Goal: Task Accomplishment & Management: Manage account settings

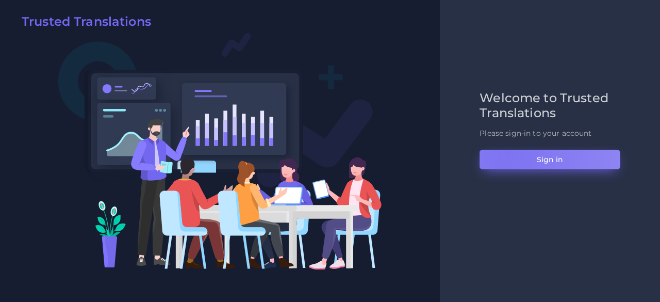
click at [507, 153] on button "Sign in" at bounding box center [550, 160] width 141 height 20
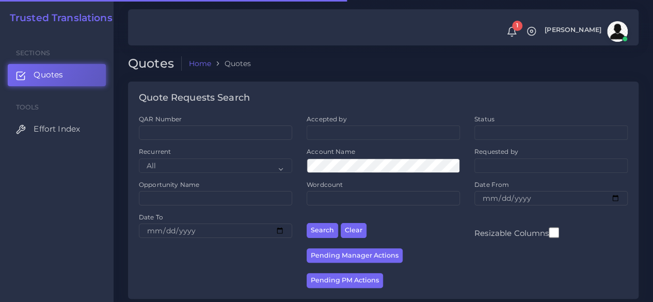
scroll to position [206, 0]
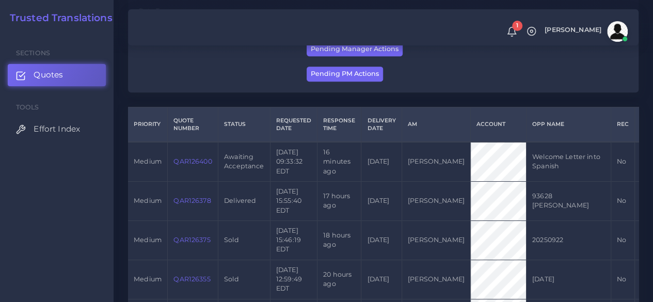
click at [199, 165] on link "QAR126400" at bounding box center [192, 161] width 38 height 8
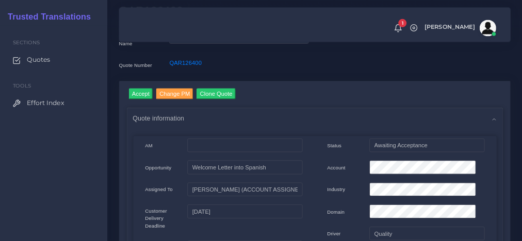
scroll to position [52, 0]
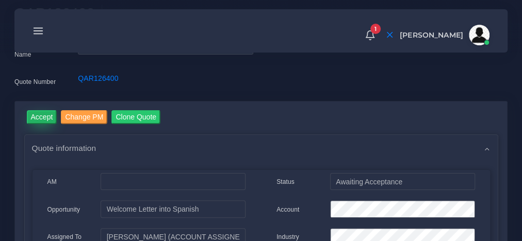
click at [49, 118] on input "Accept" at bounding box center [42, 117] width 30 height 14
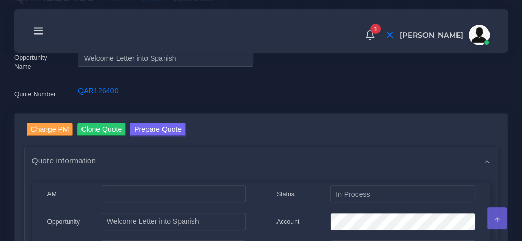
scroll to position [83, 0]
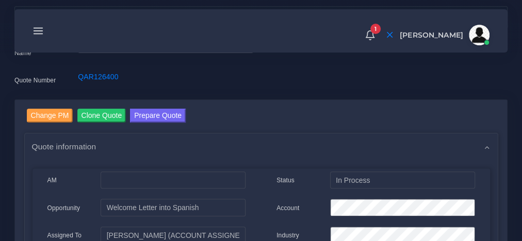
click at [42, 33] on icon at bounding box center [38, 30] width 11 height 11
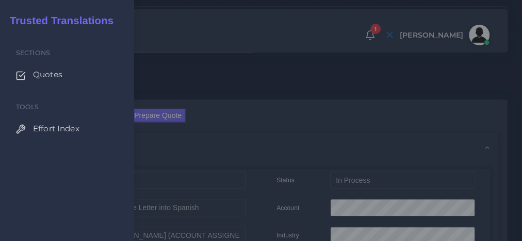
click at [277, 111] on div at bounding box center [261, 145] width 522 height 290
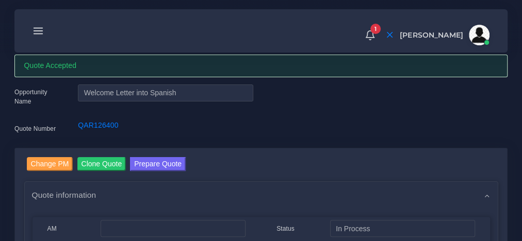
scroll to position [0, 0]
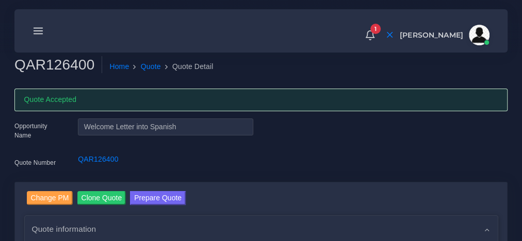
click at [85, 68] on h2 "QAR126400" at bounding box center [58, 65] width 88 height 18
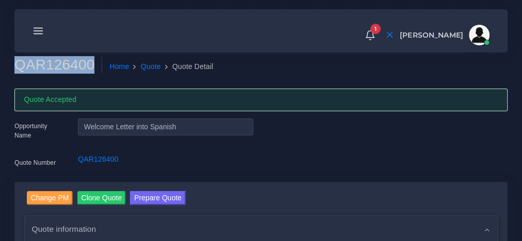
click at [85, 68] on h2 "QAR126400" at bounding box center [58, 65] width 88 height 18
copy h2 "QAR126400"
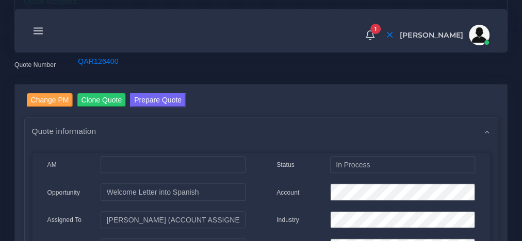
scroll to position [165, 0]
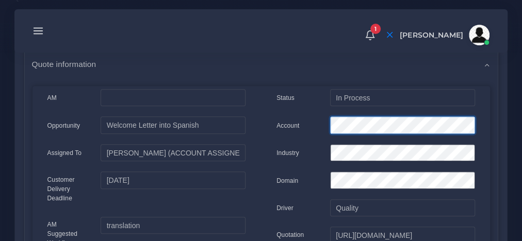
click at [280, 121] on div "Account" at bounding box center [376, 127] width 214 height 21
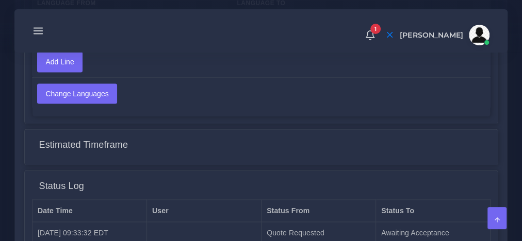
scroll to position [926, 0]
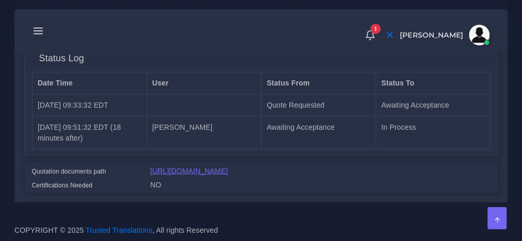
click at [228, 167] on link "[URL][DOMAIN_NAME]" at bounding box center [188, 171] width 77 height 8
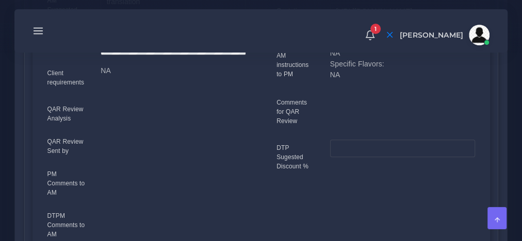
scroll to position [142, 0]
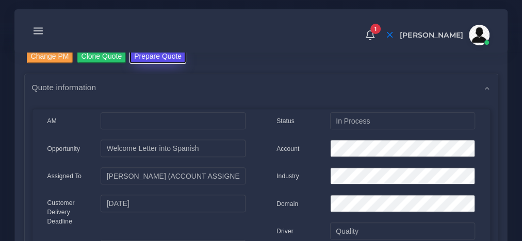
click at [150, 53] on button "Prepare Quote" at bounding box center [158, 57] width 56 height 14
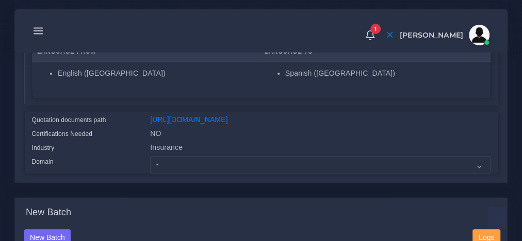
scroll to position [289, 0]
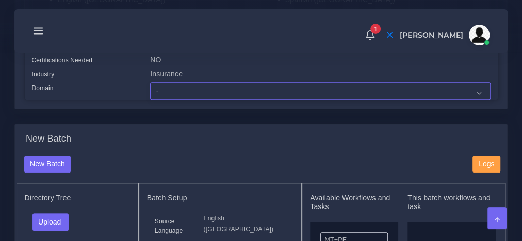
click at [175, 100] on select "- Advertising and Media Agriculture, Forestry and Fishing Architecture, Buildin…" at bounding box center [320, 92] width 340 height 18
select select "Insurance"
click at [150, 100] on select "- Advertising and Media Agriculture, Forestry and Fishing Architecture, Buildin…" at bounding box center [320, 92] width 340 height 18
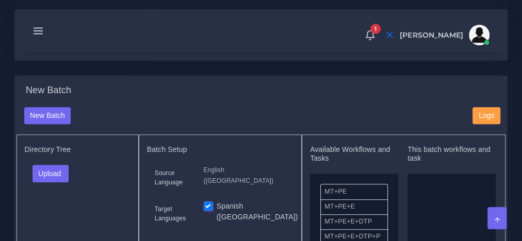
scroll to position [454, 0]
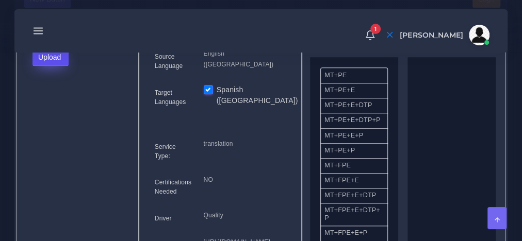
click at [45, 66] on button "Upload" at bounding box center [51, 58] width 37 height 18
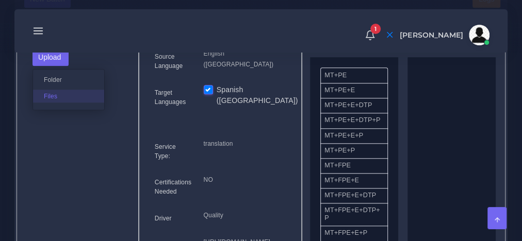
click at [58, 103] on label "Files" at bounding box center [68, 96] width 71 height 13
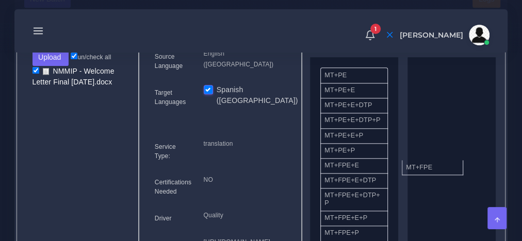
drag, startPoint x: 376, startPoint y: 181, endPoint x: 385, endPoint y: 187, distance: 10.9
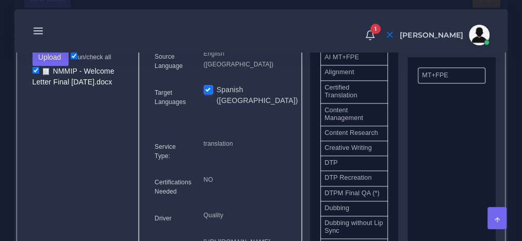
scroll to position [289, 0]
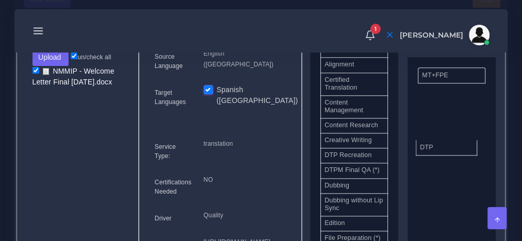
drag, startPoint x: 345, startPoint y: 168, endPoint x: 441, endPoint y: 166, distance: 96.5
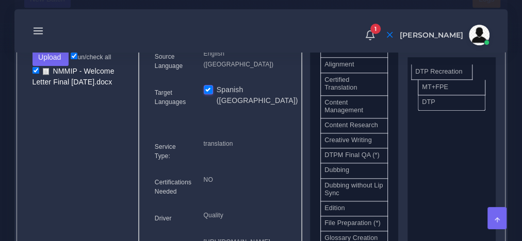
drag, startPoint x: 360, startPoint y: 168, endPoint x: 450, endPoint y: 88, distance: 120.7
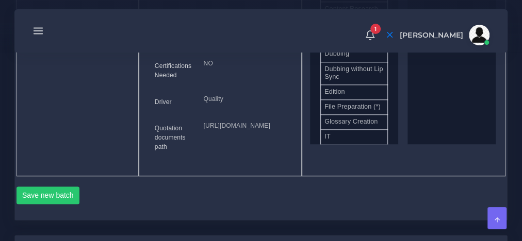
scroll to position [660, 0]
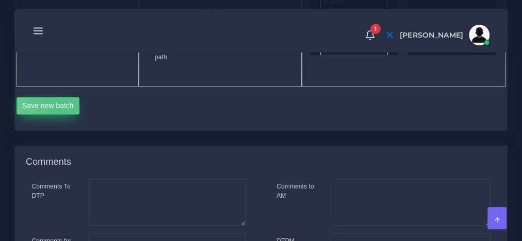
click at [61, 115] on button "Save new batch" at bounding box center [48, 106] width 63 height 18
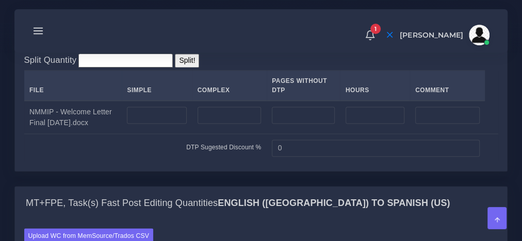
scroll to position [867, 0]
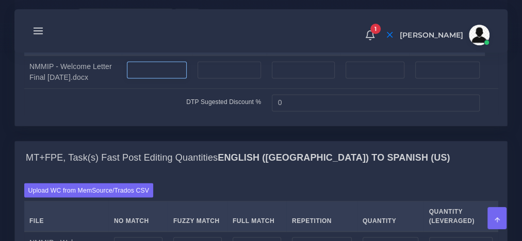
click at [170, 79] on input "number" at bounding box center [156, 70] width 59 height 18
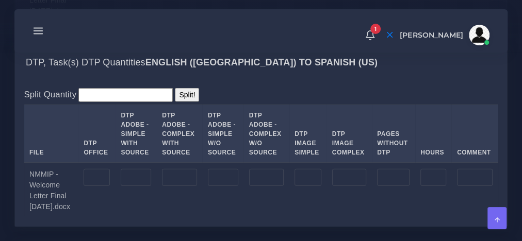
scroll to position [1238, 0]
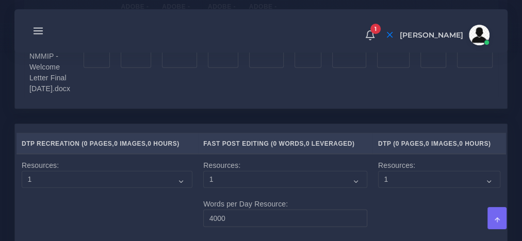
type input "3"
click at [91, 69] on input "number" at bounding box center [97, 60] width 26 height 18
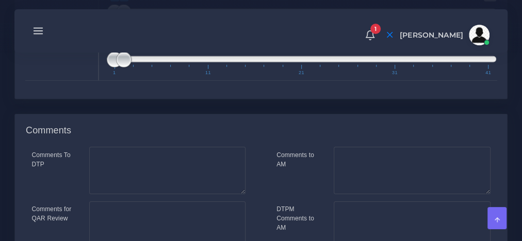
scroll to position [1734, 0]
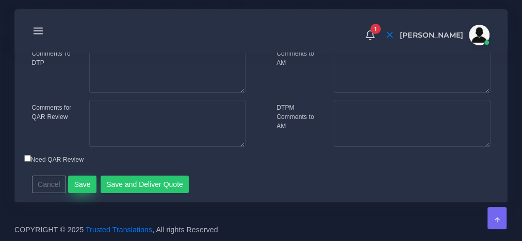
type input "3"
click at [86, 193] on button "Save" at bounding box center [82, 185] width 28 height 18
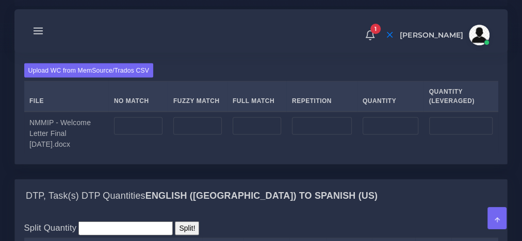
scroll to position [1073, 0]
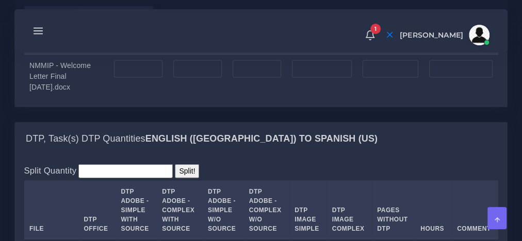
click at [112, 20] on label "Upload WC from MemSource/Trados CSV" at bounding box center [89, 13] width 130 height 14
click at [0, 0] on input "Upload WC from MemSource/Trados CSV" at bounding box center [0, 0] width 0 height 0
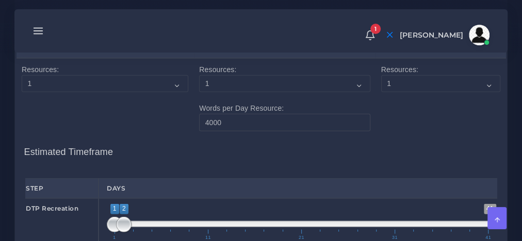
scroll to position [1486, 0]
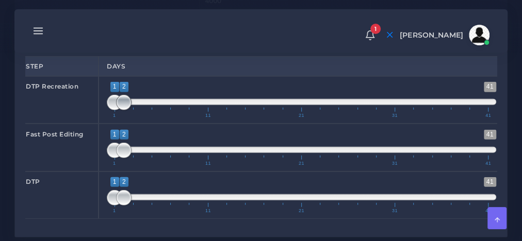
type input "1;1"
drag, startPoint x: 122, startPoint y: 166, endPoint x: 104, endPoint y: 167, distance: 18.6
click at [104, 124] on div "1 41 1 2 1 — 2 1 11 21 31 41 1;1" at bounding box center [302, 99] width 406 height 47
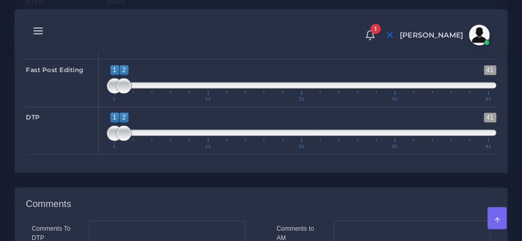
scroll to position [1610, 0]
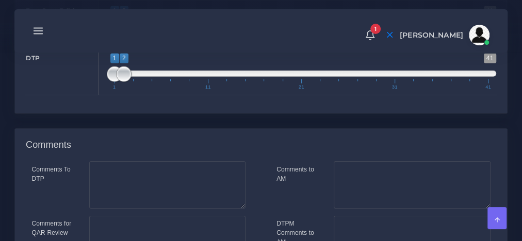
type input "1;1"
drag, startPoint x: 123, startPoint y: 94, endPoint x: 84, endPoint y: 97, distance: 39.3
click at [84, 47] on div "Fast Post Editing 1 41 1 1 1 — 1 1 11 21 31 41 1;1" at bounding box center [261, 23] width 487 height 47
type input "1;1"
drag, startPoint x: 124, startPoint y: 138, endPoint x: 101, endPoint y: 137, distance: 23.8
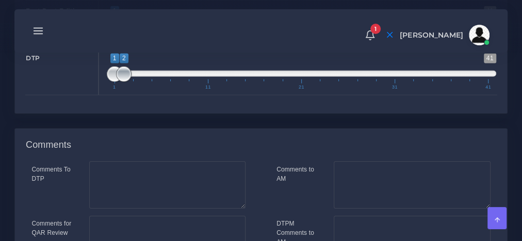
click at [104, 95] on div "1 41 1 2 1 — 2 1 11 21 31 41 1;1" at bounding box center [302, 71] width 406 height 47
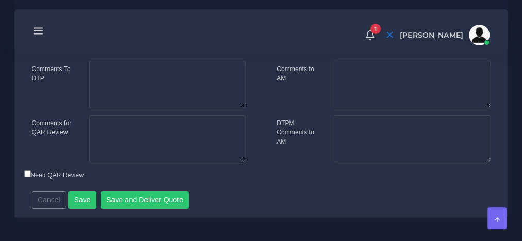
scroll to position [1788, 0]
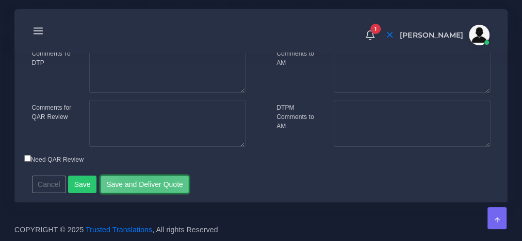
drag, startPoint x: 147, startPoint y: 180, endPoint x: 133, endPoint y: 120, distance: 60.9
click at [148, 180] on button "Save and Deliver Quote" at bounding box center [145, 185] width 89 height 18
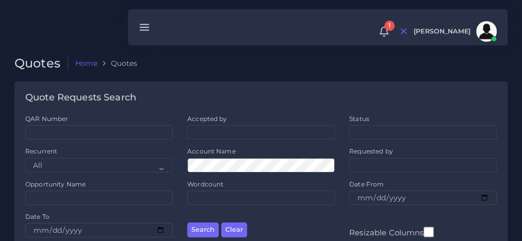
click at [139, 33] on div at bounding box center [144, 27] width 19 height 25
click at [145, 23] on icon at bounding box center [144, 27] width 11 height 11
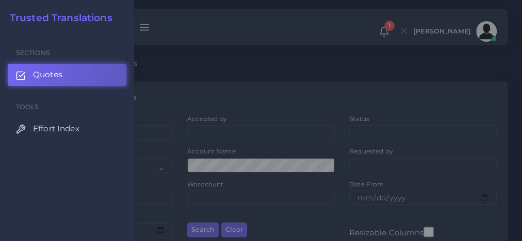
click at [195, 69] on div at bounding box center [261, 145] width 522 height 290
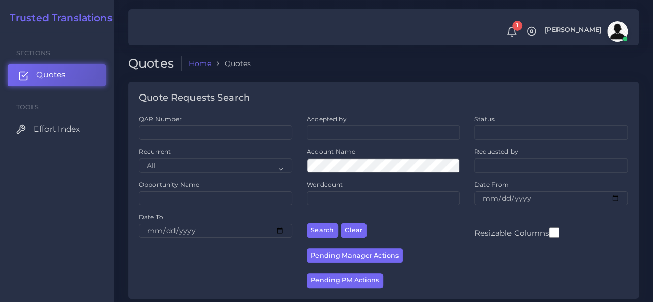
click at [72, 74] on link "Quotes" at bounding box center [57, 75] width 98 height 22
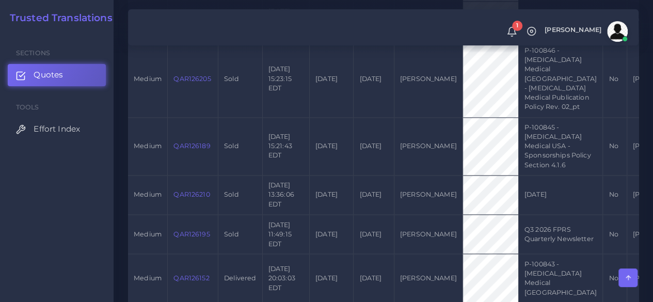
scroll to position [1084, 0]
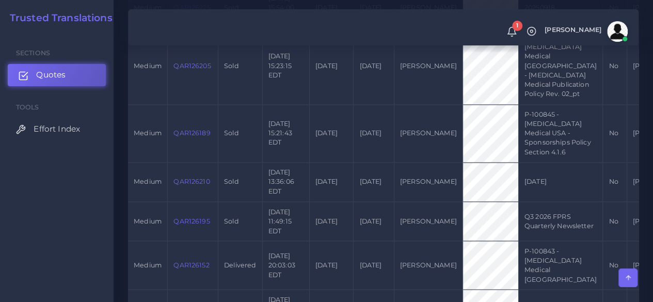
drag, startPoint x: 57, startPoint y: 71, endPoint x: 71, endPoint y: 68, distance: 13.8
click at [57, 71] on span "Quotes" at bounding box center [50, 74] width 29 height 11
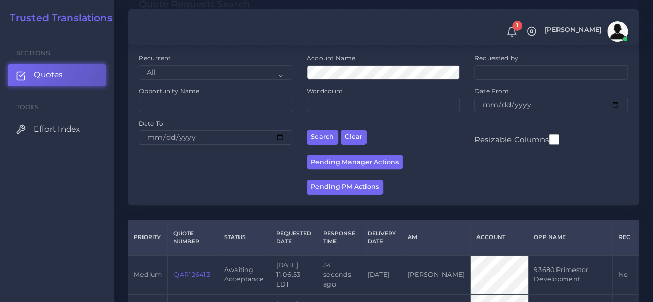
scroll to position [206, 0]
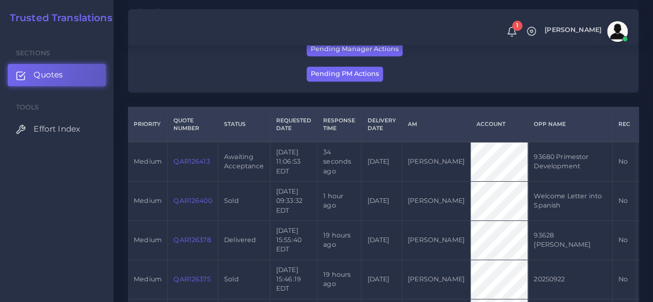
click at [191, 164] on link "QAR126413" at bounding box center [191, 161] width 36 height 8
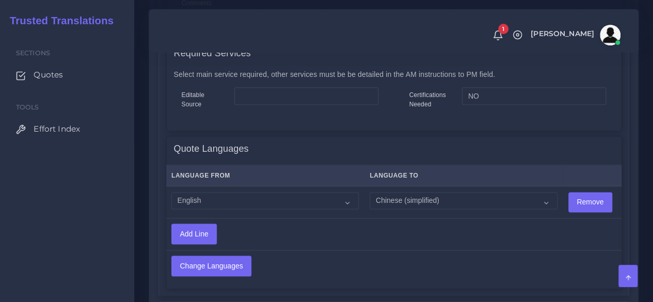
scroll to position [619, 0]
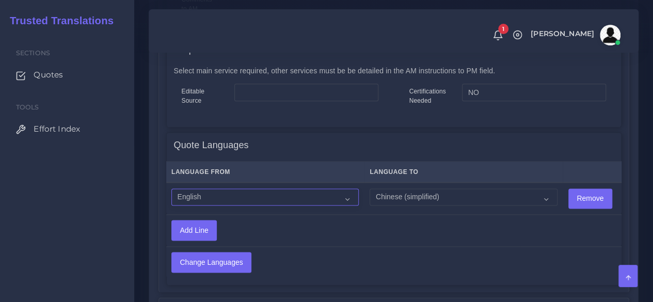
click at [244, 201] on select "Acoli Afar Afrikaans Akan Akateko Albanian American Sign Language (ASL) Amharic…" at bounding box center [264, 197] width 187 height 18
select select "14001"
click at [171, 188] on select "Acoli Afar Afrikaans Akan Akateko Albanian American Sign Language (ASL) Amharic…" at bounding box center [264, 197] width 187 height 18
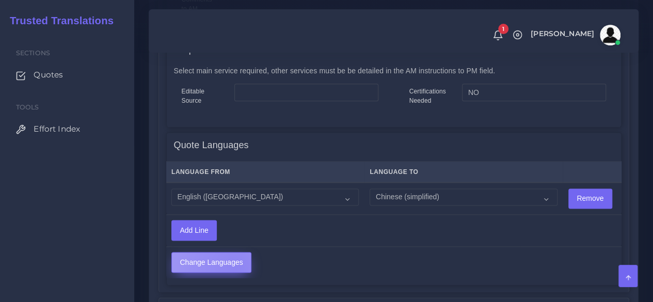
click at [235, 267] on input "Change Languages" at bounding box center [211, 262] width 79 height 20
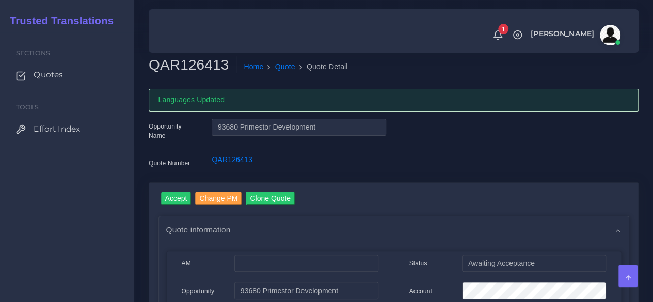
click at [201, 62] on h2 "QAR126413" at bounding box center [193, 65] width 88 height 18
copy h2 "QAR126413"
click at [177, 197] on input "Accept" at bounding box center [176, 198] width 30 height 14
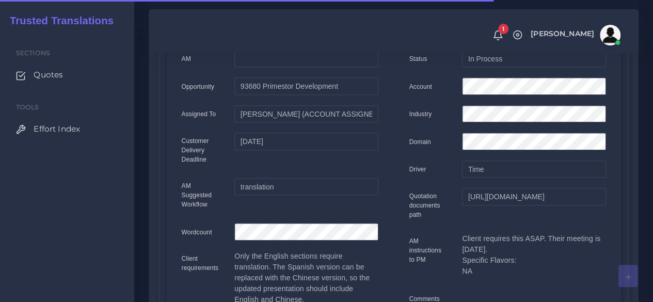
scroll to position [206, 0]
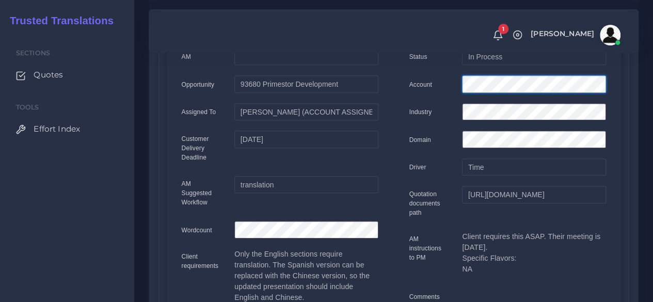
click at [439, 85] on div "Account" at bounding box center [507, 85] width 212 height 21
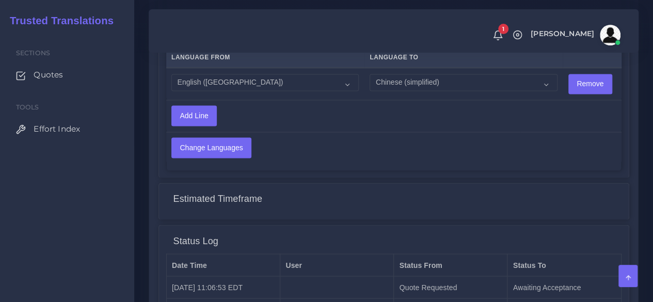
scroll to position [877, 0]
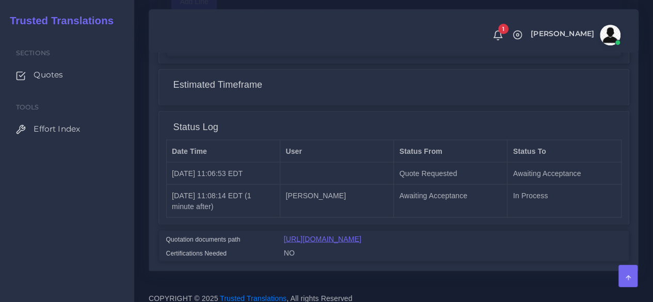
click at [308, 239] on link "[URL][DOMAIN_NAME]" at bounding box center [322, 238] width 77 height 8
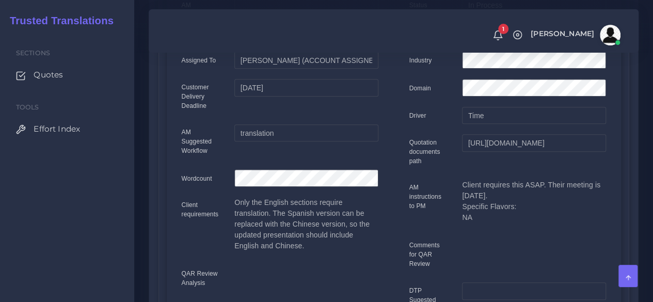
scroll to position [52, 0]
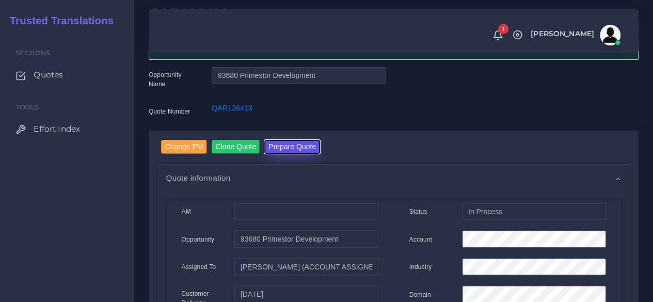
click at [283, 150] on button "Prepare Quote" at bounding box center [292, 147] width 56 height 14
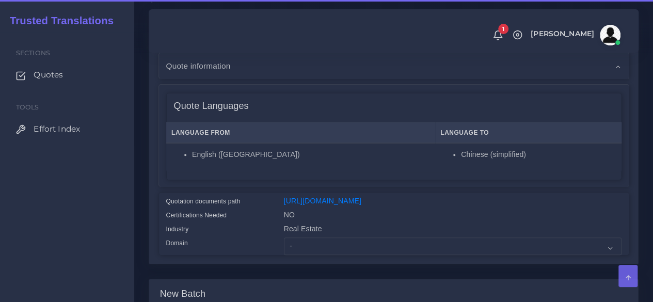
scroll to position [206, 0]
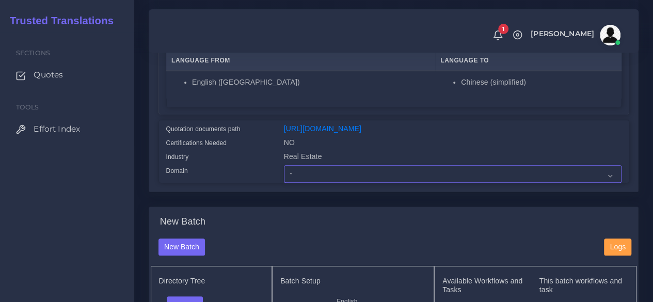
click at [301, 183] on select "- Advertising and Media Agriculture, Forestry and Fishing Architecture, Buildin…" at bounding box center [452, 174] width 337 height 18
select select "Real Estate"
click at [284, 183] on select "- Advertising and Media Agriculture, Forestry and Fishing Architecture, Buildin…" at bounding box center [452, 174] width 337 height 18
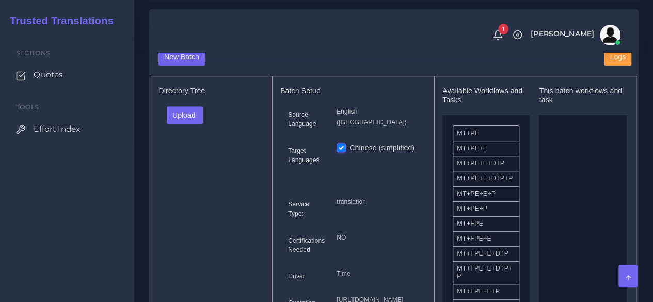
scroll to position [413, 0]
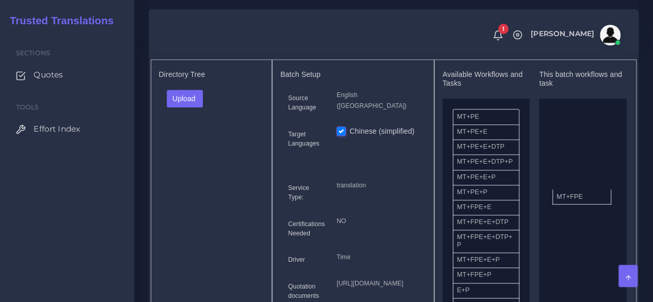
drag, startPoint x: 471, startPoint y: 233, endPoint x: 503, endPoint y: 218, distance: 34.6
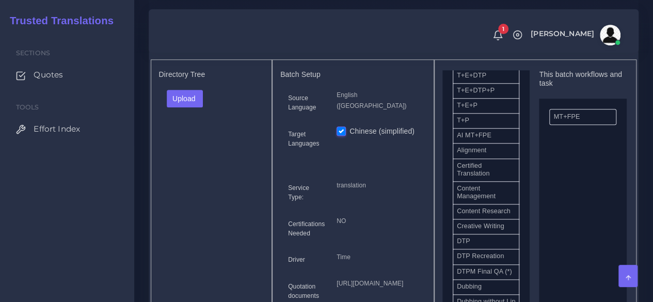
scroll to position [258, 0]
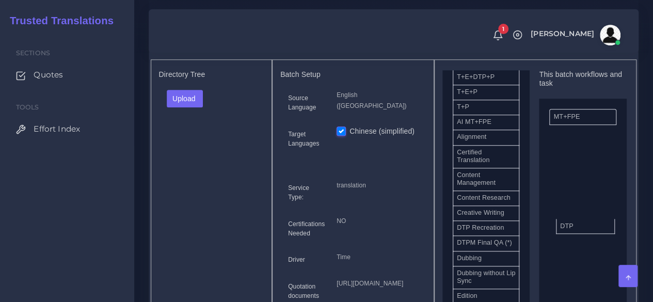
drag, startPoint x: 512, startPoint y: 251, endPoint x: 592, endPoint y: 241, distance: 81.1
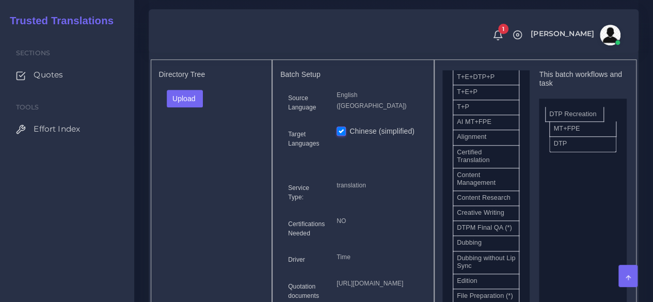
drag, startPoint x: 500, startPoint y: 258, endPoint x: 593, endPoint y: 133, distance: 156.4
click at [181, 107] on button "Upload" at bounding box center [185, 99] width 37 height 18
click at [185, 144] on label "Files" at bounding box center [202, 137] width 71 height 13
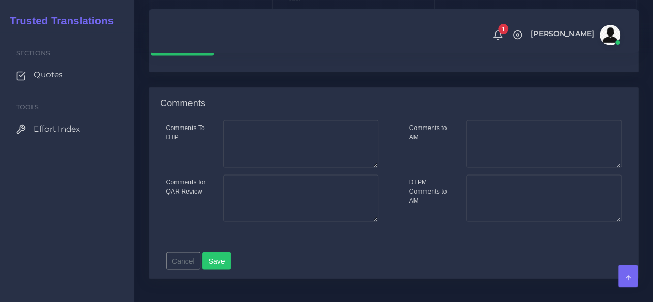
scroll to position [722, 0]
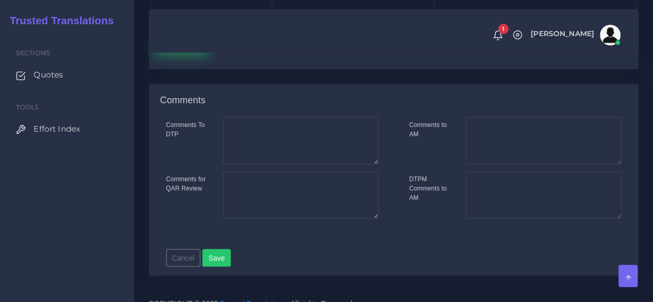
click at [186, 53] on button "Save new batch" at bounding box center [182, 44] width 63 height 18
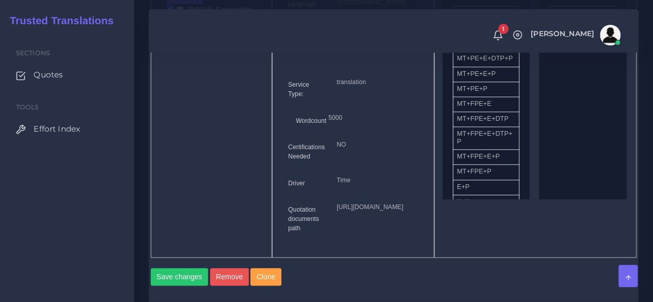
scroll to position [774, 0]
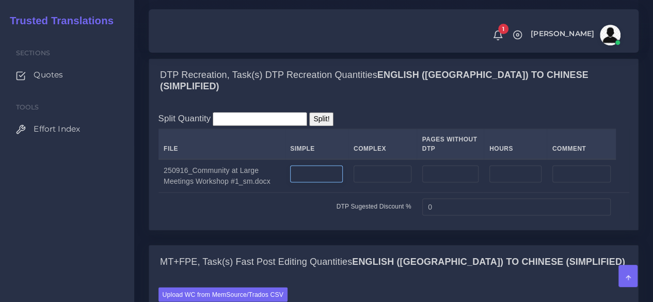
click at [330, 183] on input "number" at bounding box center [316, 174] width 53 height 18
type input "30"
click at [387, 183] on input "number" at bounding box center [382, 174] width 58 height 18
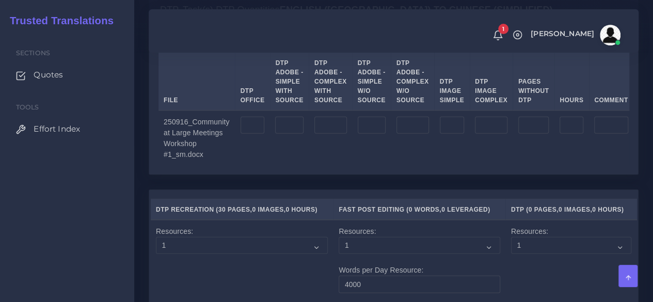
scroll to position [1187, 0]
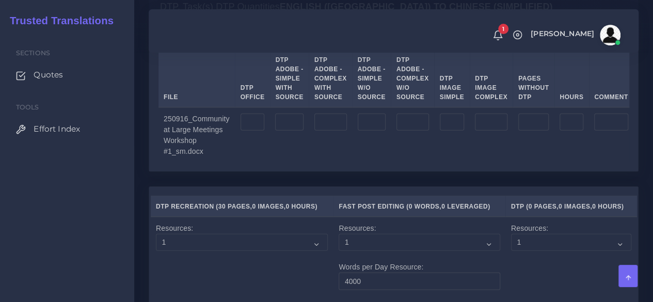
type input "15"
click at [253, 162] on td at bounding box center [252, 134] width 35 height 55
click at [253, 131] on input "number" at bounding box center [252, 123] width 24 height 18
type input "45"
click at [493, 131] on input "number" at bounding box center [491, 123] width 33 height 18
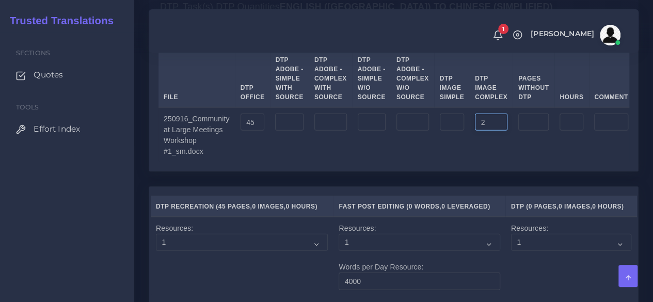
type input "2"
click at [447, 131] on input "number" at bounding box center [452, 123] width 25 height 18
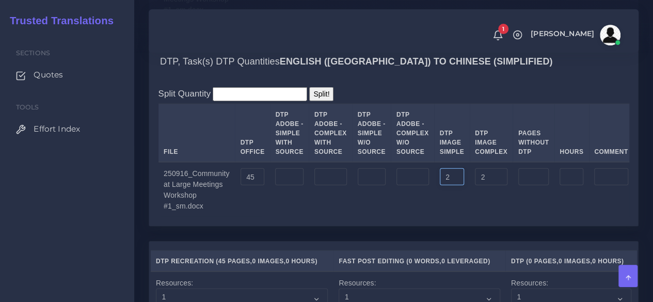
scroll to position [1135, 0]
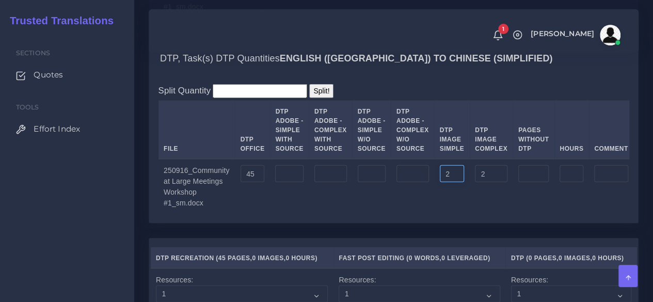
type input "2"
click at [564, 214] on td at bounding box center [571, 186] width 35 height 55
click at [564, 183] on input "number" at bounding box center [571, 174] width 24 height 18
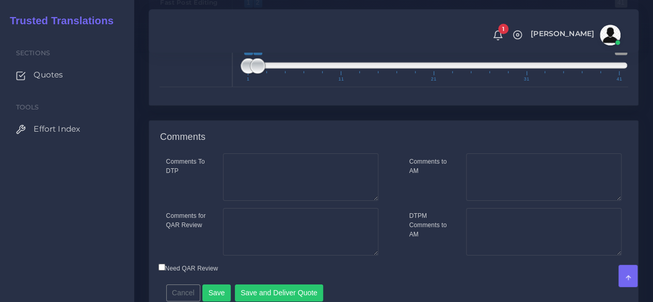
scroll to position [1713, 0]
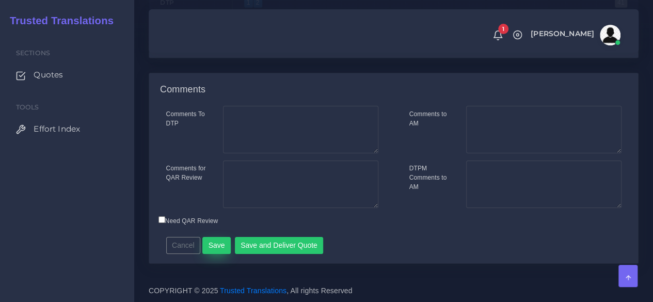
type input "1"
click at [219, 250] on button "Save" at bounding box center [216, 246] width 28 height 18
click at [491, 134] on textarea "Comments to AM" at bounding box center [543, 129] width 155 height 47
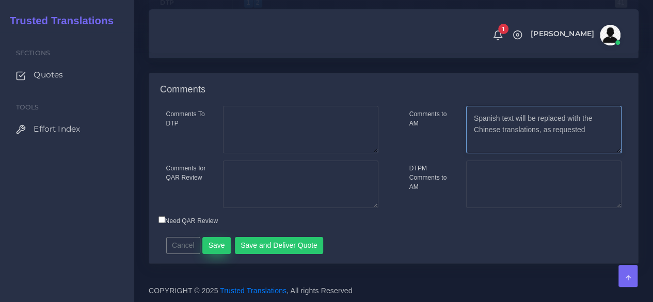
type textarea "Spanish text will be replaced with the Chinese translations, as requested"
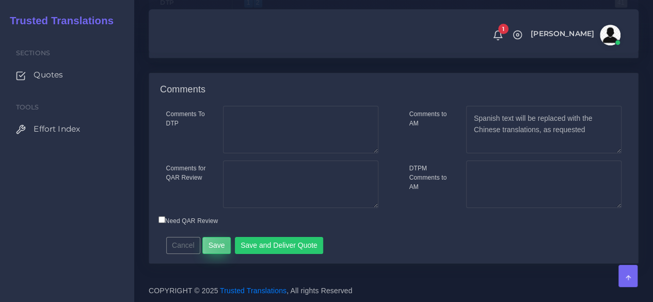
click at [225, 245] on button "Save" at bounding box center [216, 246] width 28 height 18
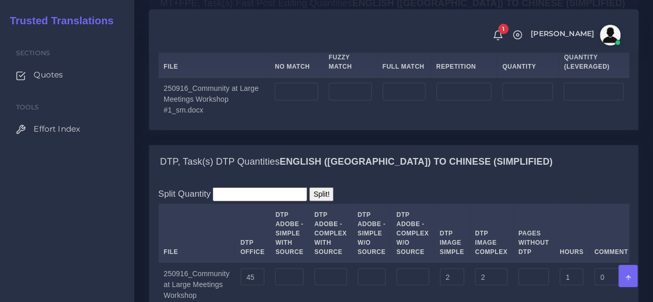
scroll to position [1084, 0]
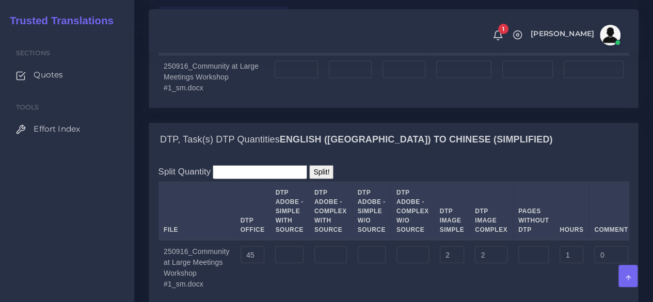
click at [179, 21] on label "Upload WC from MemSource/Trados CSV" at bounding box center [223, 14] width 130 height 14
click at [0, 0] on input "Upload WC from MemSource/Trados CSV" at bounding box center [0, 0] width 0 height 0
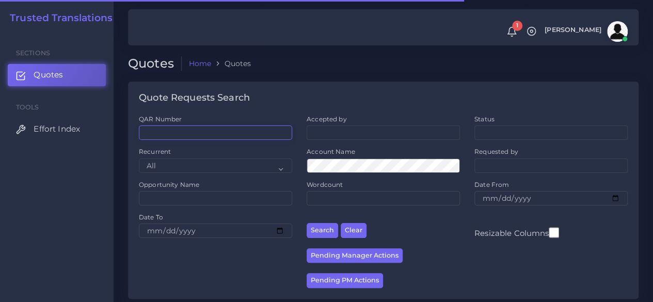
click at [230, 138] on input "QAR Number" at bounding box center [215, 132] width 153 height 14
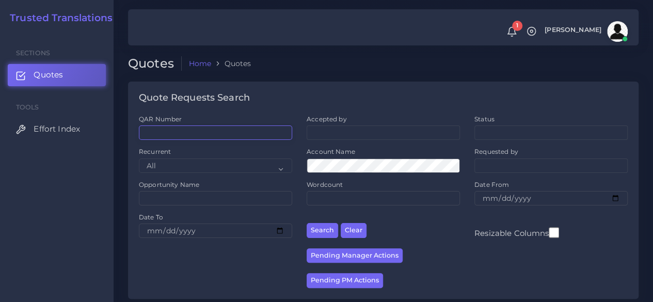
paste input "QAR125072"
type input "QAR125072"
click at [306, 223] on button "Search" at bounding box center [321, 230] width 31 height 15
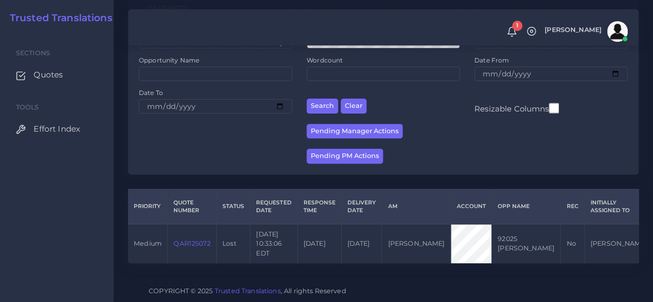
scroll to position [141, 0]
click at [205, 227] on td "QAR125072" at bounding box center [192, 243] width 49 height 39
click at [202, 239] on link "QAR125072" at bounding box center [191, 243] width 37 height 8
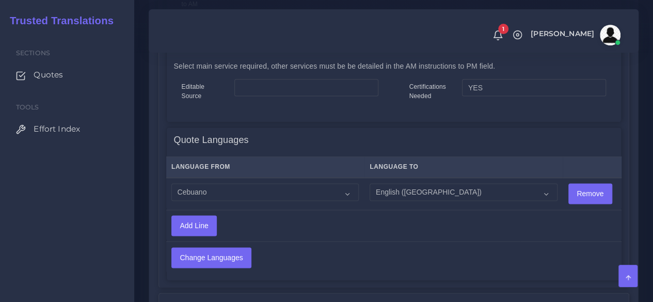
scroll to position [671, 0]
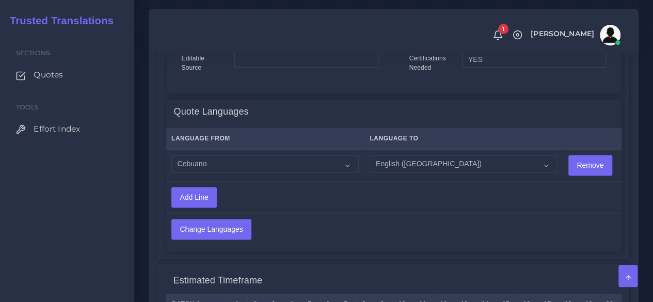
click at [219, 106] on h4 "Quote Languages" at bounding box center [211, 111] width 75 height 11
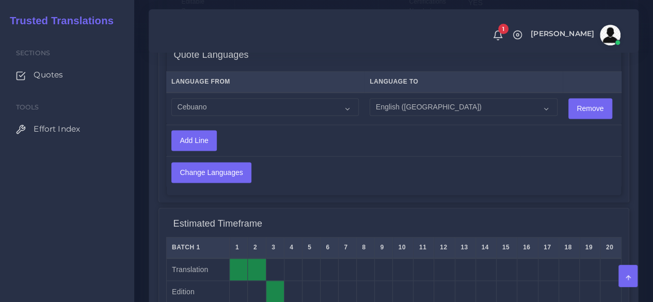
scroll to position [826, 0]
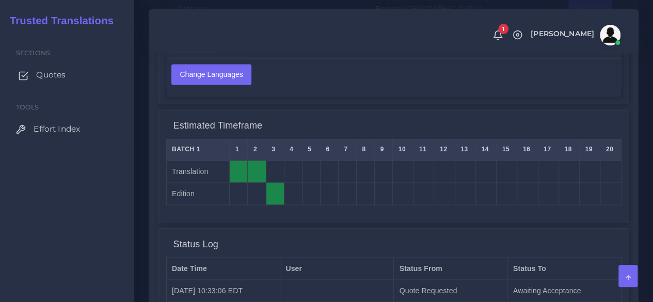
click at [53, 79] on span "Quotes" at bounding box center [50, 74] width 29 height 11
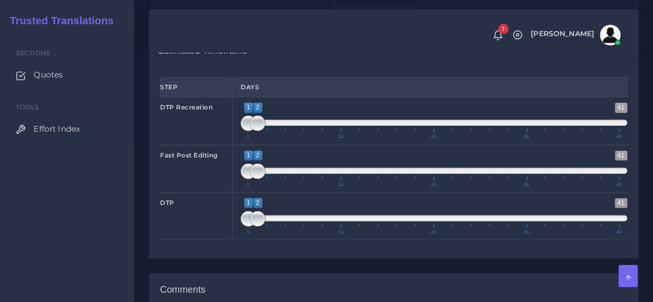
scroll to position [1496, 0]
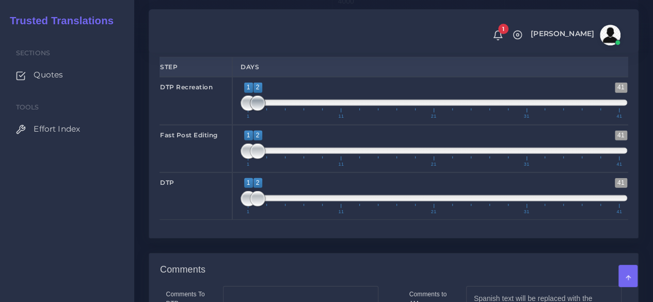
type input "1;1"
drag, startPoint x: 259, startPoint y: 172, endPoint x: 244, endPoint y: 176, distance: 16.0
click at [244, 111] on span at bounding box center [247, 102] width 15 height 15
type input "2;2"
drag, startPoint x: 245, startPoint y: 215, endPoint x: 251, endPoint y: 215, distance: 5.7
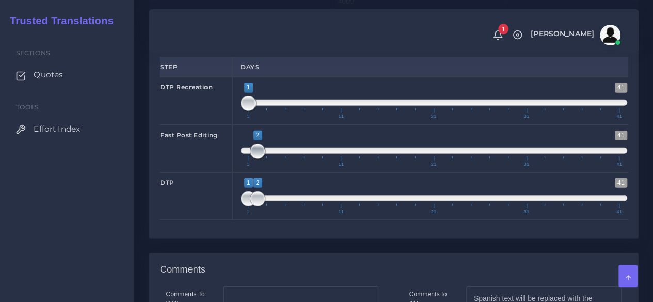
click at [251, 159] on span at bounding box center [257, 150] width 15 height 15
drag, startPoint x: 257, startPoint y: 264, endPoint x: 267, endPoint y: 265, distance: 10.3
click at [267, 206] on span at bounding box center [266, 198] width 15 height 15
type input "3;3"
drag, startPoint x: 247, startPoint y: 267, endPoint x: 264, endPoint y: 267, distance: 17.0
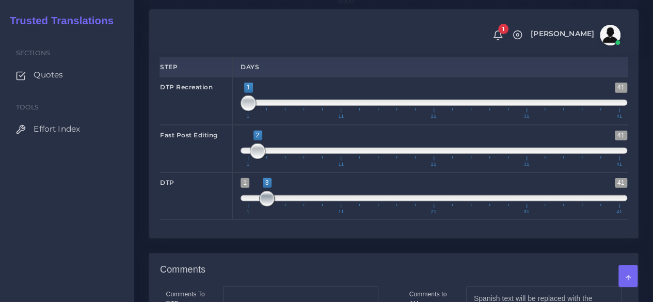
click at [264, 206] on span at bounding box center [266, 198] width 15 height 15
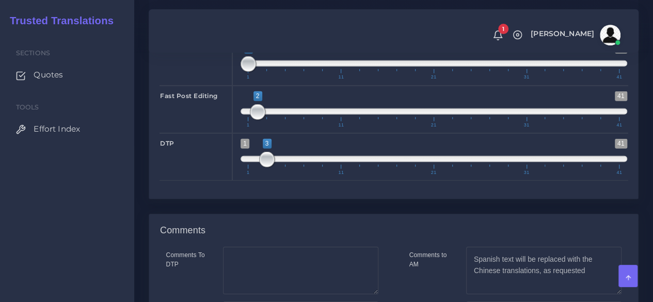
scroll to position [1742, 0]
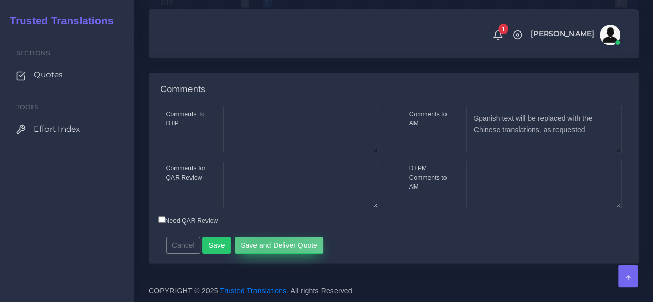
click at [257, 240] on button "Save and Deliver Quote" at bounding box center [279, 246] width 89 height 18
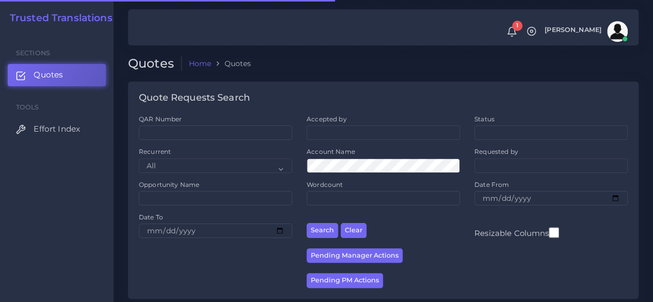
scroll to position [206, 0]
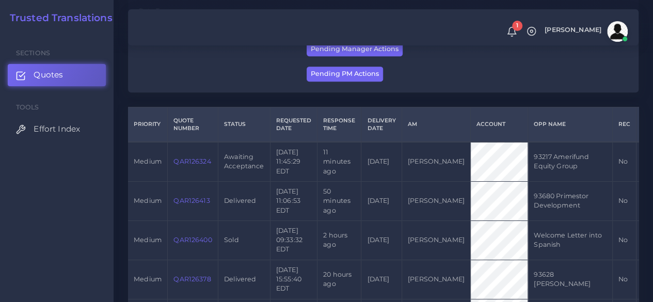
click at [192, 161] on link "QAR126324" at bounding box center [191, 161] width 37 height 8
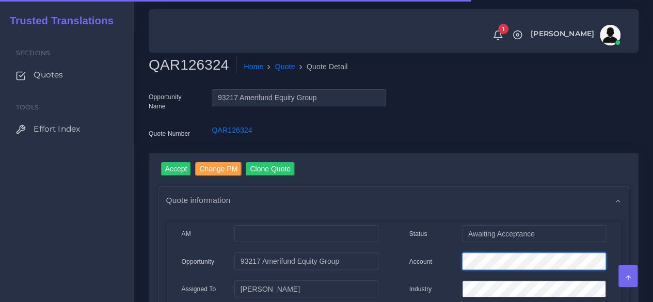
click at [456, 266] on div at bounding box center [533, 262] width 159 height 21
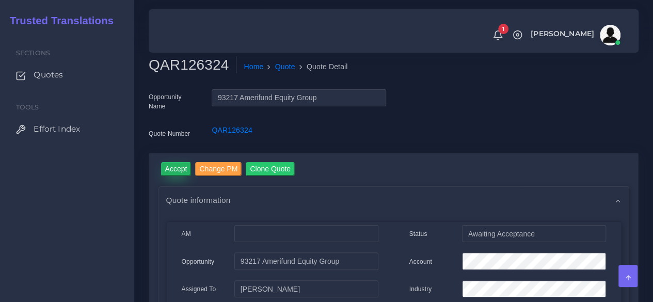
click at [170, 169] on input "Accept" at bounding box center [176, 169] width 30 height 14
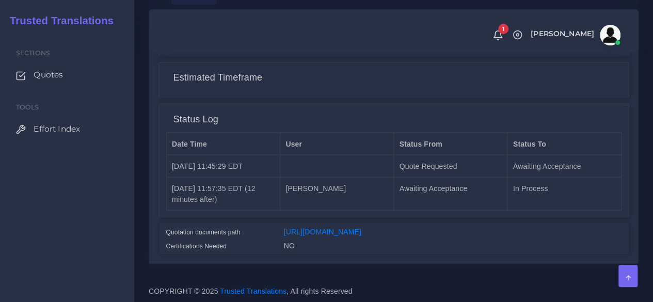
scroll to position [868, 0]
click at [298, 227] on link "[URL][DOMAIN_NAME]" at bounding box center [322, 231] width 77 height 8
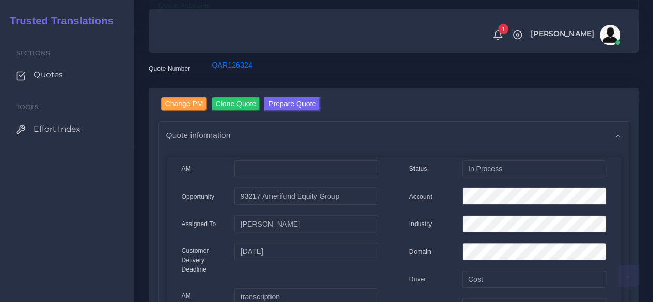
scroll to position [0, 0]
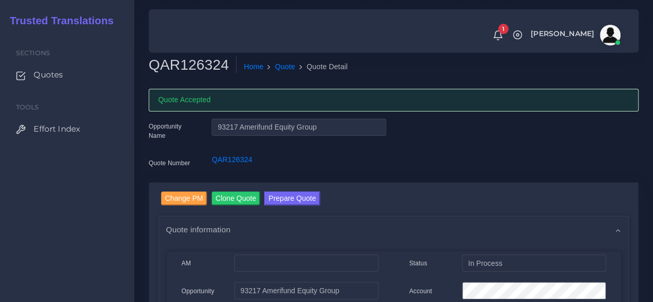
click at [199, 68] on h2 "QAR126324" at bounding box center [193, 65] width 88 height 18
click at [199, 67] on h2 "QAR126324" at bounding box center [193, 65] width 88 height 18
copy h2 "QAR126324"
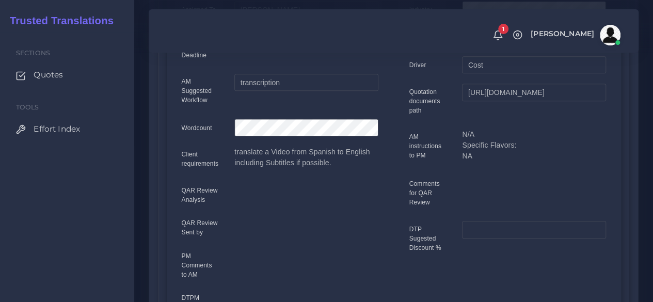
scroll to position [310, 0]
click at [104, 234] on div "Sections Quotes Tools Effort Index" at bounding box center [67, 167] width 134 height 270
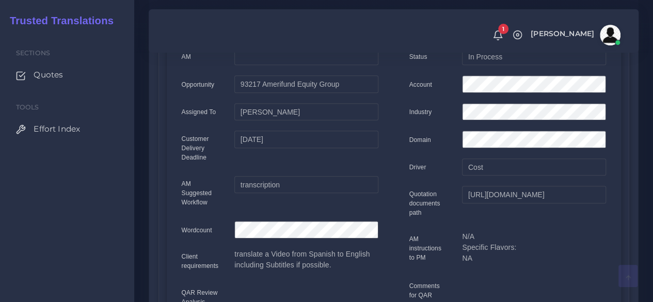
scroll to position [0, 0]
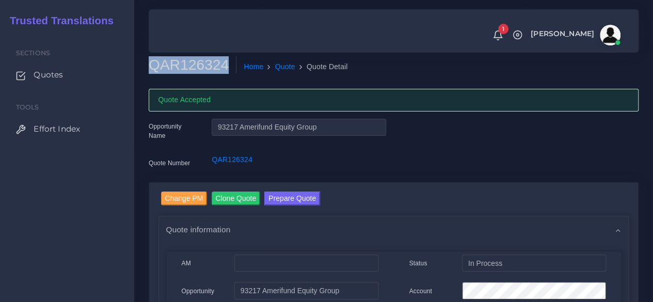
click at [111, 245] on div "Sections Quotes Tools Effort Index" at bounding box center [67, 167] width 134 height 270
click at [304, 201] on button "Prepare Quote" at bounding box center [292, 198] width 56 height 14
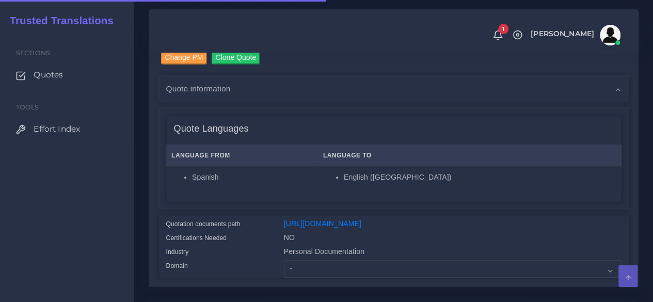
scroll to position [258, 0]
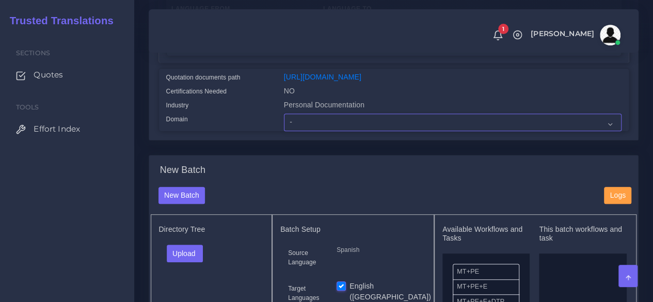
click at [300, 131] on select "- Advertising and Media Agriculture, Forestry and Fishing Architecture, Buildin…" at bounding box center [452, 123] width 337 height 18
click at [255, 114] on div "Industry" at bounding box center [217, 107] width 118 height 14
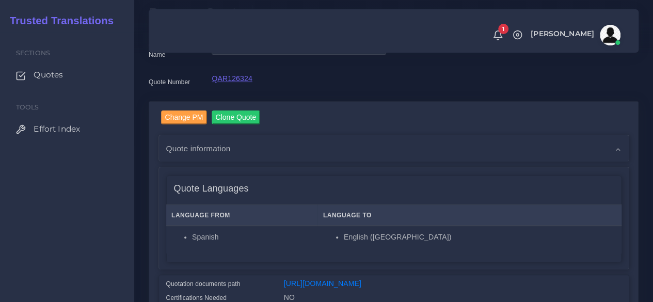
click at [237, 80] on link "QAR126324" at bounding box center [232, 78] width 40 height 8
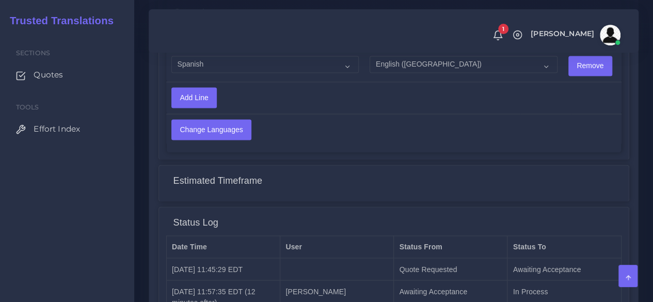
scroll to position [671, 0]
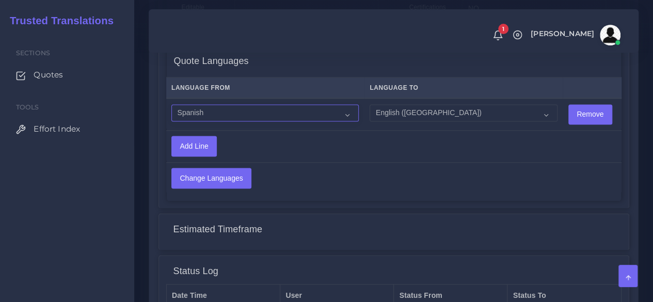
click at [239, 114] on select "Acoli Afar Afrikaans Akan Akateko Albanian American Sign Language (ASL) Amharic…" at bounding box center [264, 113] width 187 height 18
select select "16001"
click at [171, 104] on select "Acoli Afar Afrikaans Akan Akateko Albanian American Sign Language (ASL) Amharic…" at bounding box center [264, 113] width 187 height 18
click at [212, 186] on input "Change Languages" at bounding box center [211, 178] width 79 height 20
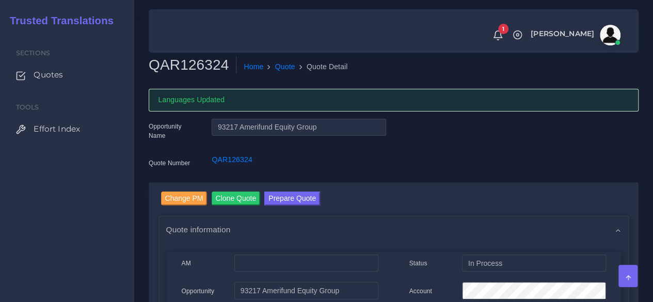
click at [288, 196] on button "Prepare Quote" at bounding box center [292, 198] width 56 height 14
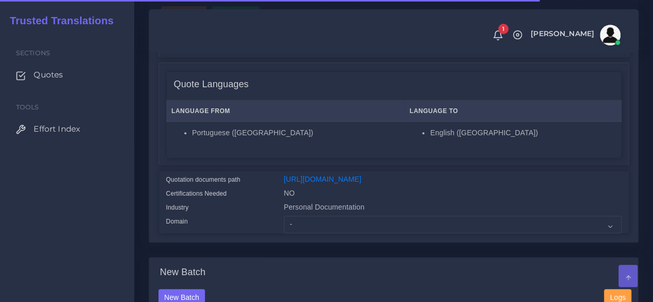
scroll to position [258, 0]
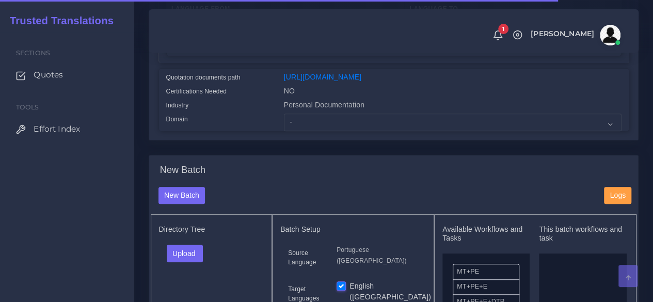
click at [301, 140] on div "Change PM Clone Quote Quote information AM cost" at bounding box center [393, 17] width 489 height 245
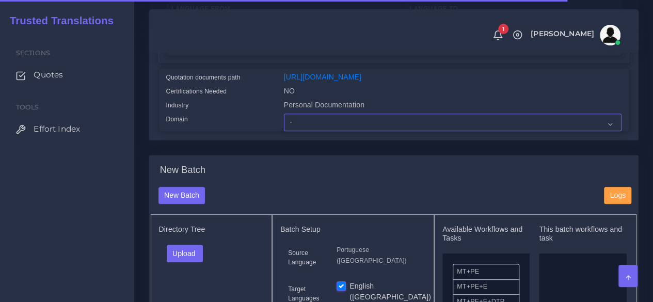
click at [300, 131] on select "- Advertising and Media Agriculture, Forestry and Fishing Architecture, Buildin…" at bounding box center [452, 123] width 337 height 18
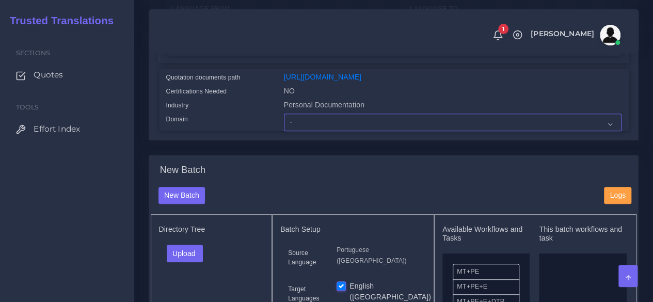
select select "Personal Documentation"
click at [284, 131] on select "- Advertising and Media Agriculture, Forestry and Fishing Architecture, Buildin…" at bounding box center [452, 123] width 337 height 18
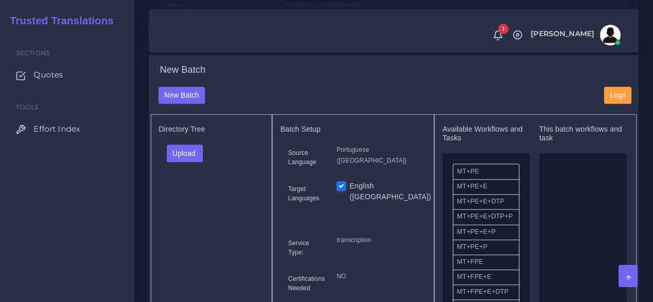
scroll to position [361, 0]
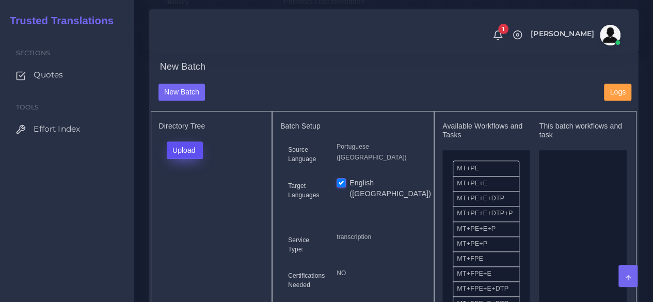
click at [188, 159] on button "Upload" at bounding box center [185, 150] width 37 height 18
click at [182, 196] on label "Files" at bounding box center [202, 189] width 71 height 13
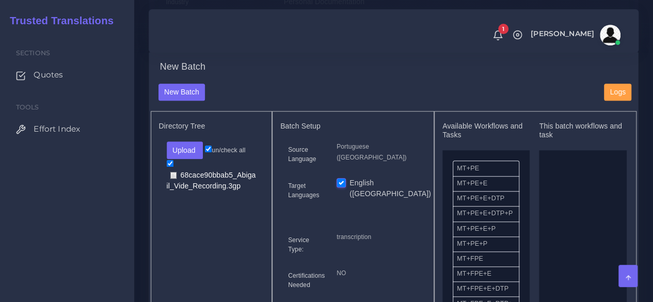
click at [74, 244] on div "Sections Quotes Tools Effort Index" at bounding box center [67, 167] width 134 height 270
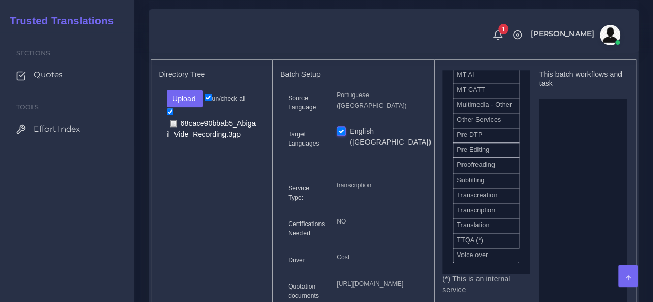
scroll to position [593, 0]
drag, startPoint x: 482, startPoint y: 230, endPoint x: 589, endPoint y: 196, distance: 112.1
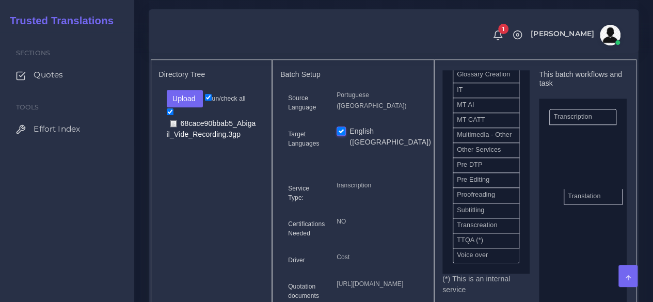
drag, startPoint x: 482, startPoint y: 241, endPoint x: 593, endPoint y: 212, distance: 114.8
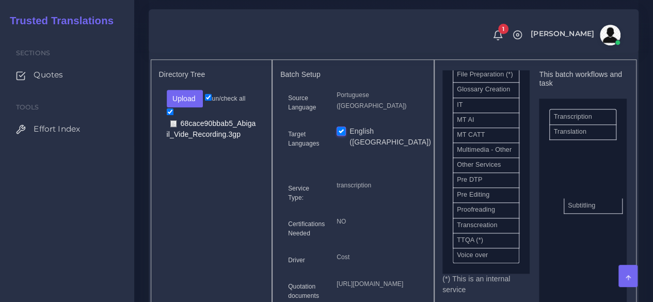
drag, startPoint x: 489, startPoint y: 227, endPoint x: 591, endPoint y: 221, distance: 102.3
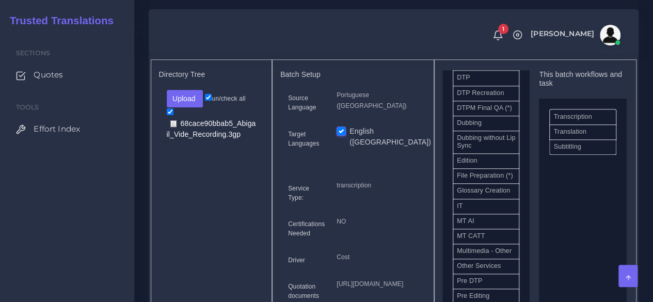
scroll to position [409, 0]
drag, startPoint x: 476, startPoint y: 175, endPoint x: 576, endPoint y: 196, distance: 101.6
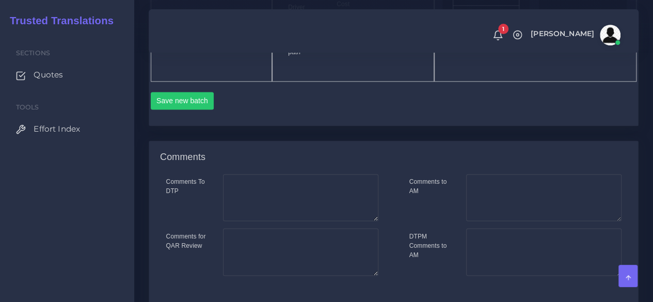
scroll to position [671, 0]
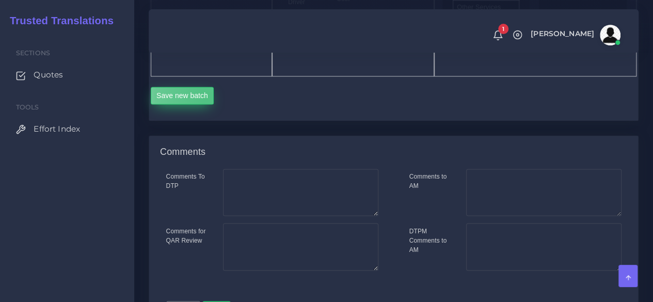
click at [206, 104] on button "Save new batch" at bounding box center [182, 96] width 63 height 18
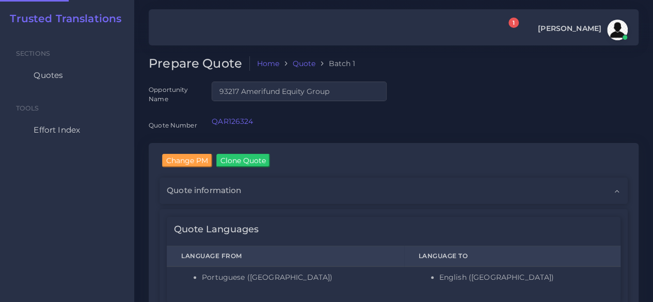
checkbox input "true"
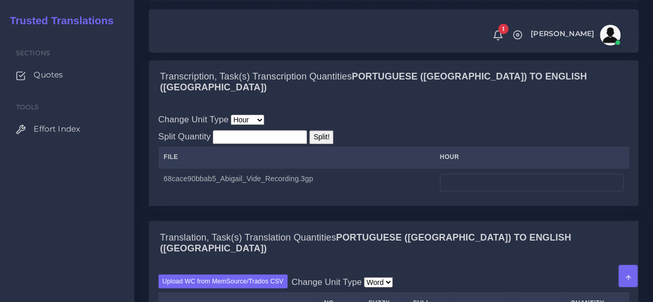
scroll to position [877, 0]
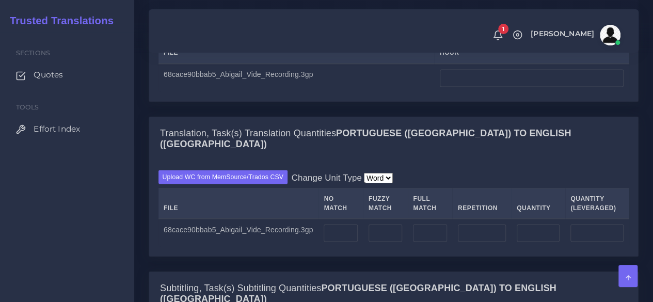
click at [115, 199] on div "Sections Quotes Tools Effort Index" at bounding box center [67, 167] width 134 height 270
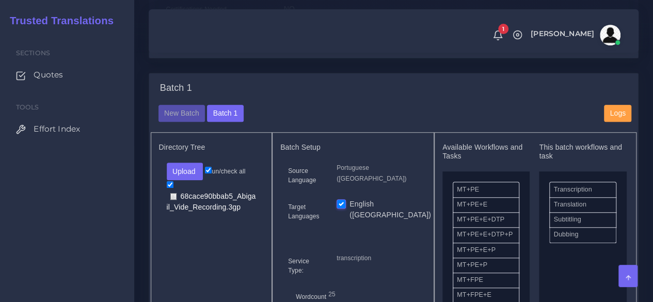
scroll to position [213, 0]
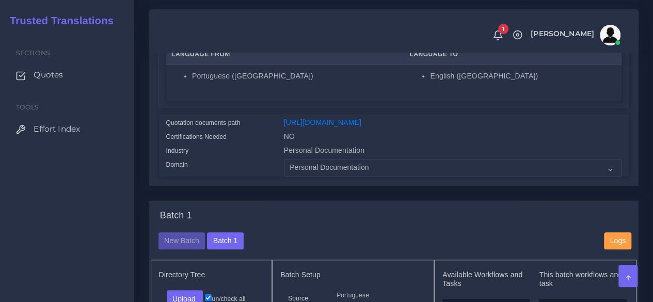
click at [43, 204] on div "Sections Quotes Tools Effort Index" at bounding box center [67, 167] width 134 height 270
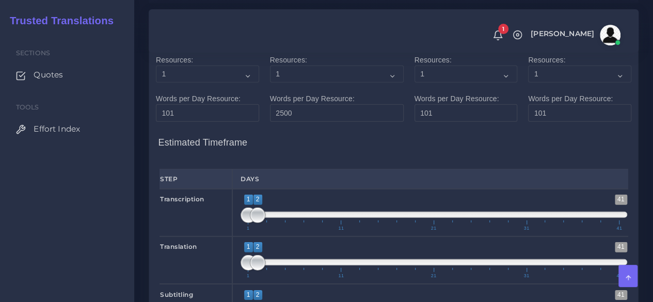
scroll to position [1812, 0]
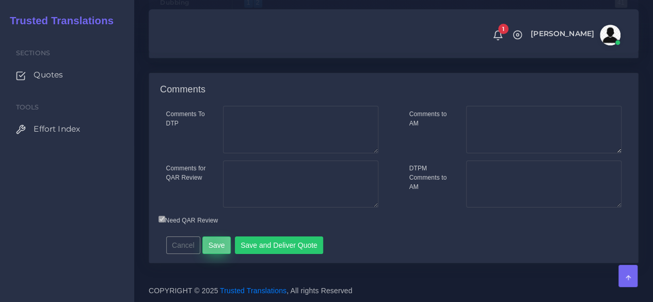
click at [211, 243] on button "Save" at bounding box center [216, 245] width 28 height 18
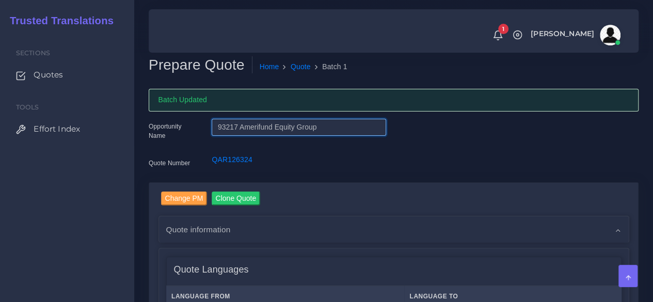
drag, startPoint x: 323, startPoint y: 127, endPoint x: 240, endPoint y: 131, distance: 83.1
click at [240, 131] on input "93217 Amerifund Equity Group" at bounding box center [299, 128] width 174 height 18
drag, startPoint x: 111, startPoint y: 222, endPoint x: 135, endPoint y: 222, distance: 23.2
click at [111, 222] on div "Sections Quotes Tools Effort Index" at bounding box center [67, 167] width 134 height 270
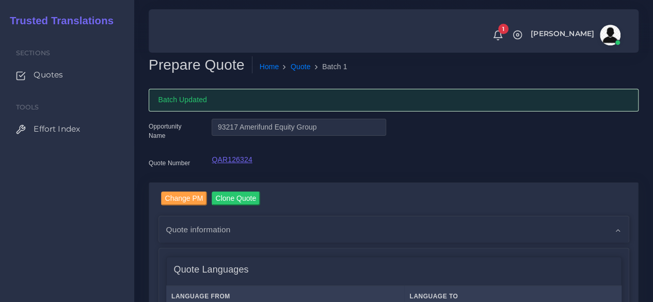
click at [230, 160] on link "QAR126324" at bounding box center [232, 159] width 40 height 8
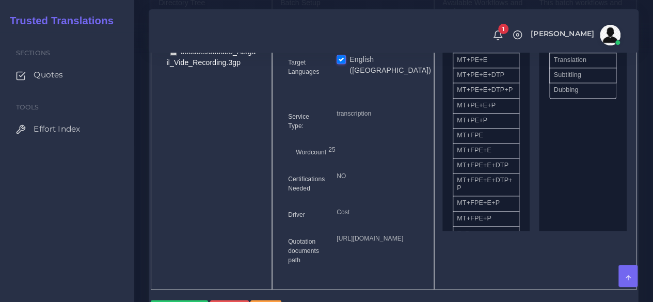
scroll to position [516, 0]
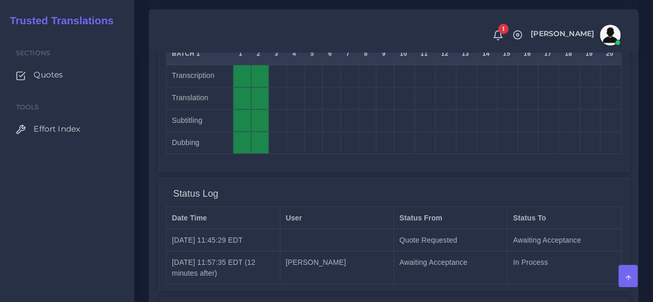
scroll to position [960, 0]
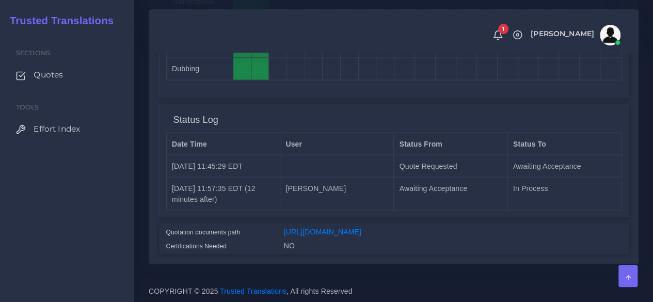
click at [88, 195] on div "Sections Quotes Tools Effort Index" at bounding box center [67, 167] width 134 height 270
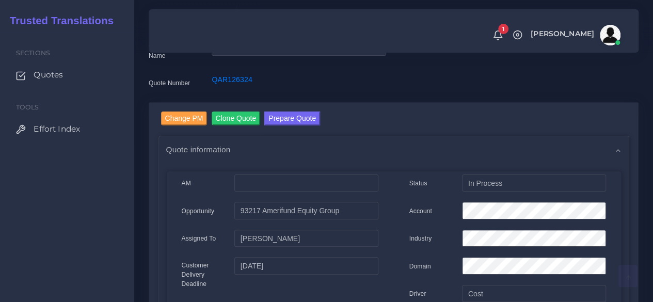
scroll to position [0, 0]
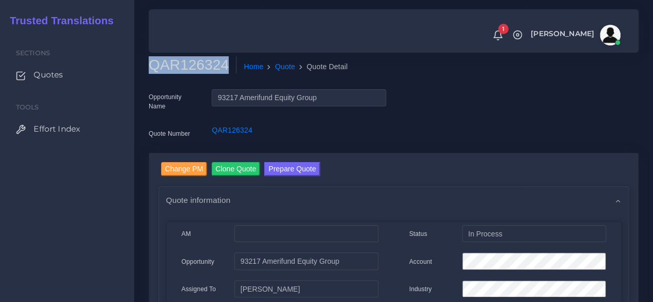
drag, startPoint x: 225, startPoint y: 65, endPoint x: 151, endPoint y: 70, distance: 75.0
click at [151, 70] on h2 "QAR126324" at bounding box center [193, 65] width 88 height 18
copy h2 "QAR126324"
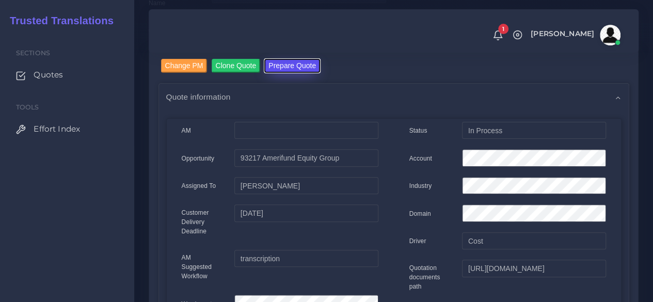
click at [281, 72] on button "Prepare Quote" at bounding box center [292, 66] width 56 height 14
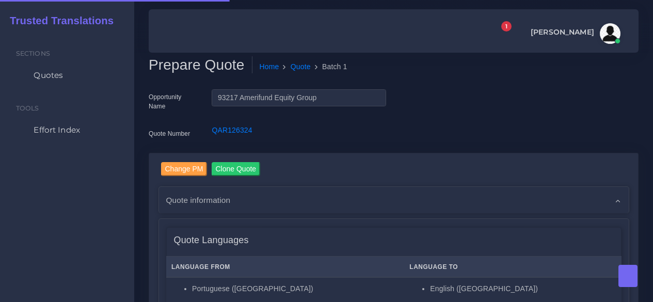
checkbox input "true"
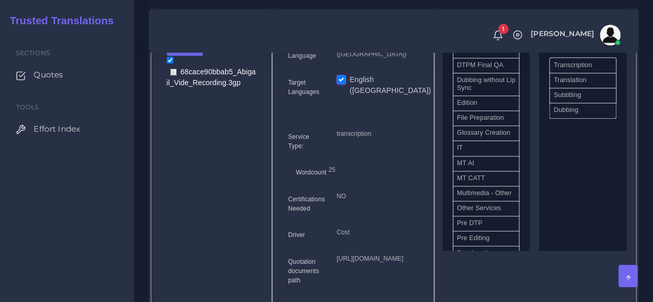
scroll to position [400, 0]
click at [111, 227] on div "Sections Quotes Tools Effort Index" at bounding box center [67, 167] width 134 height 270
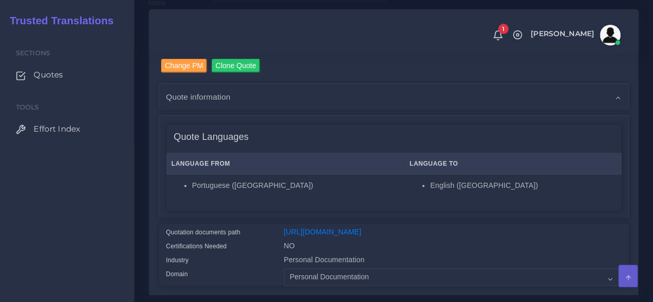
scroll to position [103, 0]
click at [56, 75] on span "Quotes" at bounding box center [50, 74] width 29 height 11
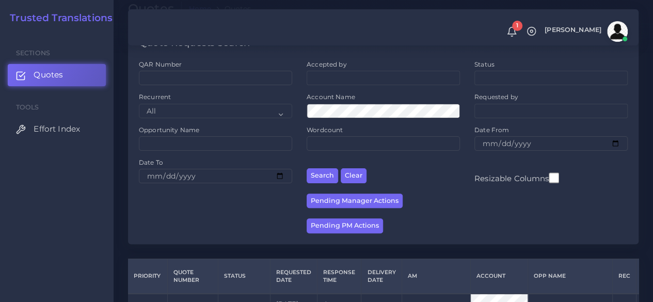
scroll to position [155, 0]
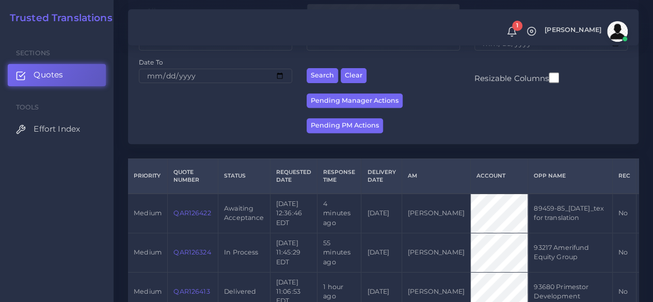
click at [200, 216] on link "QAR126422" at bounding box center [191, 213] width 37 height 8
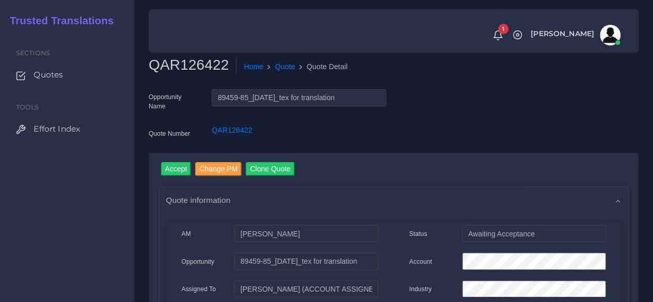
click at [201, 62] on h2 "QAR126422" at bounding box center [193, 65] width 88 height 18
copy h2 "QAR126422"
click at [176, 164] on input "Accept" at bounding box center [176, 169] width 30 height 14
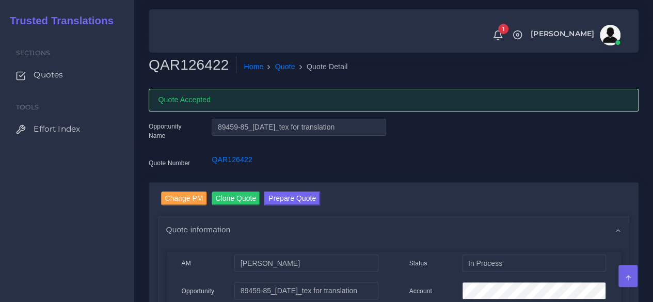
scroll to position [103, 0]
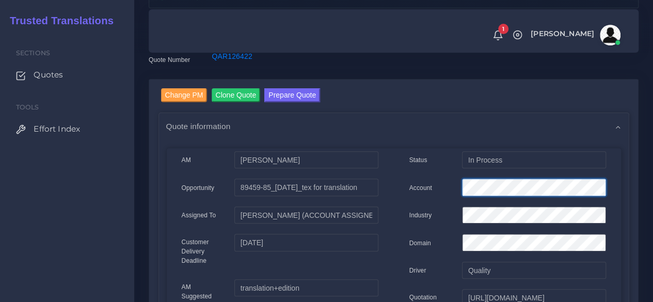
click at [424, 186] on div "Account" at bounding box center [507, 189] width 212 height 21
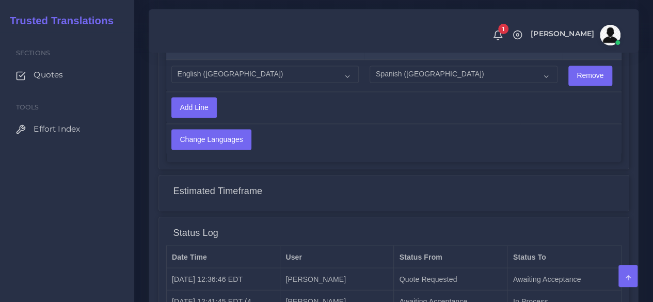
scroll to position [955, 0]
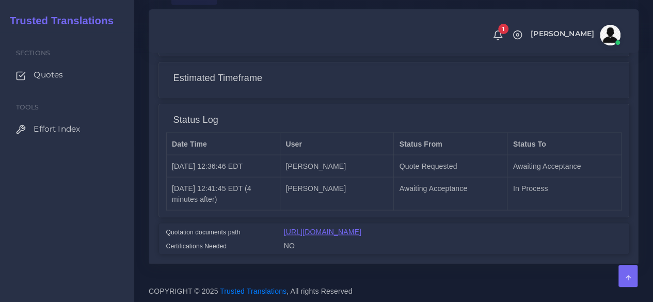
click at [353, 227] on link "[URL][DOMAIN_NAME]" at bounding box center [322, 231] width 77 height 8
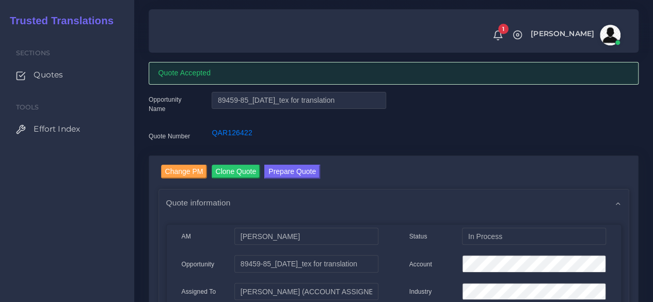
scroll to position [26, 0]
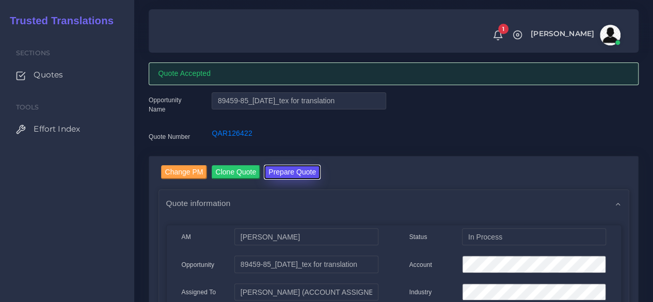
click at [297, 167] on button "Prepare Quote" at bounding box center [292, 172] width 56 height 14
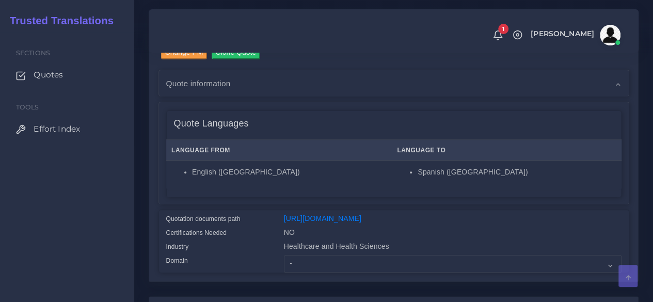
scroll to position [258, 0]
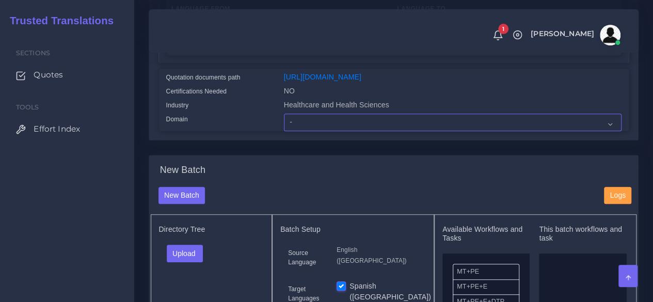
click at [304, 131] on select "- Advertising and Media Agriculture, Forestry and Fishing Architecture, Buildin…" at bounding box center [452, 123] width 337 height 18
select select "Healthcare and Health Sciences"
click at [284, 131] on select "- Advertising and Media Agriculture, Forestry and Fishing Architecture, Buildin…" at bounding box center [452, 123] width 337 height 18
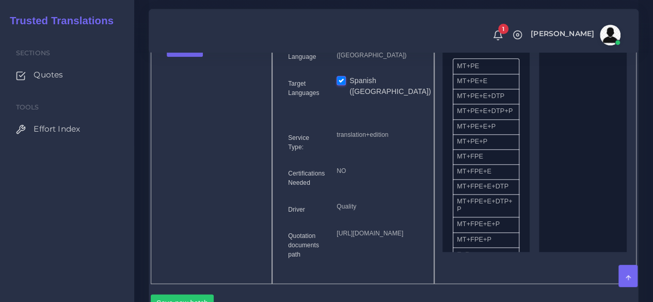
scroll to position [464, 0]
click at [188, 56] on button "Upload" at bounding box center [185, 47] width 37 height 18
click at [192, 92] on label "Files" at bounding box center [202, 85] width 71 height 13
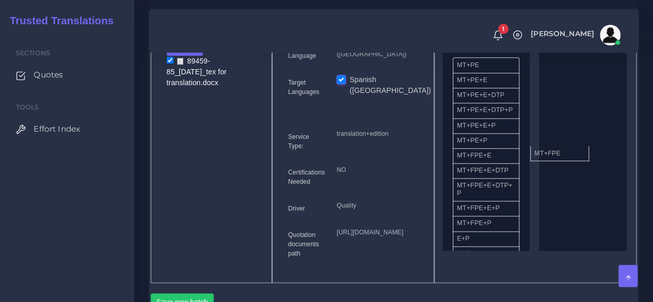
drag, startPoint x: 492, startPoint y: 177, endPoint x: 587, endPoint y: 163, distance: 96.0
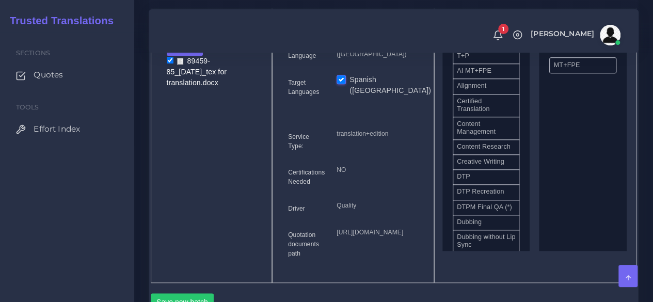
scroll to position [258, 0]
drag, startPoint x: 482, startPoint y: 203, endPoint x: 594, endPoint y: 182, distance: 113.9
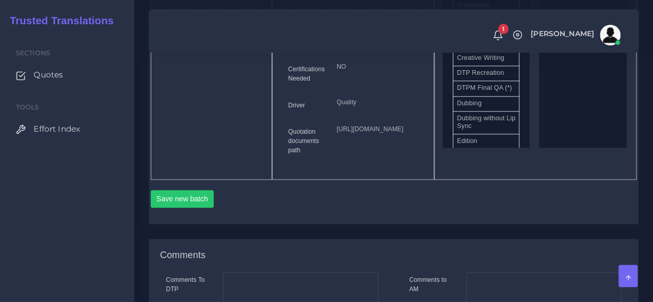
scroll to position [722, 0]
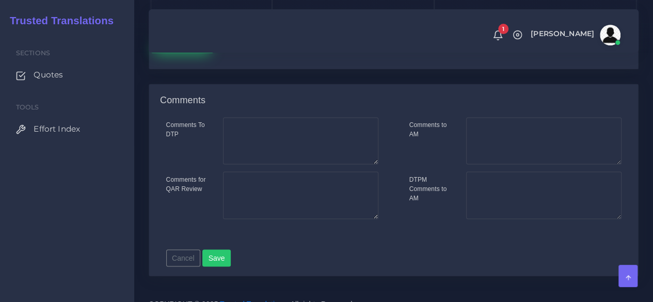
click at [177, 53] on button "Save new batch" at bounding box center [182, 44] width 63 height 18
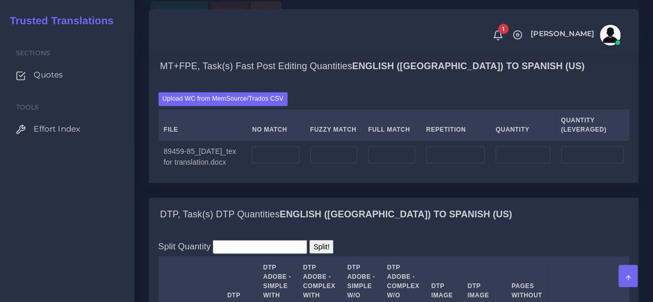
scroll to position [929, 0]
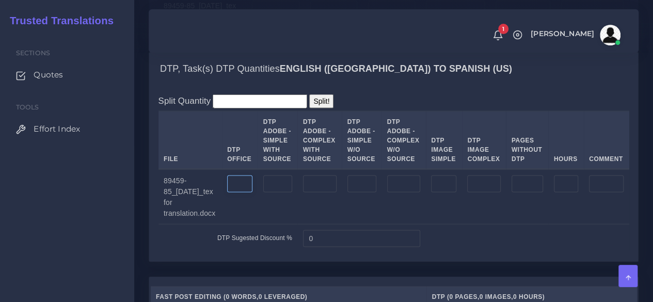
click at [252, 192] on input "number" at bounding box center [239, 184] width 25 height 18
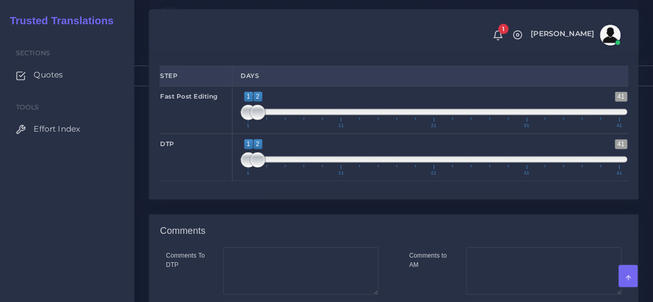
scroll to position [1499, 0]
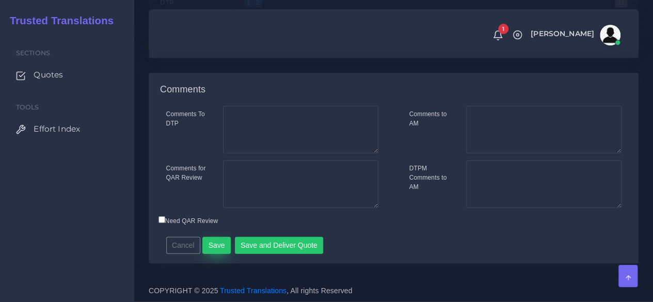
type input "13"
click at [219, 240] on button "Save" at bounding box center [216, 246] width 28 height 18
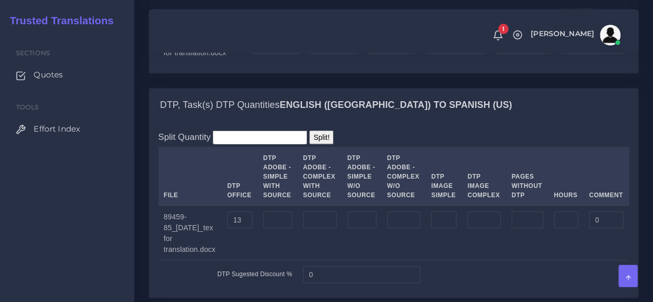
scroll to position [826, 0]
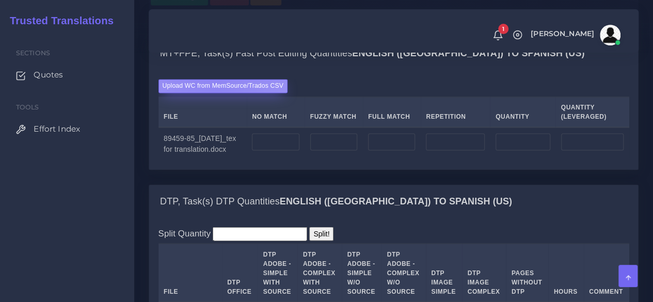
click at [215, 93] on label "Upload WC from MemSource/Trados CSV" at bounding box center [223, 86] width 130 height 14
click at [0, 0] on input "Upload WC from MemSource/Trados CSV" at bounding box center [0, 0] width 0 height 0
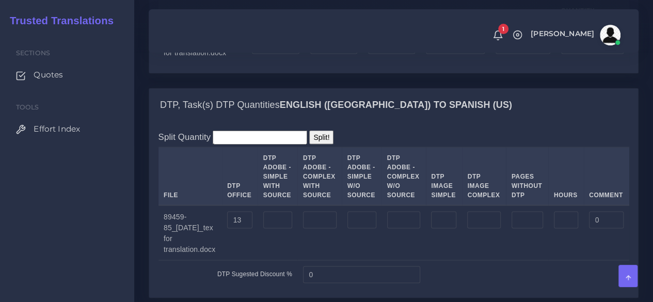
scroll to position [929, 0]
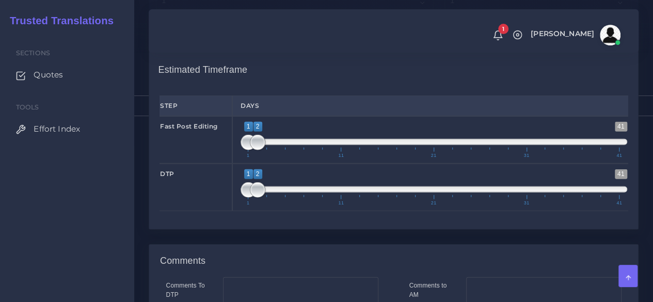
scroll to position [1290, 0]
type input "1;1"
drag, startPoint x: 253, startPoint y: 209, endPoint x: 224, endPoint y: 209, distance: 28.4
click at [225, 163] on div "Fast Post Editing 1 41 1 2 1 — 2 1 11 21 31 41 1;1" at bounding box center [393, 139] width 483 height 47
type input "1;1"
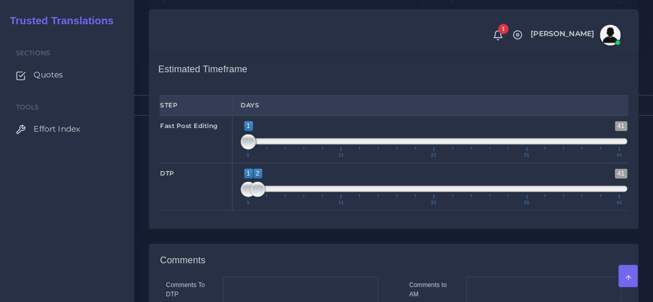
drag, startPoint x: 259, startPoint y: 260, endPoint x: 197, endPoint y: 260, distance: 62.4
click at [199, 211] on div "DTP 1 41 1 2 1 — 2 1 11 21 31 41 1;1" at bounding box center [393, 186] width 483 height 47
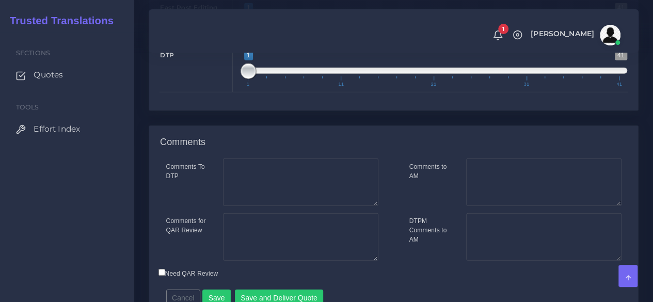
scroll to position [1529, 0]
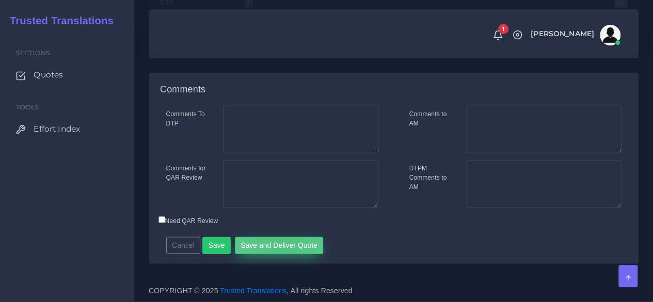
click at [278, 248] on button "Save and Deliver Quote" at bounding box center [279, 246] width 89 height 18
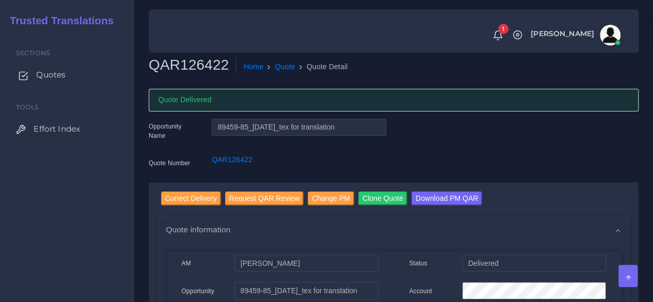
click at [51, 74] on span "Quotes" at bounding box center [50, 74] width 29 height 11
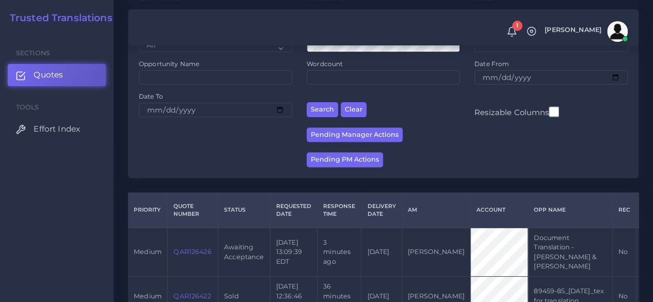
scroll to position [206, 0]
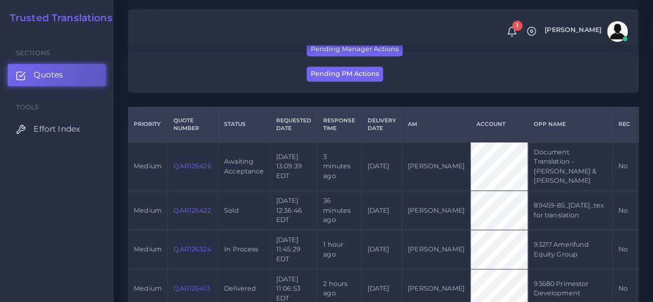
click at [190, 162] on link "QAR126426" at bounding box center [192, 166] width 38 height 8
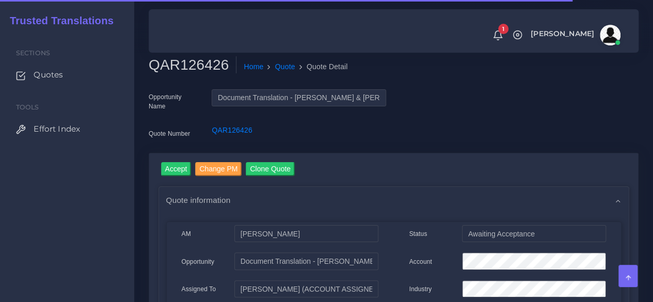
click at [190, 64] on h2 "QAR126426" at bounding box center [193, 65] width 88 height 18
click at [191, 64] on h2 "QAR126426" at bounding box center [193, 65] width 88 height 18
copy h2 "QAR126426"
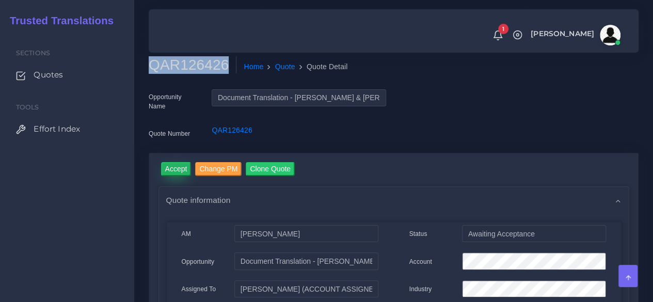
click at [182, 163] on input "Accept" at bounding box center [176, 169] width 30 height 14
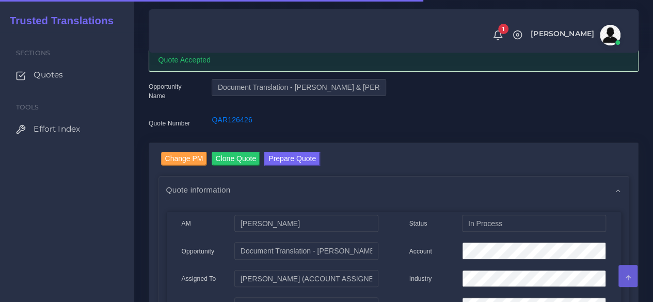
scroll to position [155, 0]
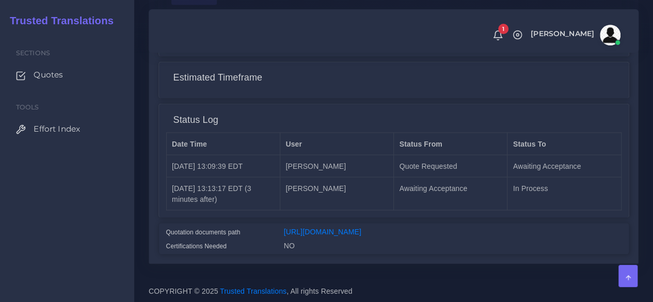
scroll to position [912, 0]
click at [361, 227] on link "[URL][DOMAIN_NAME]" at bounding box center [322, 231] width 77 height 8
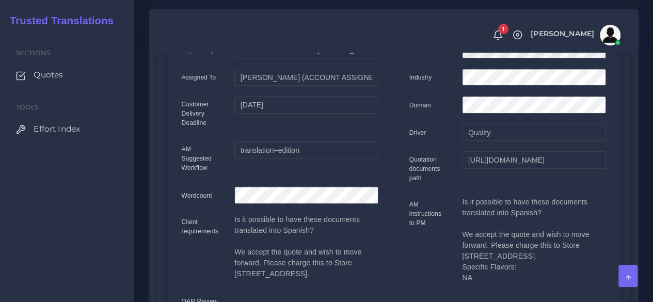
scroll to position [0, 0]
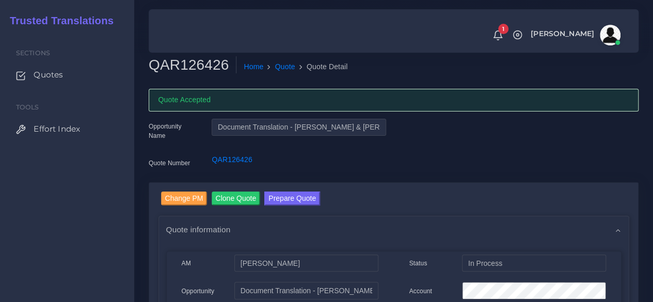
click at [298, 196] on button "Prepare Quote" at bounding box center [292, 198] width 56 height 14
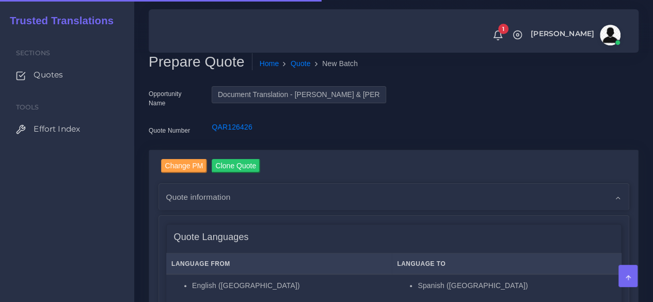
scroll to position [258, 0]
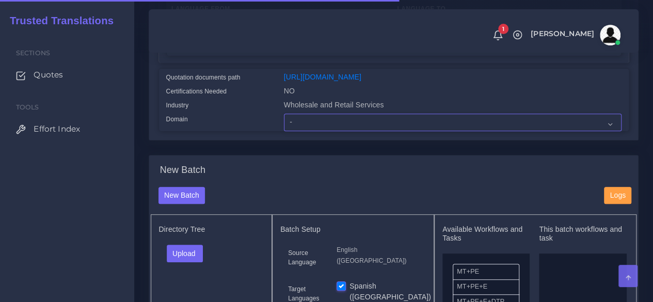
click at [301, 131] on select "- Advertising and Media Agriculture, Forestry and Fishing Architecture, Buildin…" at bounding box center [452, 123] width 337 height 18
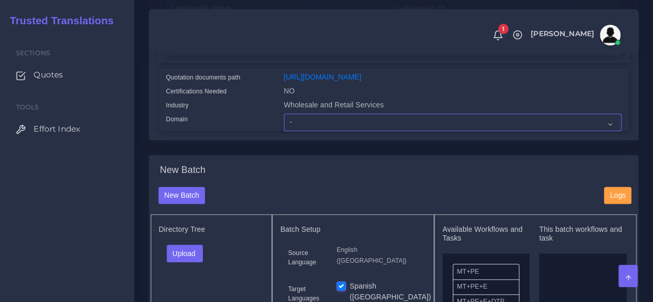
select select "Human Resources - HR"
click at [284, 131] on select "- Advertising and Media Agriculture, Forestry and Fishing Architecture, Buildin…" at bounding box center [452, 123] width 337 height 18
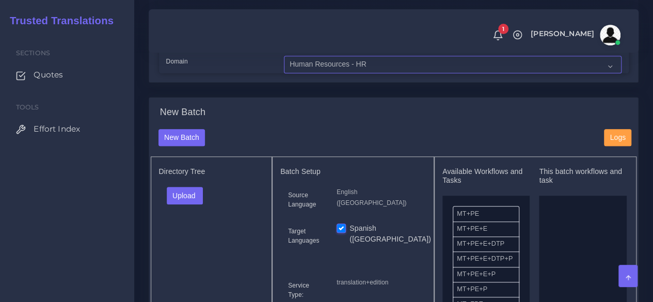
scroll to position [361, 0]
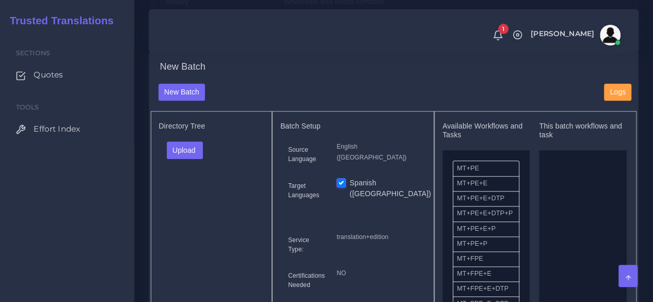
click at [187, 157] on div "Directory Tree Upload Folder Files un/check all" at bounding box center [212, 248] width 122 height 275
click at [188, 159] on button "Upload" at bounding box center [185, 150] width 37 height 18
click at [199, 196] on label "Files" at bounding box center [202, 189] width 71 height 13
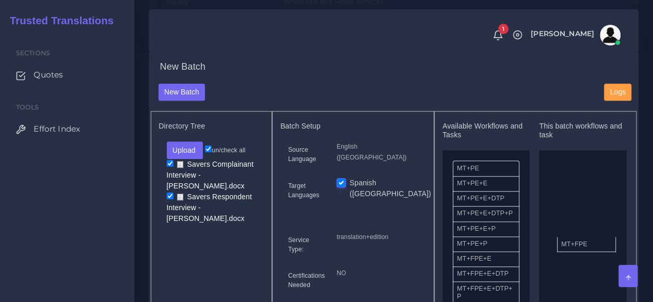
drag, startPoint x: 481, startPoint y: 282, endPoint x: 545, endPoint y: 255, distance: 69.6
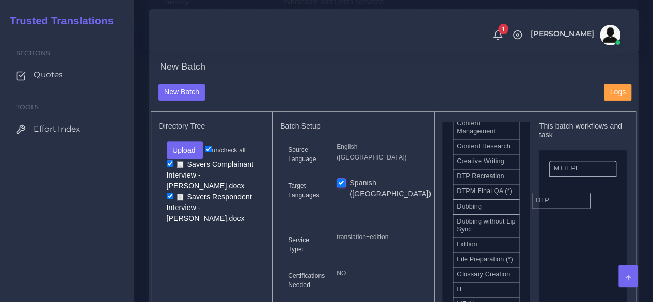
drag, startPoint x: 473, startPoint y: 205, endPoint x: 575, endPoint y: 227, distance: 105.0
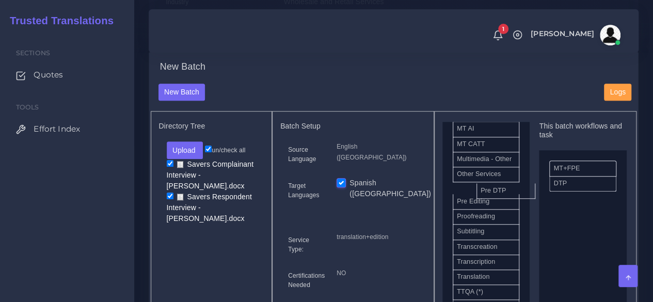
scroll to position [563, 0]
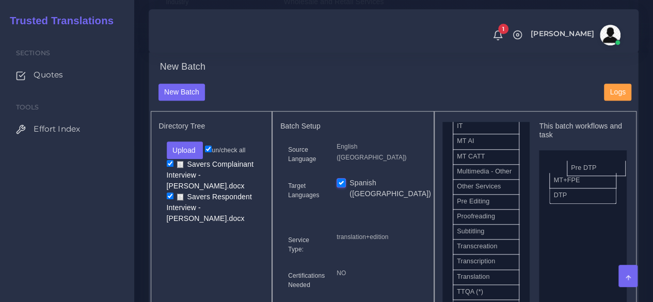
drag, startPoint x: 466, startPoint y: 204, endPoint x: 578, endPoint y: 184, distance: 113.3
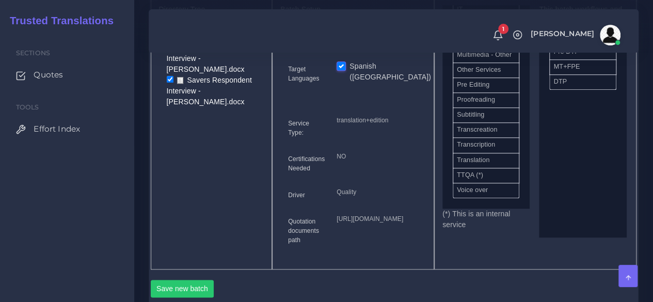
scroll to position [568, 0]
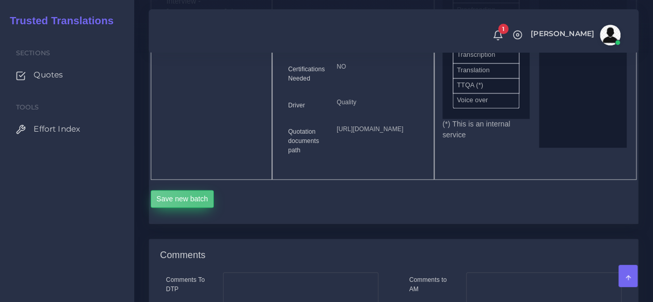
click at [203, 207] on button "Save new batch" at bounding box center [182, 199] width 63 height 18
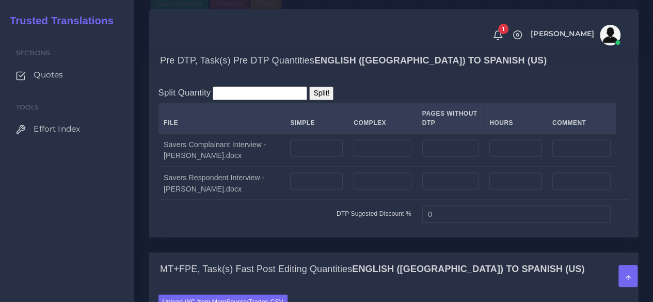
scroll to position [826, 0]
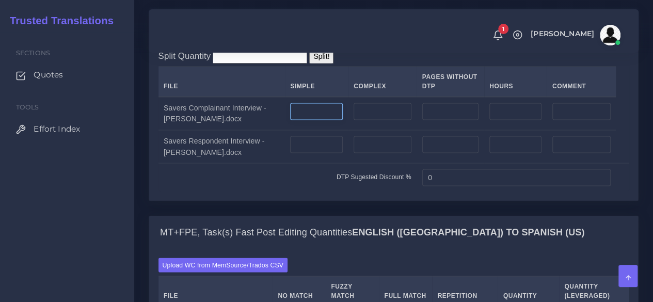
click at [299, 120] on input "number" at bounding box center [316, 112] width 53 height 18
type input "7"
click at [303, 153] on input "number" at bounding box center [316, 145] width 53 height 18
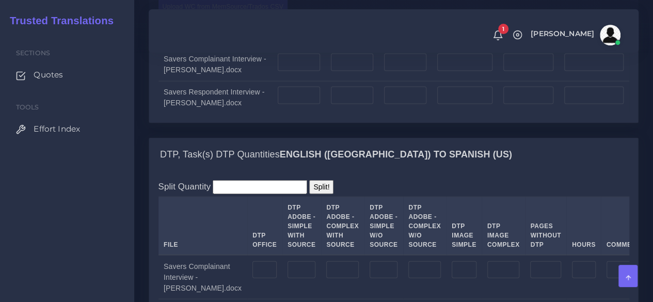
scroll to position [1238, 0]
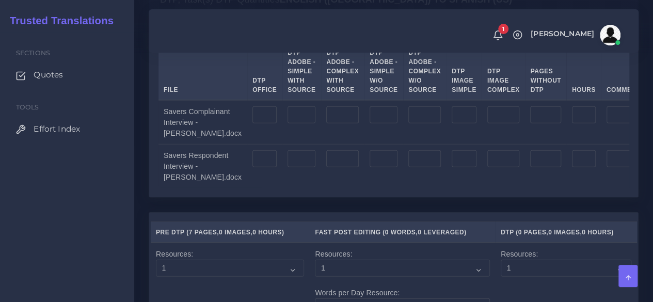
type input "8"
click at [247, 144] on td at bounding box center [264, 122] width 35 height 44
click at [252, 124] on input "number" at bounding box center [264, 115] width 24 height 18
type input "7"
click at [252, 168] on input "number" at bounding box center [264, 159] width 24 height 18
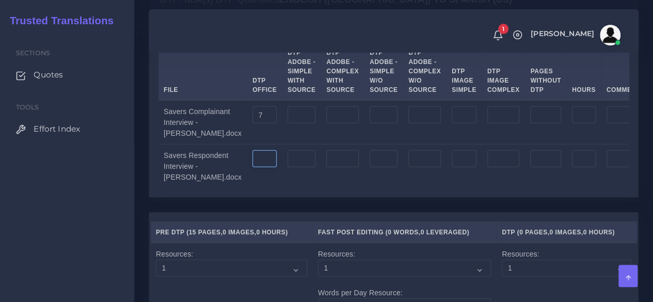
type input "9"
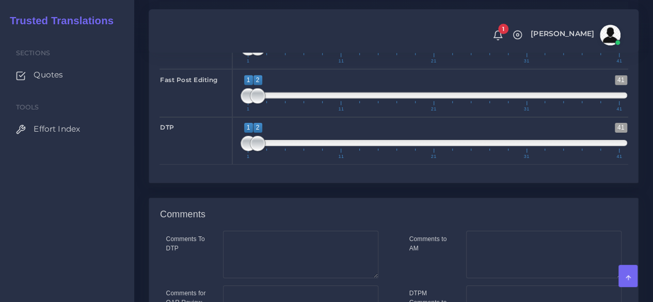
scroll to position [1856, 0]
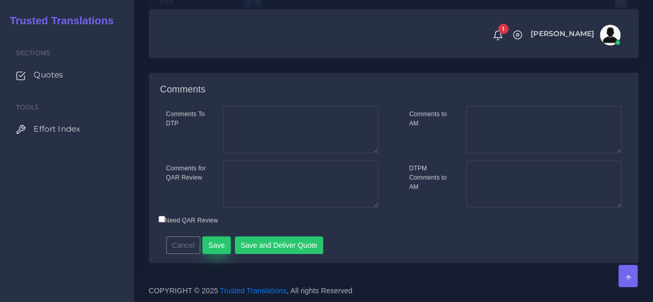
type input "8"
click at [209, 247] on button "Save" at bounding box center [216, 245] width 28 height 18
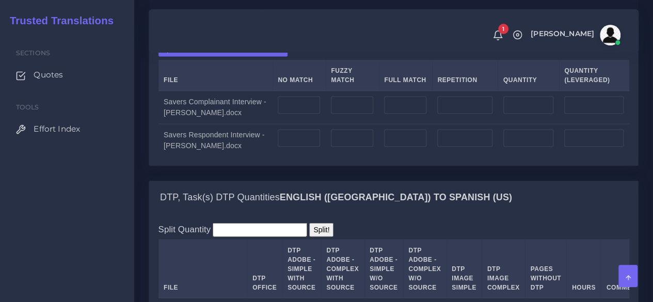
scroll to position [1084, 0]
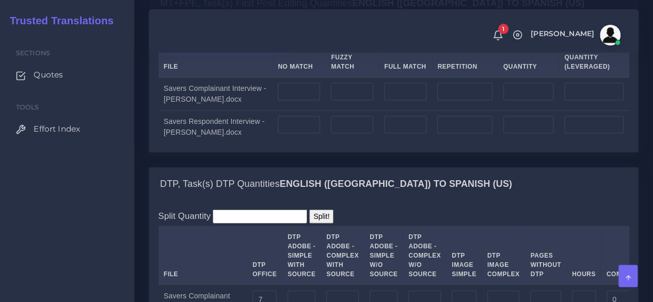
click at [201, 43] on label "Upload WC from MemSource/Trados CSV" at bounding box center [223, 36] width 130 height 14
click at [0, 0] on input "Upload WC from MemSource/Trados CSV" at bounding box center [0, 0] width 0 height 0
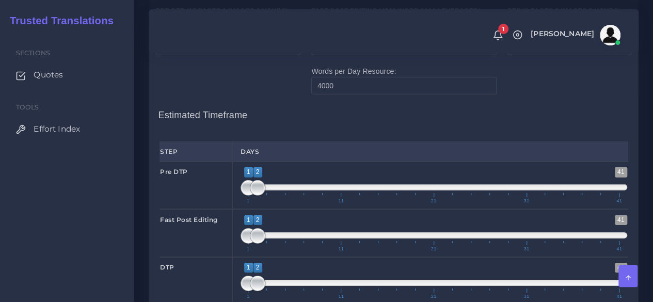
scroll to position [1651, 0]
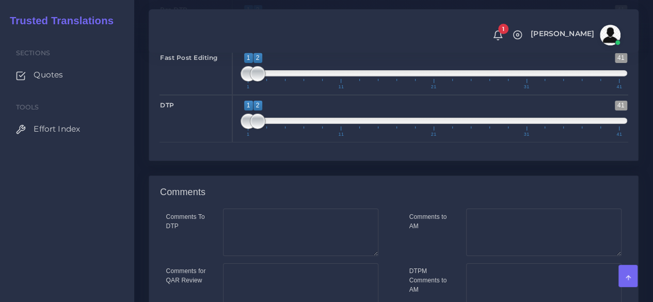
type input "1;1"
drag, startPoint x: 258, startPoint y: 159, endPoint x: 207, endPoint y: 202, distance: 66.7
click at [208, 47] on div "Pre DTP 1 41 1 1 1 — 1 1 11 21 31 41 1;1" at bounding box center [393, 22] width 483 height 47
type input "2;2"
drag, startPoint x: 245, startPoint y: 253, endPoint x: 269, endPoint y: 253, distance: 24.8
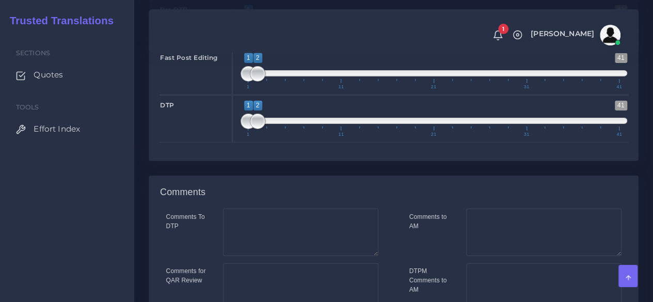
click at [269, 137] on span "1 41 1 2 1 — 2 1 11 21 31 41" at bounding box center [433, 119] width 386 height 36
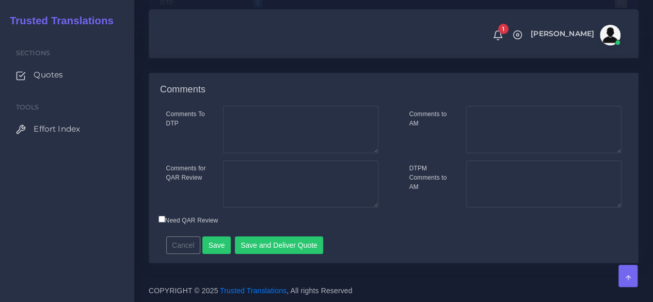
scroll to position [1885, 0]
click at [273, 250] on button "Save and Deliver Quote" at bounding box center [279, 245] width 89 height 18
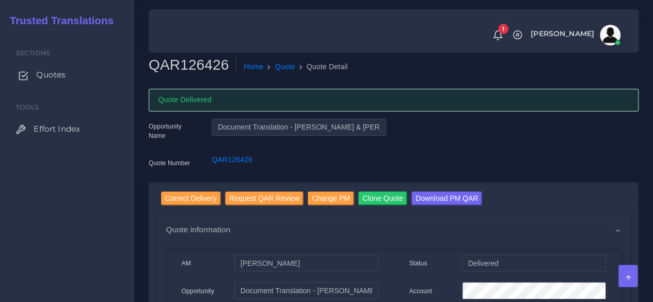
click at [54, 75] on span "Quotes" at bounding box center [50, 74] width 29 height 11
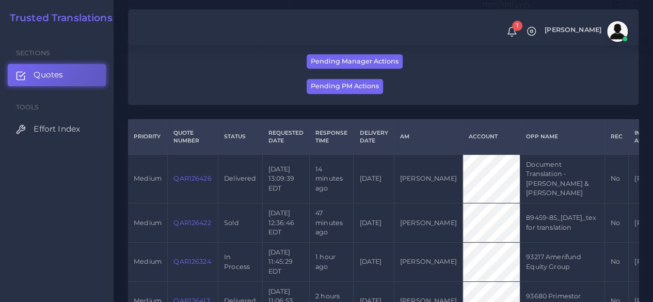
scroll to position [206, 0]
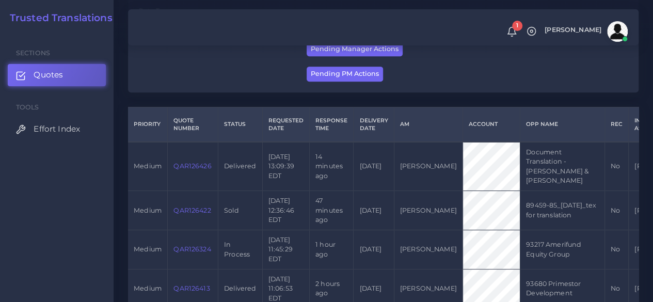
click at [195, 245] on link "QAR126324" at bounding box center [191, 249] width 37 height 8
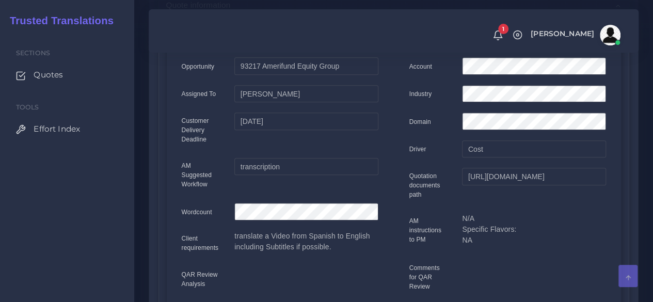
scroll to position [103, 0]
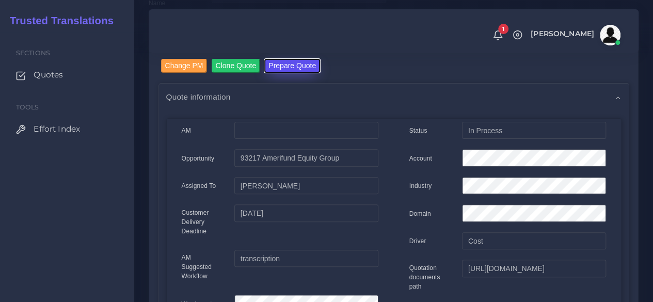
click at [279, 66] on button "Prepare Quote" at bounding box center [292, 66] width 56 height 14
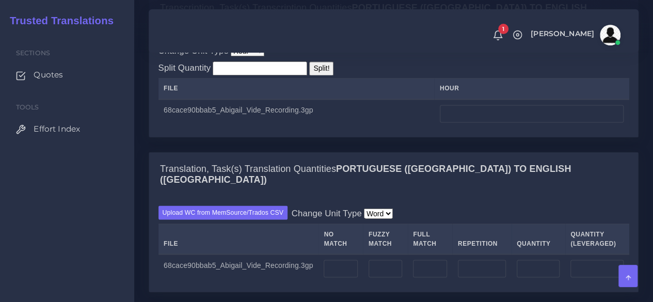
scroll to position [826, 0]
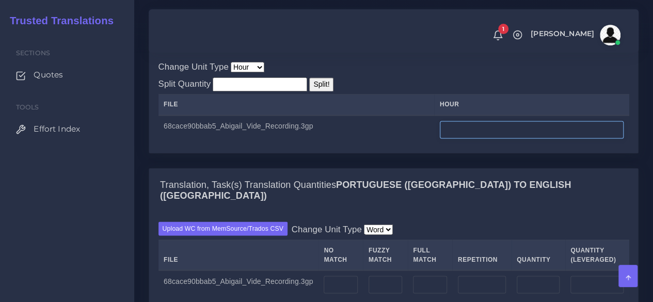
click at [473, 138] on input "number" at bounding box center [532, 130] width 184 height 18
type input "0"
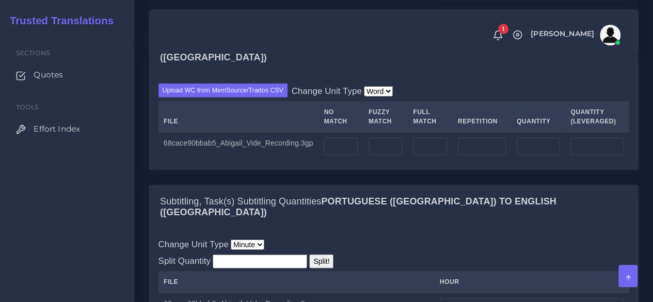
scroll to position [980, 0]
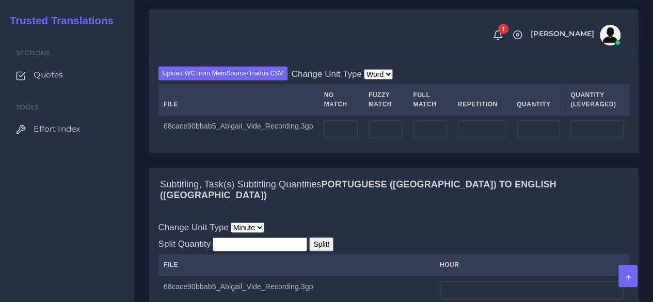
type input "0.5"
click at [331, 138] on input "number" at bounding box center [341, 130] width 34 height 18
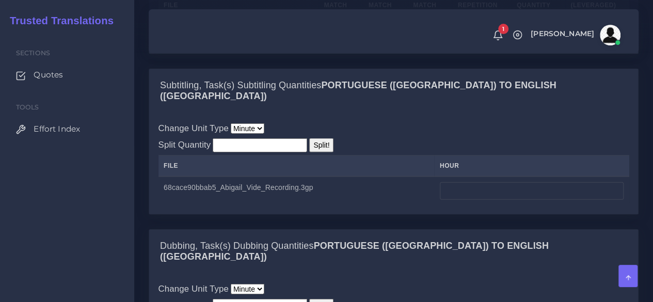
scroll to position [1084, 0]
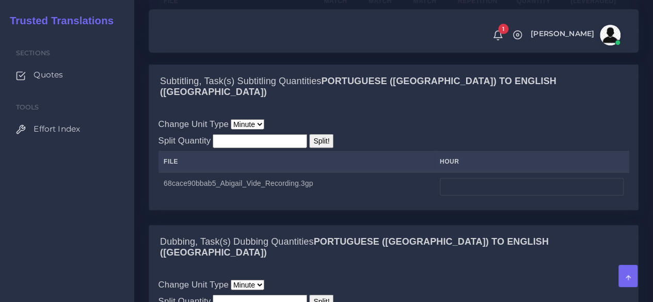
type input "150"
click at [489, 196] on input "number" at bounding box center [532, 187] width 184 height 18
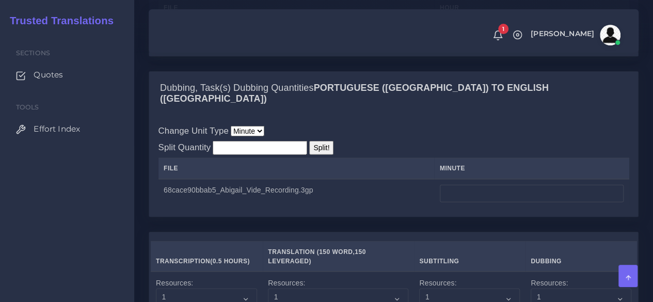
scroll to position [1238, 0]
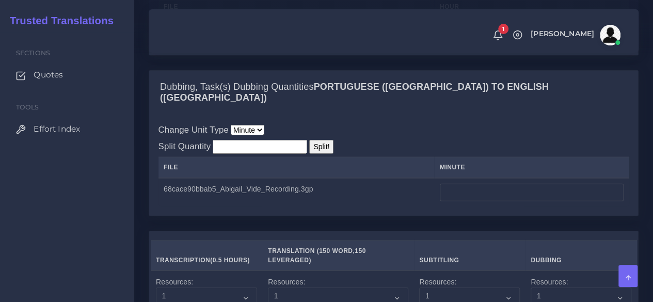
type input "1"
click at [479, 201] on input "number" at bounding box center [532, 193] width 184 height 18
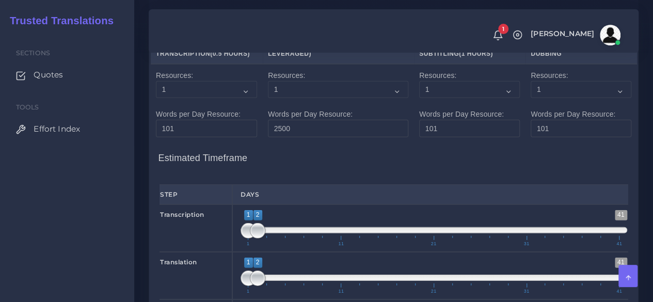
scroll to position [1496, 0]
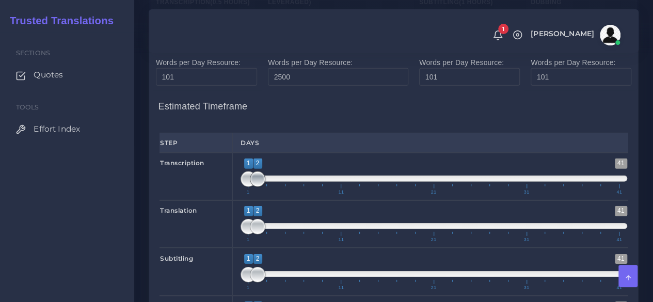
type input "1"
type input "1;1"
drag, startPoint x: 256, startPoint y: 193, endPoint x: 244, endPoint y: 196, distance: 12.6
click at [250, 187] on span at bounding box center [257, 178] width 15 height 15
type input "1;1"
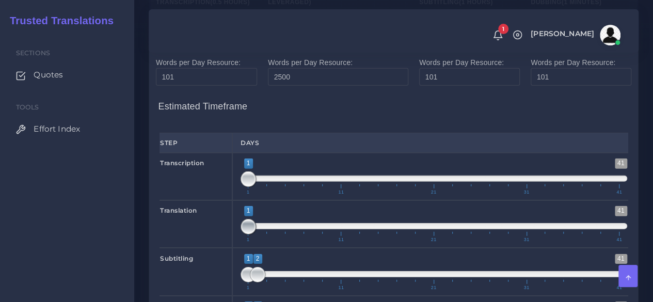
drag, startPoint x: 254, startPoint y: 239, endPoint x: 227, endPoint y: 243, distance: 27.1
click at [227, 243] on div "Translation 1 41 1 1 1 — 1 1 11 21 31 41 1;1" at bounding box center [393, 223] width 483 height 47
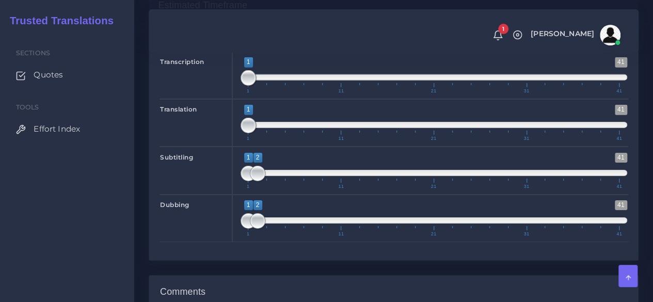
scroll to position [1599, 0]
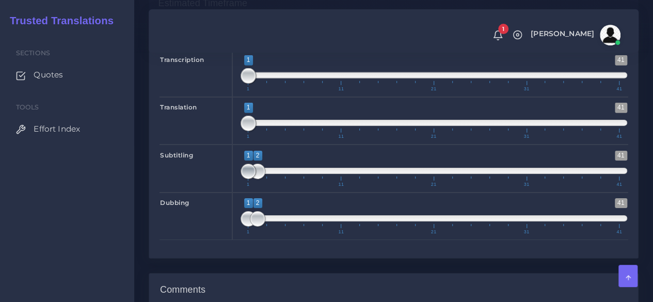
type input "2;2"
click at [249, 185] on span "1 41 2 2 2 — 2 1 11 21 31 41" at bounding box center [433, 169] width 386 height 36
drag, startPoint x: 255, startPoint y: 233, endPoint x: 267, endPoint y: 235, distance: 12.5
click at [267, 227] on span at bounding box center [266, 218] width 15 height 15
type input "2;3"
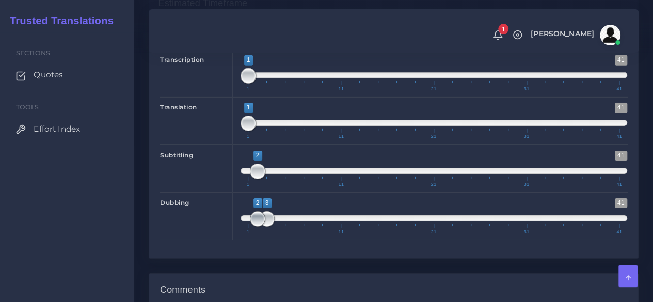
drag, startPoint x: 249, startPoint y: 233, endPoint x: 256, endPoint y: 232, distance: 7.4
click at [256, 227] on span at bounding box center [257, 218] width 15 height 15
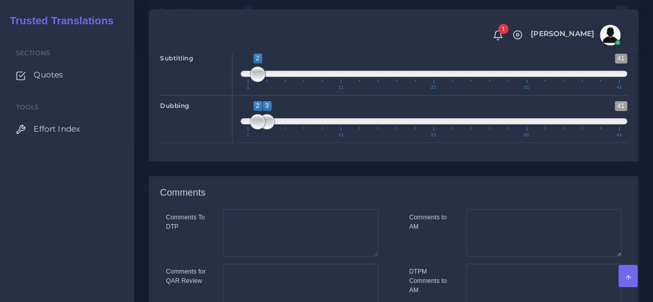
scroll to position [1754, 0]
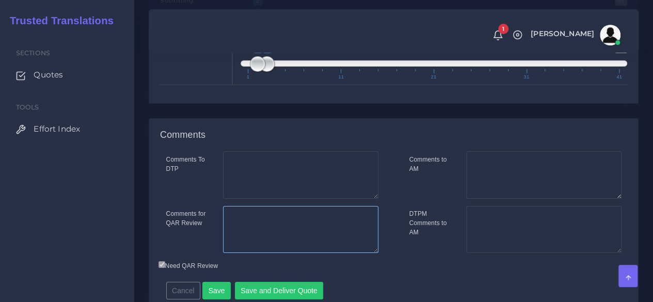
click at [294, 243] on textarea "Comments for QAR Review" at bounding box center [300, 229] width 155 height 47
paste textarea "serían 120usd con voces humanas y 40usd con voz sintética."
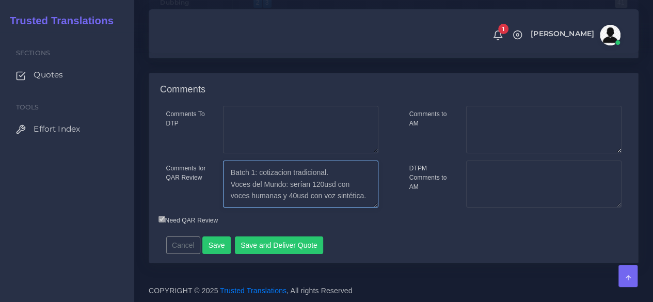
scroll to position [1812, 0]
type textarea "Batch 1: cotizacion tradicional. Voces del Mundo: serían 120usd con voces human…"
click at [217, 243] on button "Save" at bounding box center [216, 245] width 28 height 18
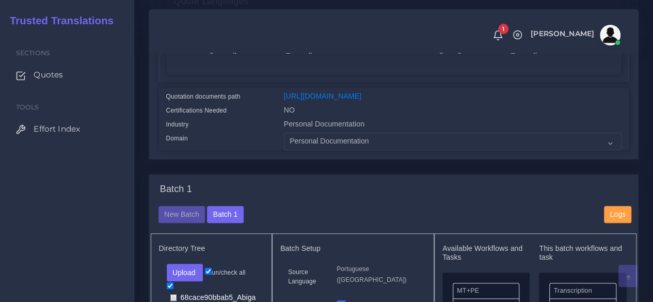
scroll to position [413, 0]
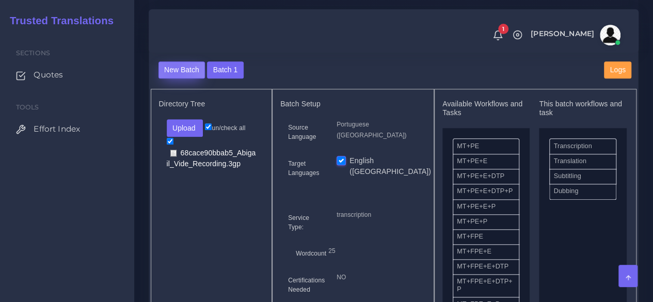
click at [174, 79] on button "New Batch" at bounding box center [181, 70] width 47 height 18
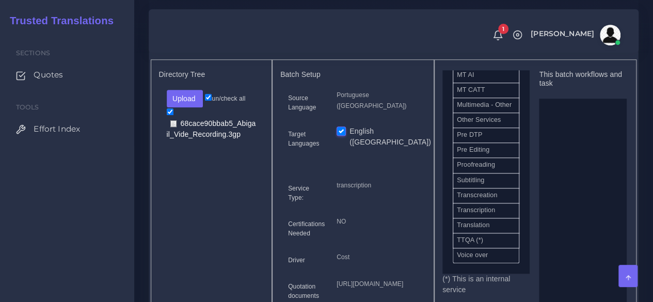
scroll to position [556, 0]
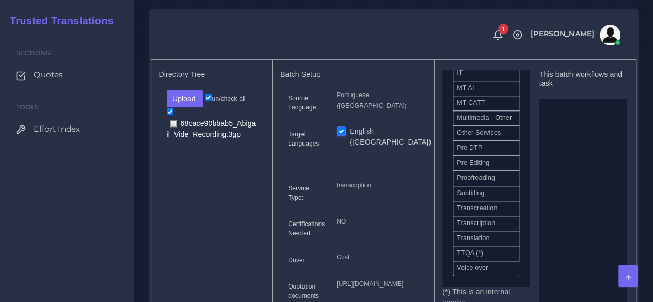
click at [128, 192] on div "Sections Quotes Tools Effort Index" at bounding box center [67, 167] width 134 height 270
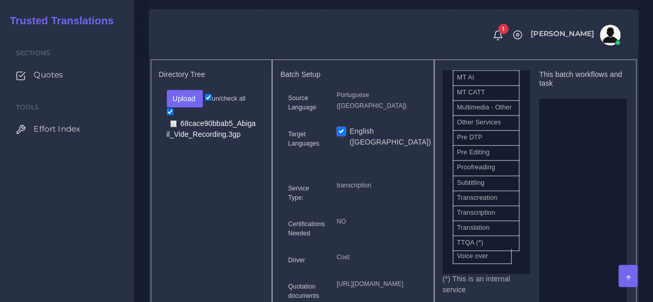
scroll to position [592, 0]
drag, startPoint x: 493, startPoint y: 270, endPoint x: 503, endPoint y: 272, distance: 9.5
drag, startPoint x: 494, startPoint y: 142, endPoint x: 565, endPoint y: 159, distance: 73.2
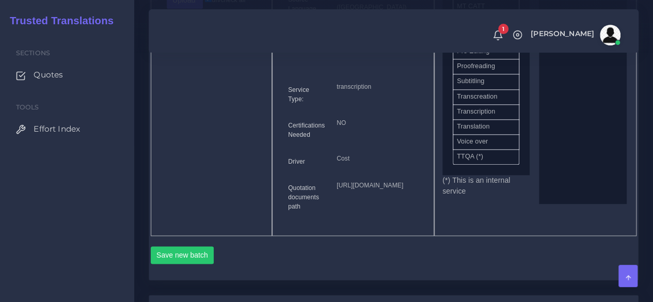
scroll to position [516, 0]
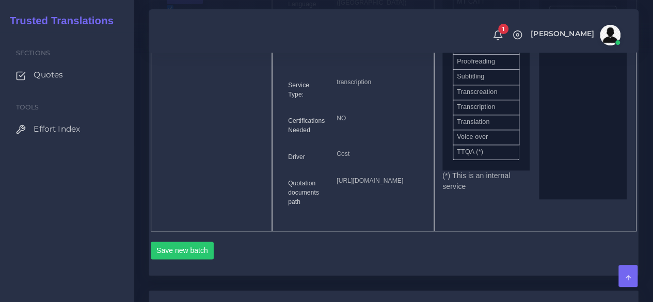
click at [170, 123] on div "Directory Tree Upload Folder Files un/check all 68cace90bbab5_Abigail_Vide_Reco…" at bounding box center [212, 93] width 122 height 275
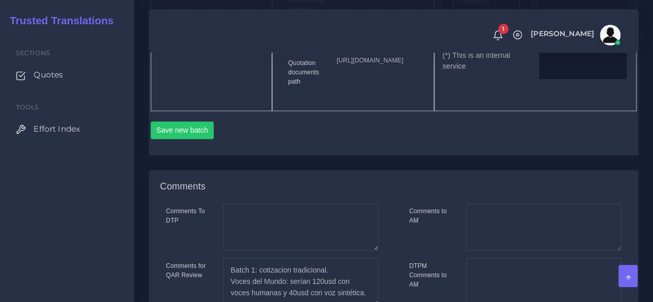
scroll to position [671, 0]
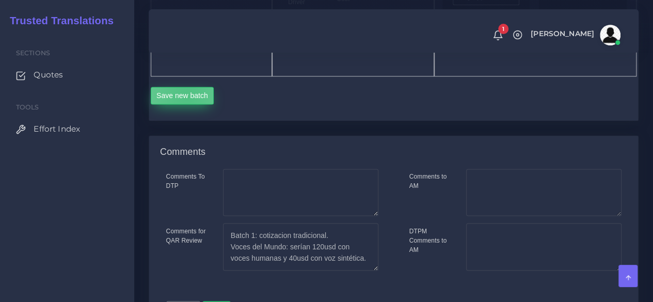
click at [186, 104] on button "Save new batch" at bounding box center [182, 96] width 63 height 18
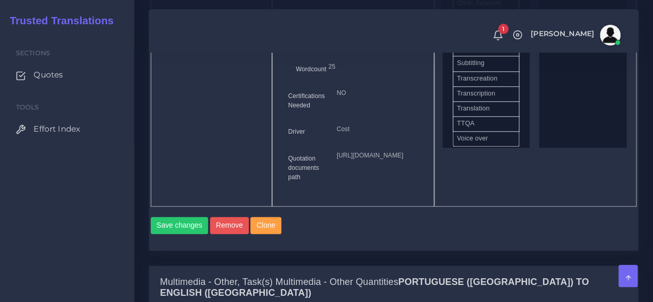
scroll to position [541, 0]
click at [211, 159] on div "Directory Tree Upload Folder Files un/check all" at bounding box center [212, 56] width 122 height 302
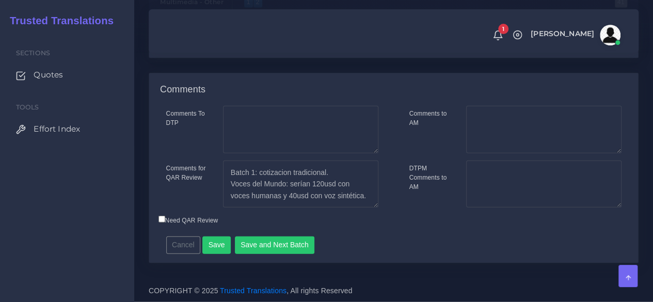
scroll to position [1231, 0]
click at [351, 197] on textarea "Batch 1: cotizacion tradicional. Voces del Mundo: serían 120usd con voces human…" at bounding box center [300, 183] width 155 height 47
click at [75, 239] on div "Sections Quotes Tools Effort Index" at bounding box center [67, 167] width 134 height 270
click at [366, 196] on textarea "Batch 1: cotizacion tradicional. Voces del Mundo: serían 120usd con voces human…" at bounding box center [300, 183] width 155 height 47
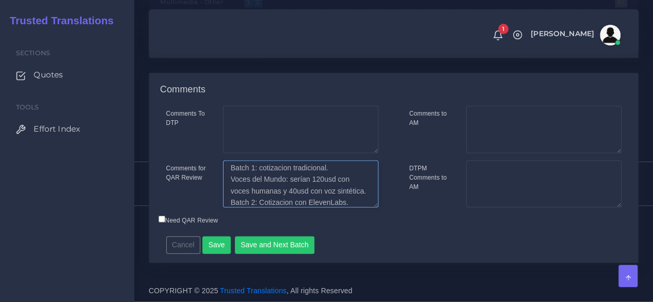
scroll to position [17, 0]
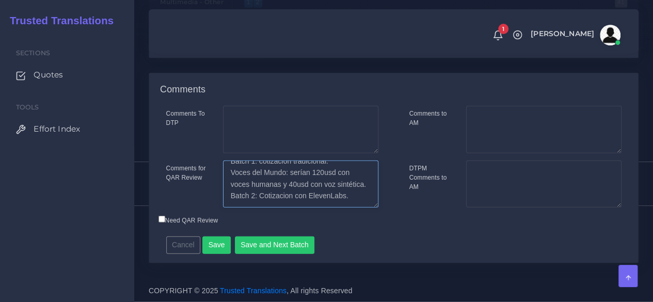
paste textarea "Asi que es $ X por el software (via [PERSON_NAME]) + $5+$10 = costo de recursos…"
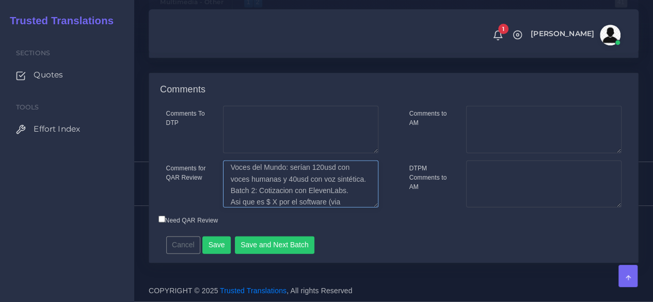
scroll to position [51, 0]
click at [86, 179] on div "Sections Quotes Tools Effort Index" at bounding box center [67, 167] width 134 height 270
click at [303, 200] on textarea "Batch 1: cotizacion tradicional. Voces del Mundo: serían 120usd con voces human…" at bounding box center [300, 183] width 155 height 47
drag, startPoint x: 342, startPoint y: 168, endPoint x: 219, endPoint y: 187, distance: 123.8
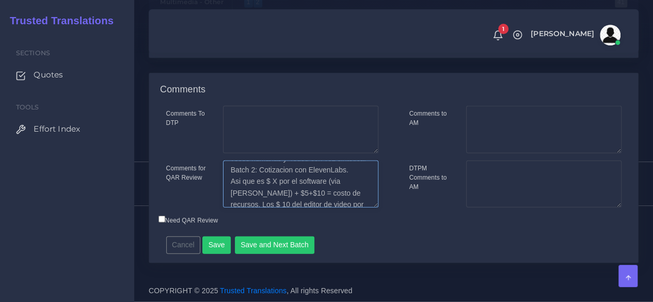
click at [219, 187] on div "Batch 1: cotizacion tradicional. Voces del Mundo: serían 120usd con voces human…" at bounding box center [300, 183] width 171 height 47
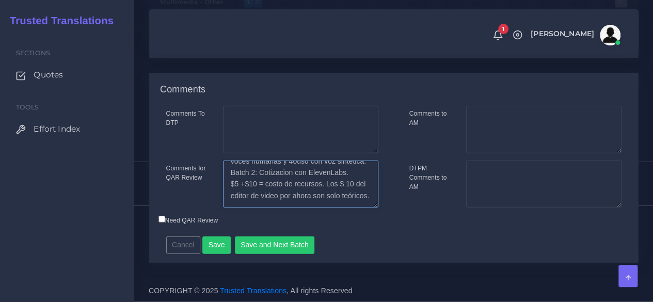
click at [326, 183] on textarea "Batch 1: cotizacion tradicional. Voces del Mundo: serían 120usd con voces human…" at bounding box center [300, 183] width 155 height 47
click at [62, 208] on div "Sections Quotes Tools Effort Index" at bounding box center [67, 167] width 134 height 270
type textarea "Batch 1: cotizacion tradicional. Voces del Mundo: serían 120usd con voces human…"
click at [210, 245] on button "Save" at bounding box center [216, 245] width 28 height 18
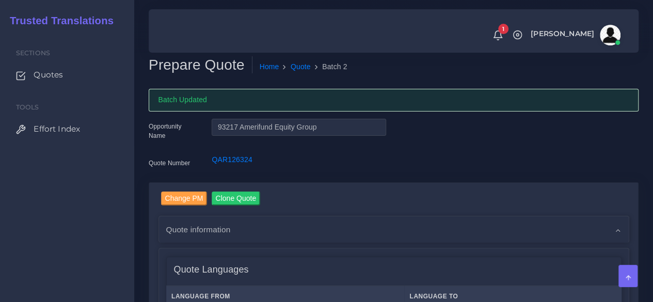
click at [83, 254] on div "Sections Quotes Tools Effort Index" at bounding box center [67, 167] width 134 height 270
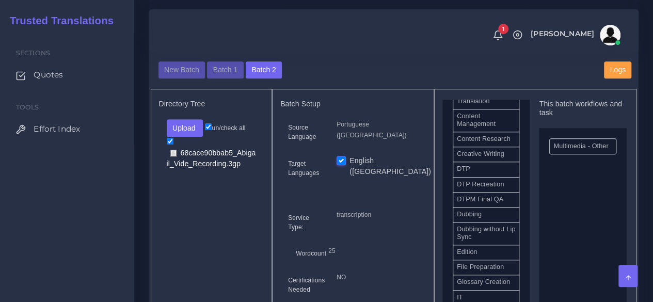
scroll to position [413, 0]
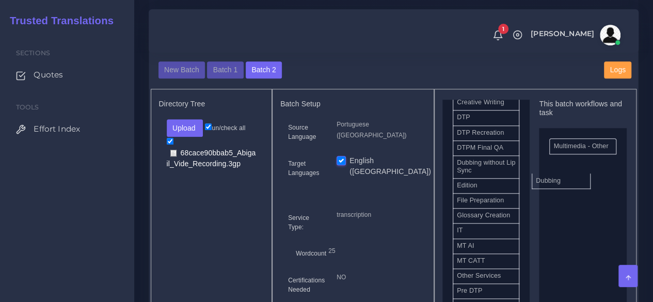
drag, startPoint x: 524, startPoint y: 190, endPoint x: 579, endPoint y: 198, distance: 55.2
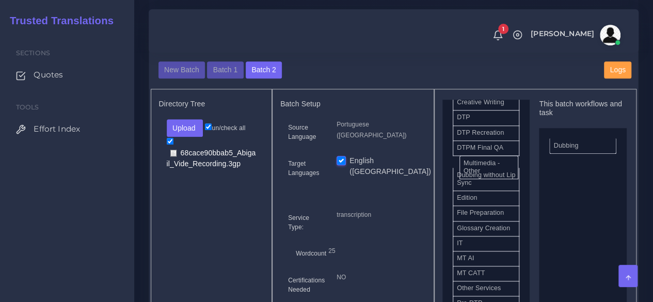
drag, startPoint x: 568, startPoint y: 166, endPoint x: 488, endPoint y: 183, distance: 82.3
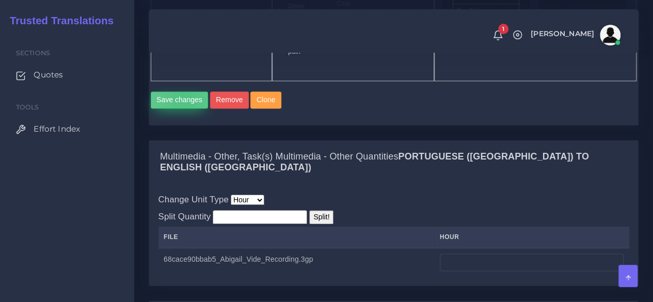
click at [184, 109] on button "Save changes" at bounding box center [180, 100] width 58 height 18
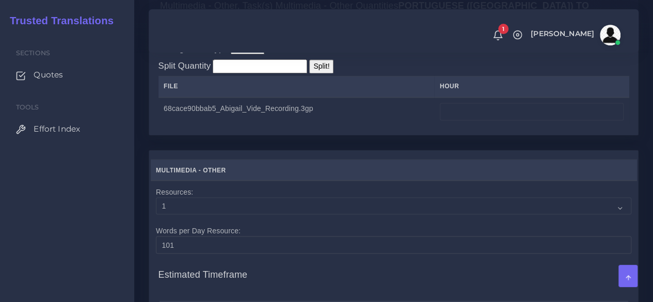
scroll to position [877, 0]
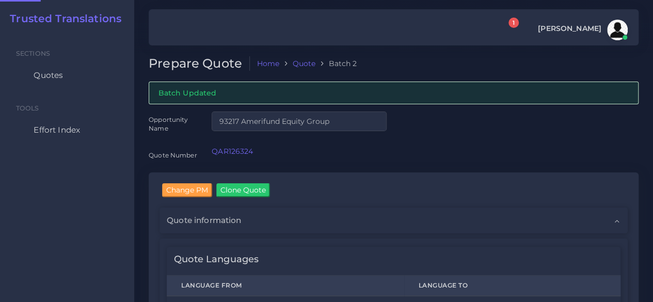
checkbox input "true"
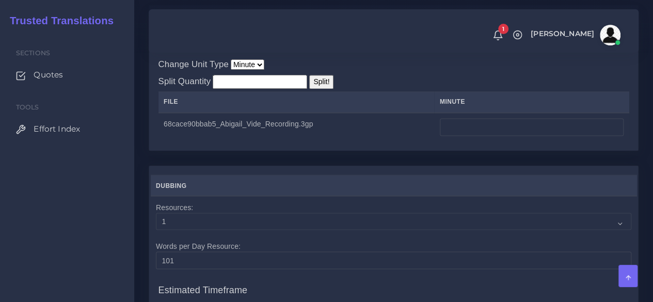
scroll to position [877, 0]
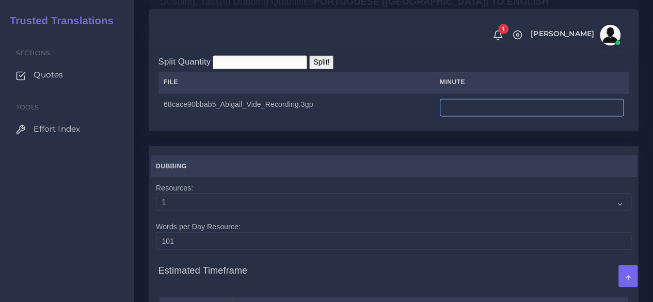
click at [458, 116] on input "number" at bounding box center [532, 108] width 184 height 18
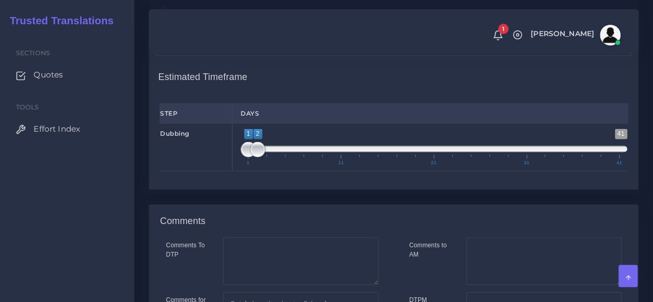
scroll to position [1084, 0]
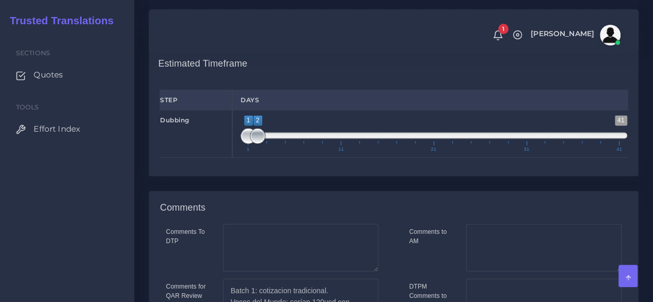
type input "1"
type input "1;1"
drag, startPoint x: 256, startPoint y: 199, endPoint x: 233, endPoint y: 201, distance: 22.8
click at [233, 157] on div "1 41 1 1 1 — 1 1 11 21 31 41 1;1" at bounding box center [433, 133] width 403 height 47
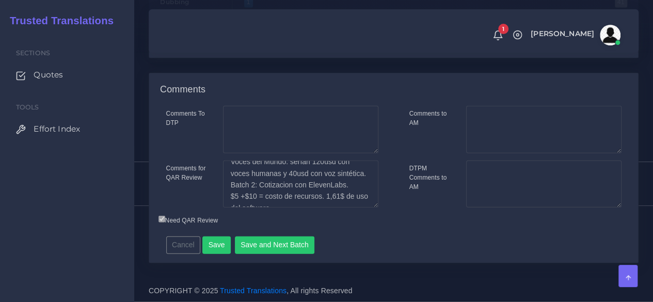
scroll to position [35, 0]
click at [331, 192] on textarea "Batch 1: cotizacion tradicional. Voces del Mundo: serían 120usd con voces human…" at bounding box center [300, 183] width 155 height 47
click at [364, 195] on textarea "Batch 1: cotizacion tradicional. Voces del Mundo: serían 120usd con voces human…" at bounding box center [300, 183] width 155 height 47
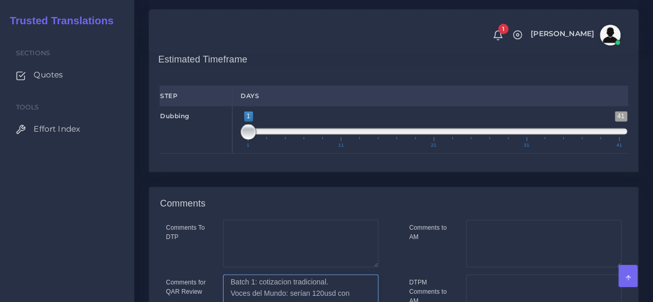
scroll to position [1260, 0]
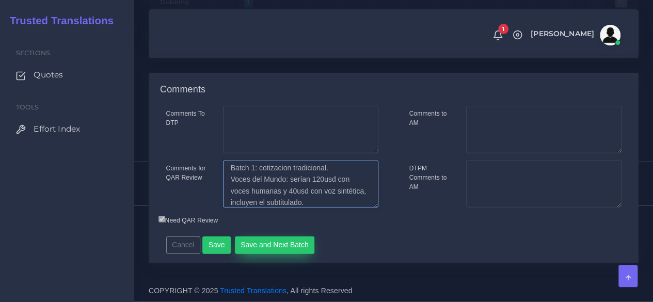
type textarea "Batch 1: cotizacion tradicional. Voces del Mundo: serían 120usd con voces human…"
click at [300, 237] on button "Save and Next Batch" at bounding box center [275, 245] width 80 height 18
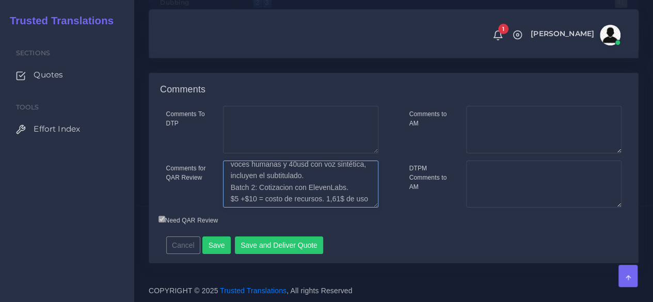
scroll to position [39, 0]
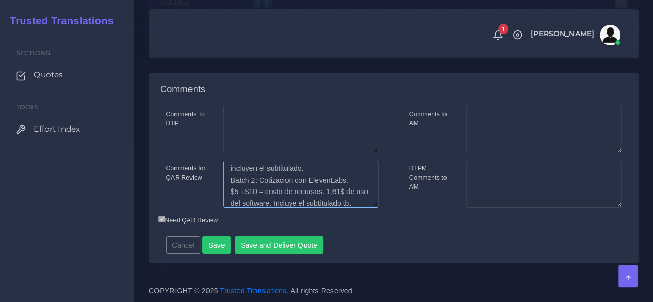
click at [350, 171] on textarea "Batch 1: cotizacion tradicional. Voces del Mundo: serían 120usd con voces human…" at bounding box center [300, 183] width 155 height 47
type textarea "Batch 1: cotizacion tradicional. Voces del Mundo: serían 120usd con voces human…"
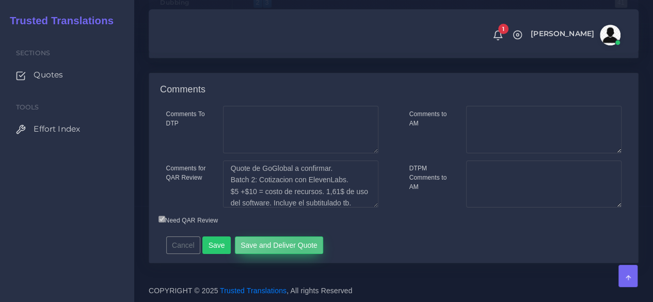
click at [298, 244] on button "Save and Deliver Quote" at bounding box center [279, 245] width 89 height 18
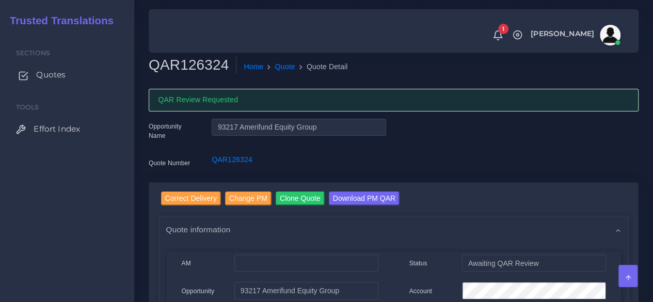
click at [60, 72] on span "Quotes" at bounding box center [50, 74] width 29 height 11
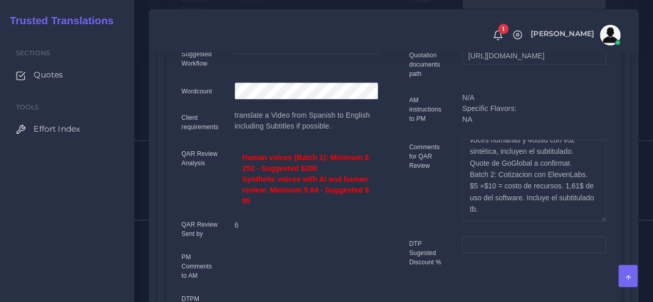
scroll to position [258, 0]
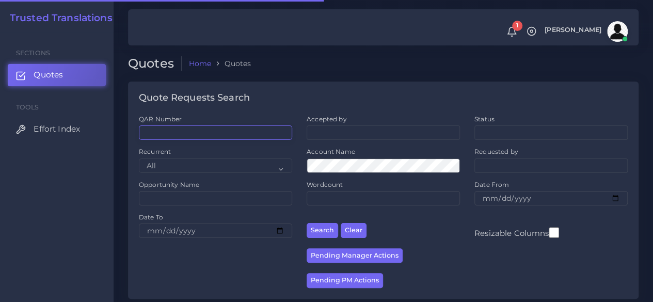
click at [168, 139] on input "QAR Number" at bounding box center [215, 132] width 153 height 14
paste input "QAR126413"
type input "QAR126413"
click at [306, 223] on button "Search" at bounding box center [321, 230] width 31 height 15
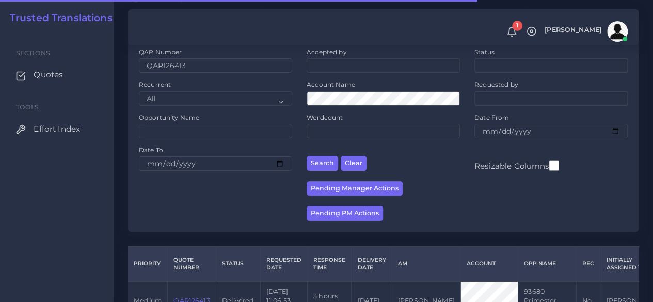
scroll to position [132, 0]
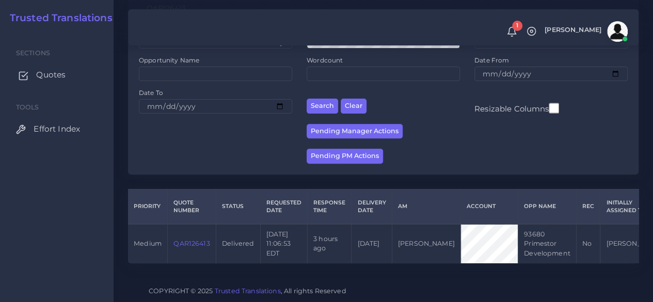
click at [50, 78] on span "Quotes" at bounding box center [50, 74] width 29 height 11
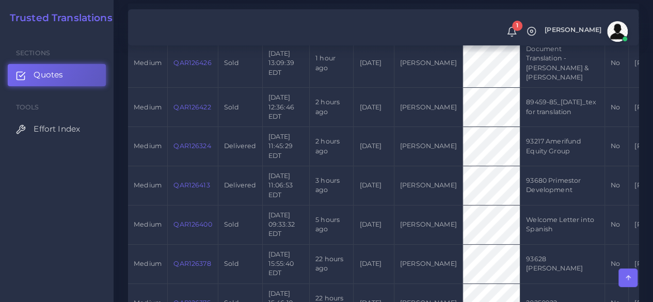
scroll to position [258, 0]
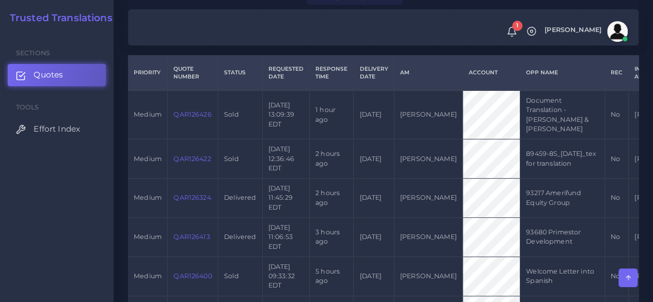
click at [176, 193] on link "QAR126324" at bounding box center [191, 197] width 37 height 8
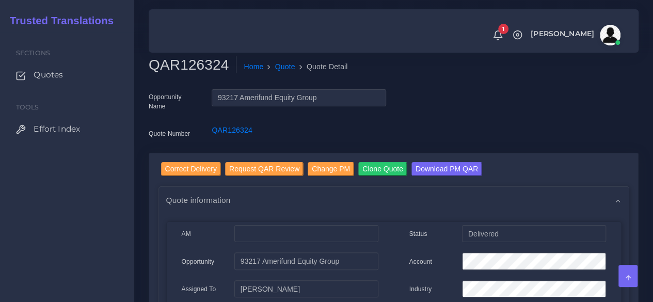
click at [174, 170] on input "Correct Delivery" at bounding box center [191, 169] width 60 height 14
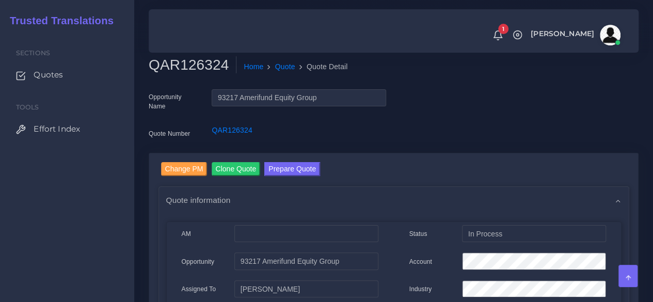
click at [85, 219] on div "Sections Quotes Tools Effort Index" at bounding box center [67, 167] width 134 height 270
click at [298, 164] on button "Prepare Quote" at bounding box center [292, 169] width 56 height 14
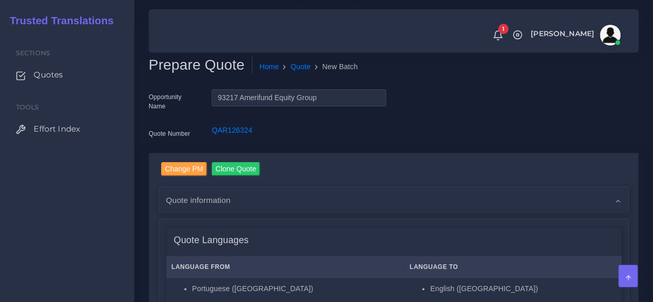
click at [131, 235] on div "Sections Quotes Tools Effort Index" at bounding box center [67, 167] width 134 height 270
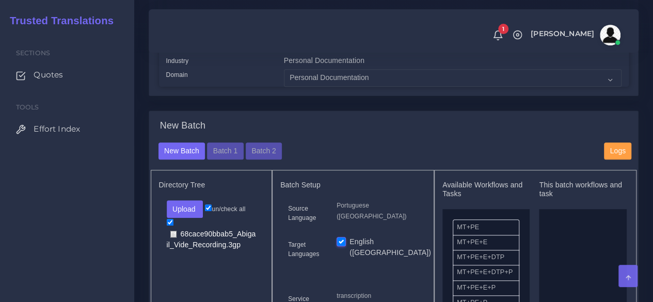
scroll to position [361, 0]
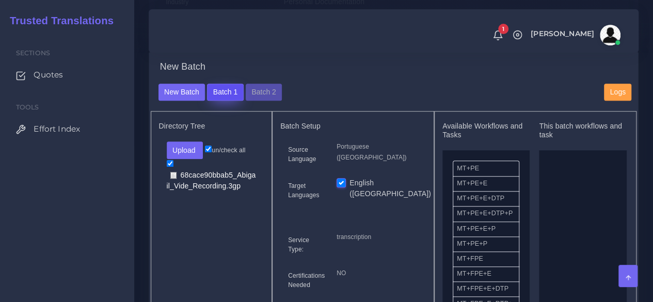
click at [229, 101] on button "Batch 1" at bounding box center [225, 93] width 36 height 18
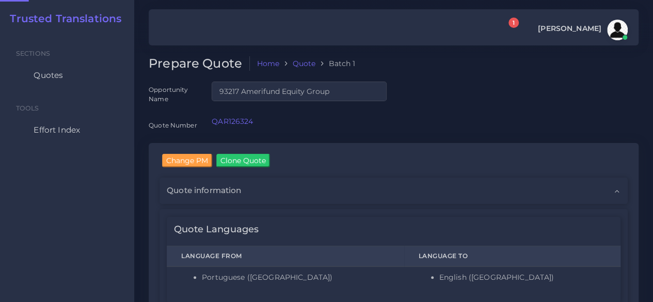
checkbox input "true"
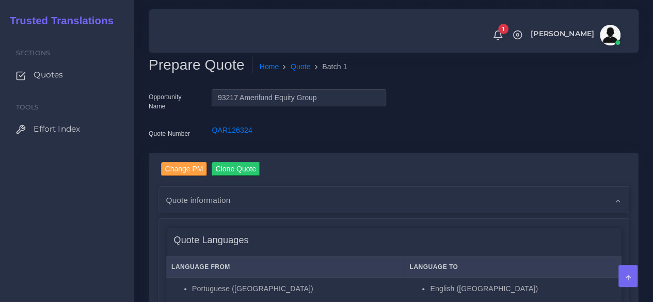
click at [158, 216] on div "Change PM Clone Quote Quote information AM Opportunity Assigned To 6 -" at bounding box center [393, 275] width 471 height 227
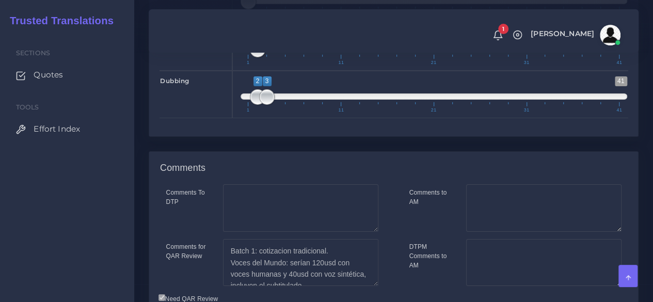
scroll to position [1812, 0]
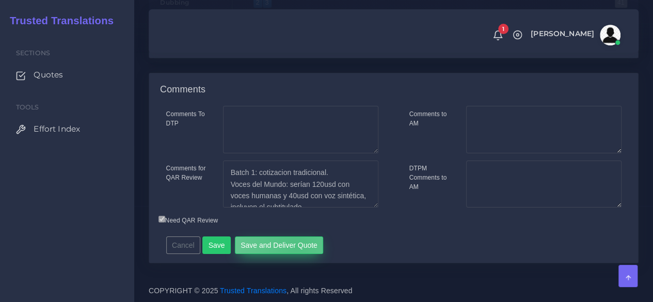
click at [293, 247] on button "Save and Deliver Quote" at bounding box center [279, 245] width 89 height 18
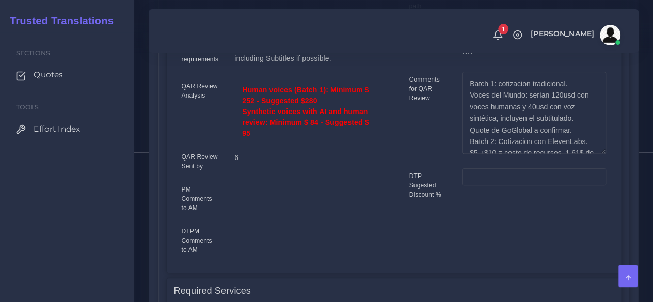
scroll to position [206, 0]
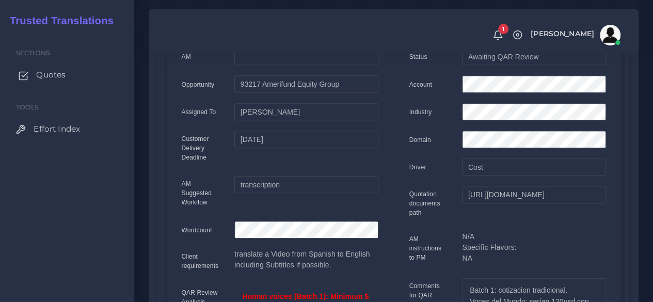
click at [55, 75] on span "Quotes" at bounding box center [50, 74] width 29 height 11
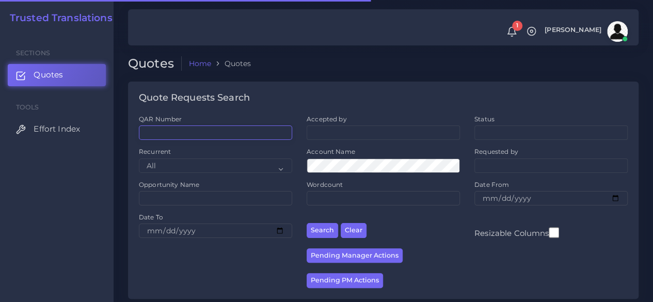
click at [221, 131] on input "QAR Number" at bounding box center [215, 132] width 153 height 14
paste input "QAR126064"
type input "QAR126064"
click at [306, 223] on button "Search" at bounding box center [321, 230] width 31 height 15
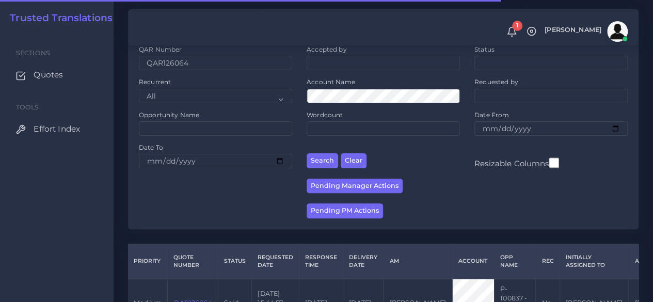
scroll to position [141, 0]
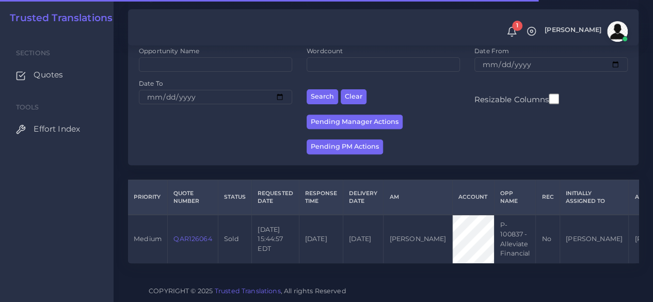
click at [190, 235] on link "QAR126064" at bounding box center [192, 239] width 38 height 8
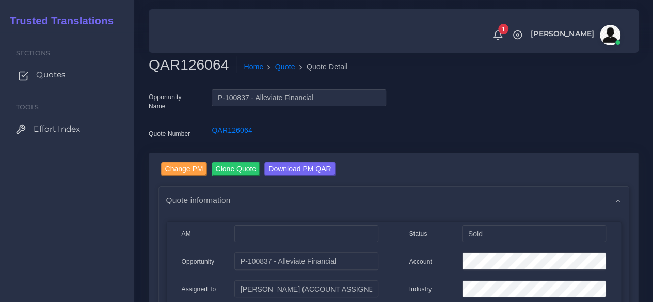
click at [54, 74] on span "Quotes" at bounding box center [50, 74] width 29 height 11
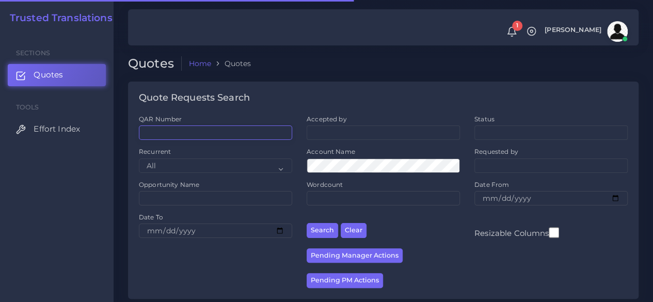
click at [212, 139] on input "QAR Number" at bounding box center [215, 132] width 153 height 14
paste input "QAR126400"
type input "QAR126400"
click at [306, 223] on button "Search" at bounding box center [321, 230] width 31 height 15
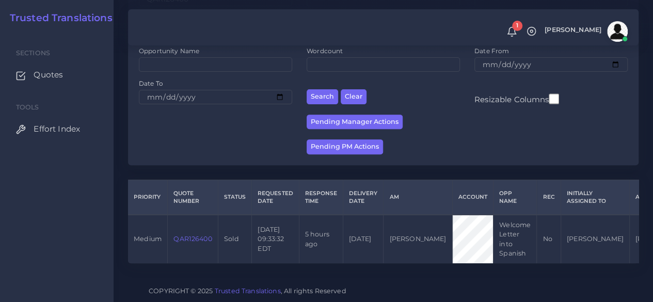
scroll to position [141, 0]
click at [201, 235] on link "QAR126400" at bounding box center [192, 239] width 38 height 8
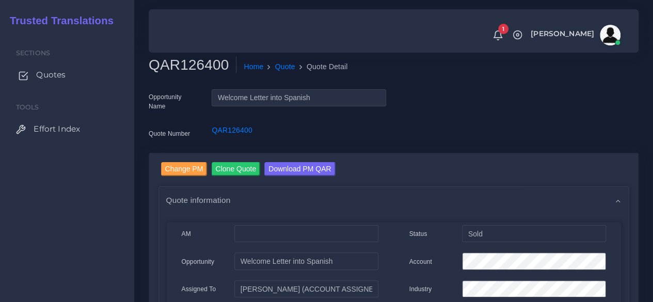
click at [52, 76] on span "Quotes" at bounding box center [50, 74] width 29 height 11
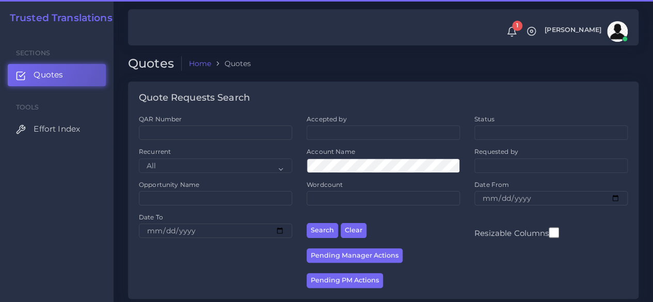
click at [200, 142] on div "QAR Number" at bounding box center [216, 131] width 168 height 33
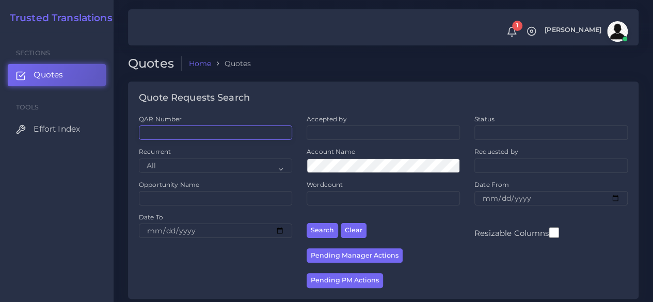
click at [201, 134] on input "QAR Number" at bounding box center [215, 132] width 153 height 14
paste input "QAR125232"
type input "QAR125232"
click at [306, 223] on button "Search" at bounding box center [321, 230] width 31 height 15
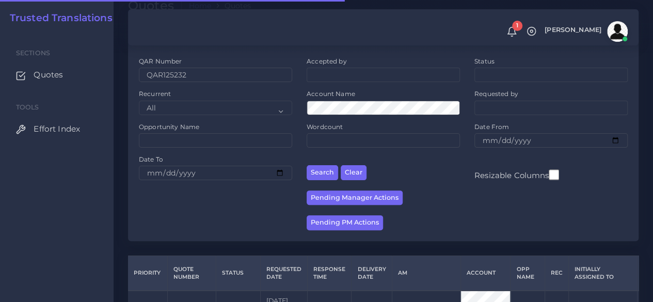
scroll to position [141, 0]
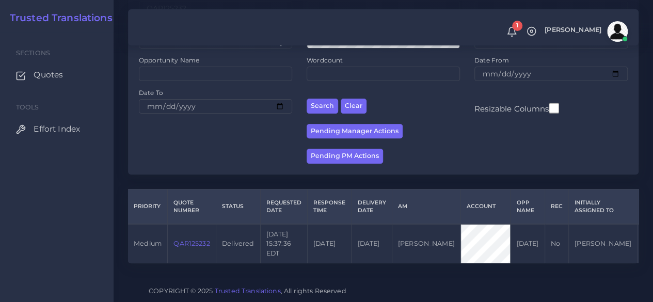
click at [201, 239] on link "QAR125232" at bounding box center [191, 243] width 36 height 8
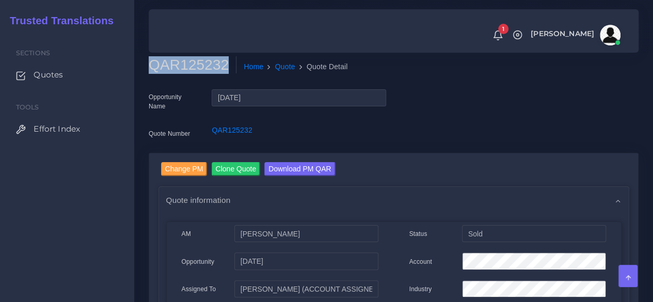
drag, startPoint x: 224, startPoint y: 64, endPoint x: 150, endPoint y: 67, distance: 74.9
click at [150, 67] on h2 "QAR125232" at bounding box center [193, 65] width 88 height 18
copy h2 "QAR125232"
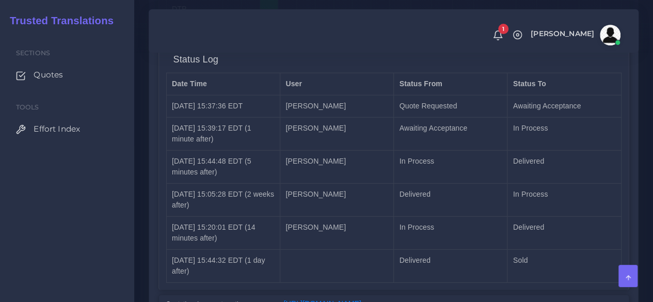
scroll to position [1432, 0]
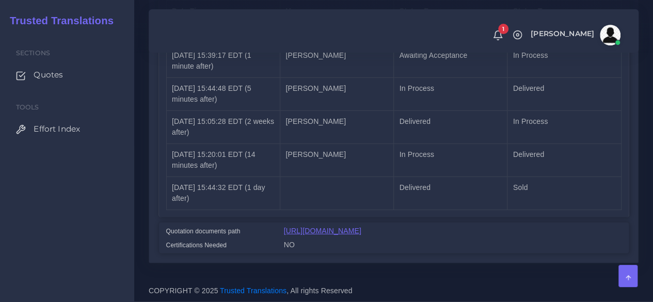
click at [329, 227] on link "https://workdrive.zoho.com/fgoh3e43b1a1fe2124b65bedd7c3c51a0e040/teams/fgoh3e43…" at bounding box center [322, 231] width 77 height 8
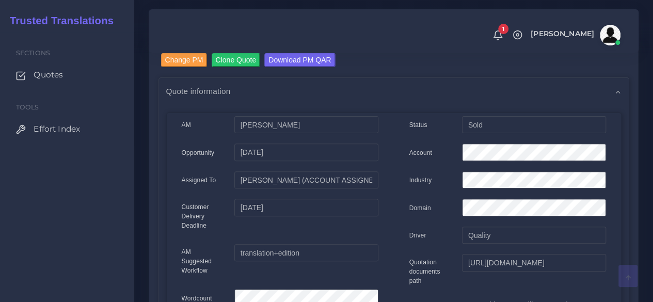
scroll to position [0, 0]
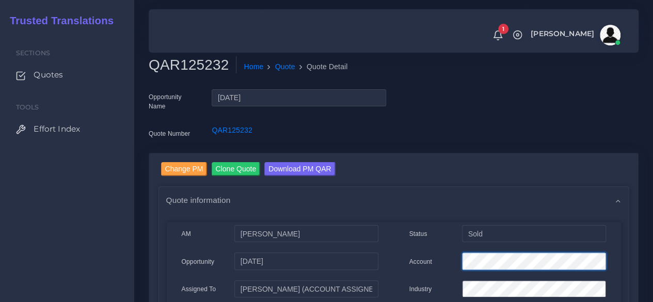
click at [58, 66] on link "Quotes" at bounding box center [67, 75] width 119 height 22
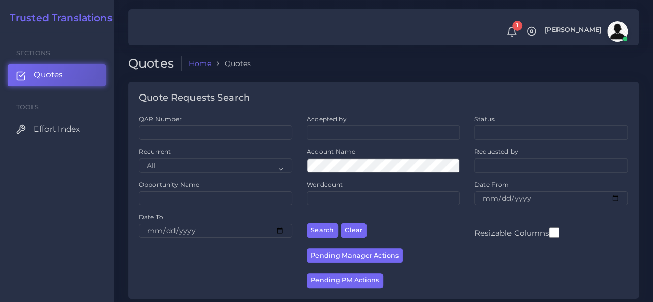
click at [222, 124] on div "QAR Number" at bounding box center [215, 127] width 153 height 25
click at [220, 131] on input "QAR Number" at bounding box center [215, 132] width 153 height 14
paste input "QAR125401"
type input "QAR125401"
click at [306, 223] on button "Search" at bounding box center [321, 230] width 31 height 15
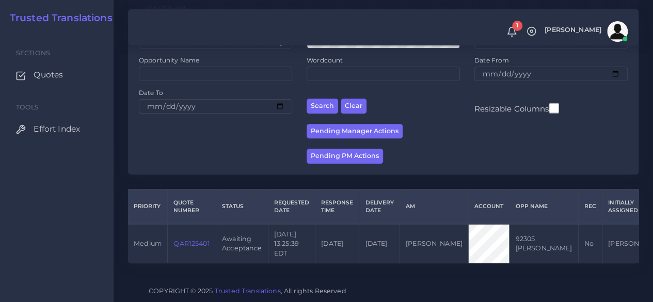
scroll to position [132, 0]
click at [183, 239] on link "QAR125401" at bounding box center [191, 243] width 36 height 8
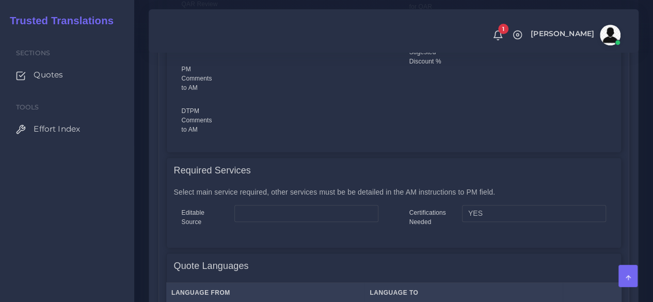
scroll to position [568, 0]
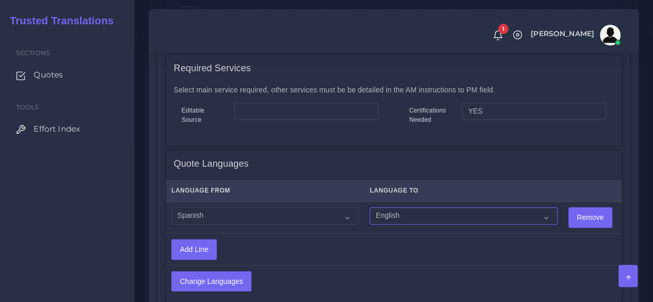
click at [389, 212] on select "Acoli Afar Afrikaans Akan Akateko [DEMOGRAPHIC_DATA] American Sign Language (AS…" at bounding box center [462, 216] width 187 height 18
select select "14001"
click at [369, 207] on select "Acoli Afar Afrikaans Akan Akateko [DEMOGRAPHIC_DATA] American Sign Language (AS…" at bounding box center [462, 216] width 187 height 18
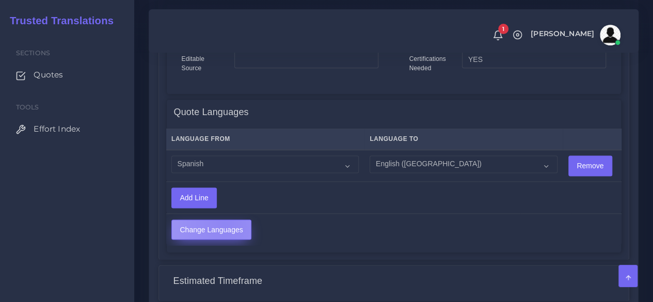
click at [224, 223] on input "Change Languages" at bounding box center [211, 230] width 79 height 20
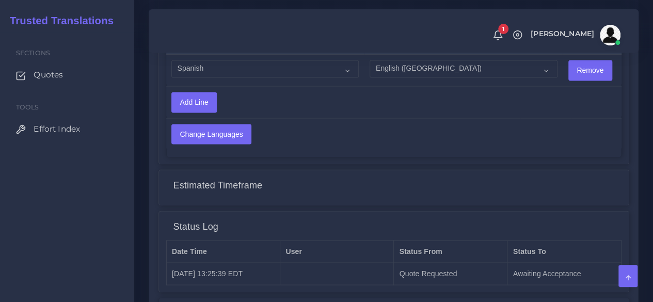
scroll to position [835, 0]
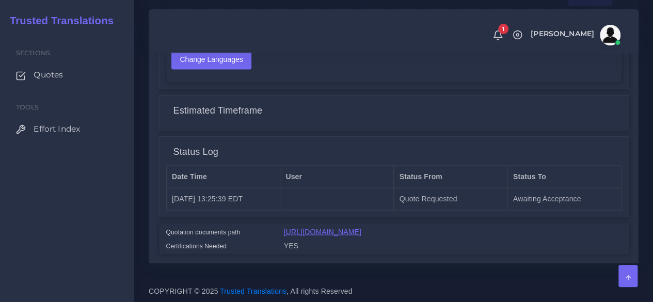
click at [302, 227] on link "[URL][DOMAIN_NAME]" at bounding box center [322, 231] width 77 height 8
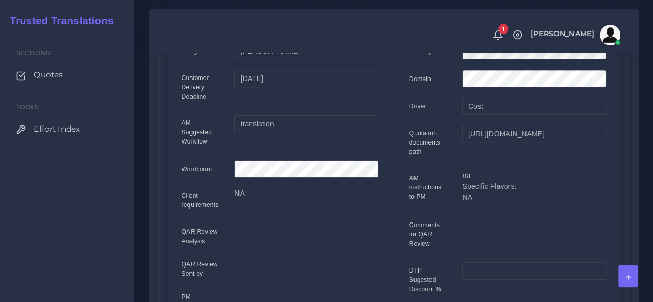
scroll to position [9, 0]
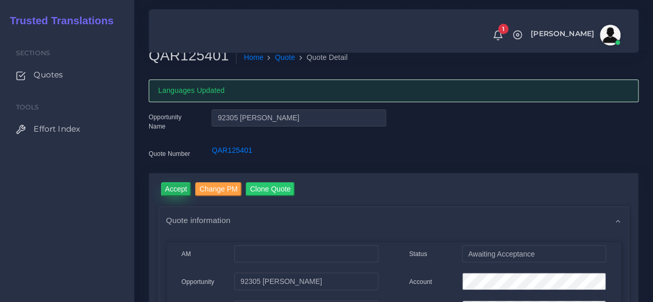
click at [176, 191] on input "Accept" at bounding box center [176, 189] width 30 height 14
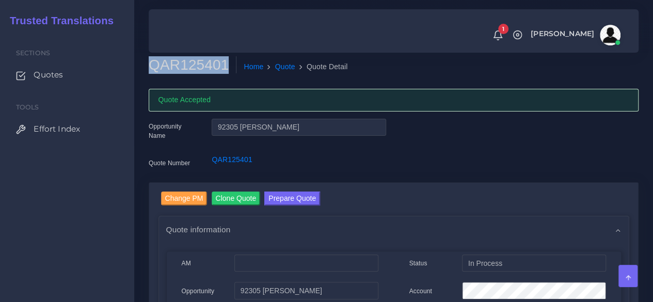
drag, startPoint x: 221, startPoint y: 67, endPoint x: 149, endPoint y: 69, distance: 71.7
click at [149, 69] on h2 "QAR125401" at bounding box center [193, 65] width 88 height 18
copy h2 "QAR125401"
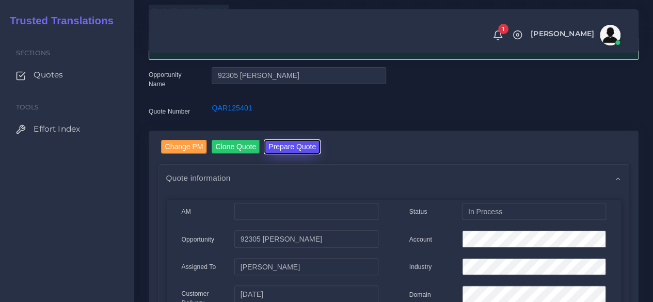
click at [287, 151] on button "Prepare Quote" at bounding box center [292, 147] width 56 height 14
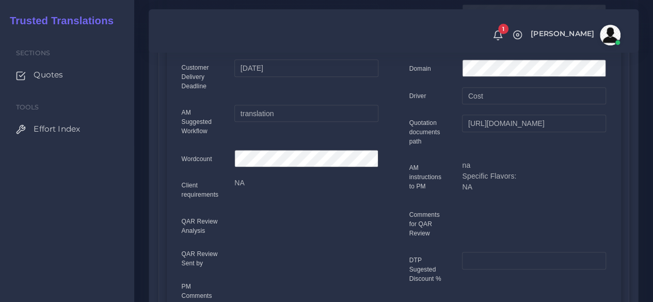
scroll to position [310, 0]
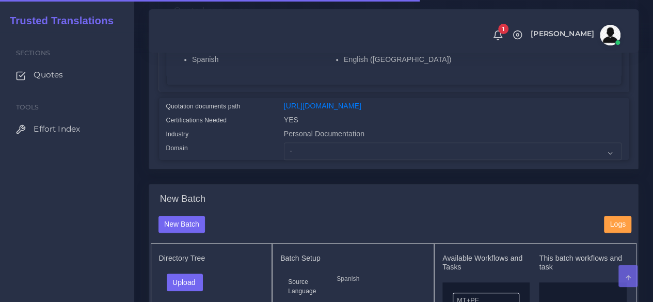
scroll to position [258, 0]
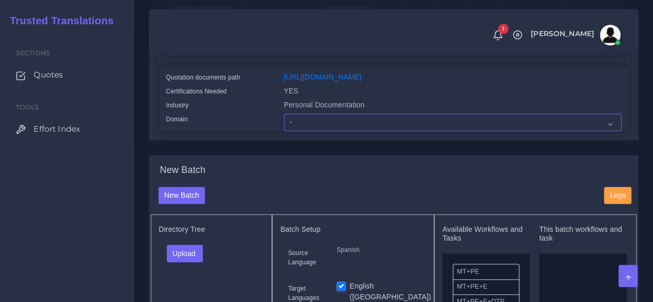
click at [304, 131] on select "- Advertising and Media Agriculture, Forestry and Fishing Architecture, Buildin…" at bounding box center [452, 123] width 337 height 18
select select "Personal Documentation"
click at [284, 131] on select "- Advertising and Media Agriculture, Forestry and Fishing Architecture, Buildin…" at bounding box center [452, 123] width 337 height 18
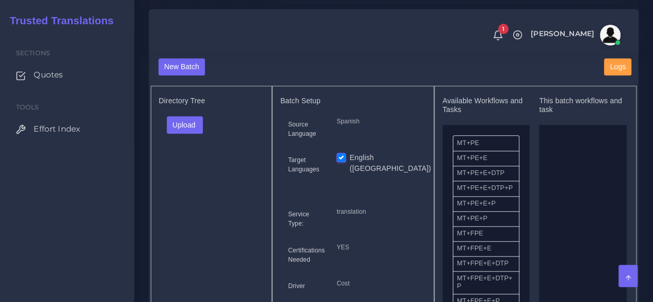
scroll to position [413, 0]
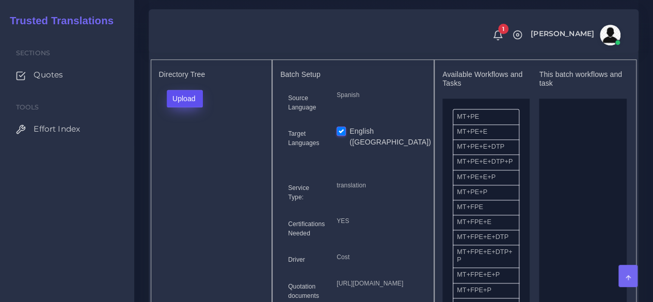
click at [177, 107] on button "Upload" at bounding box center [185, 99] width 37 height 18
click at [179, 144] on label "Files" at bounding box center [202, 137] width 71 height 13
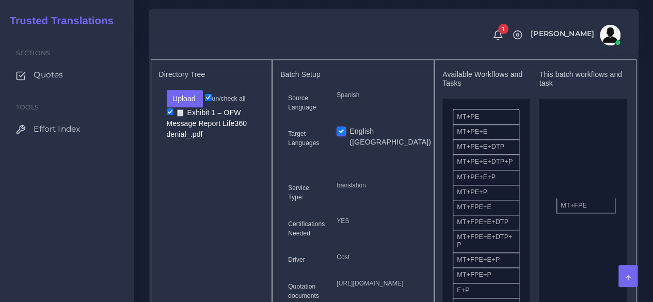
drag, startPoint x: 485, startPoint y: 227, endPoint x: 589, endPoint y: 218, distance: 104.0
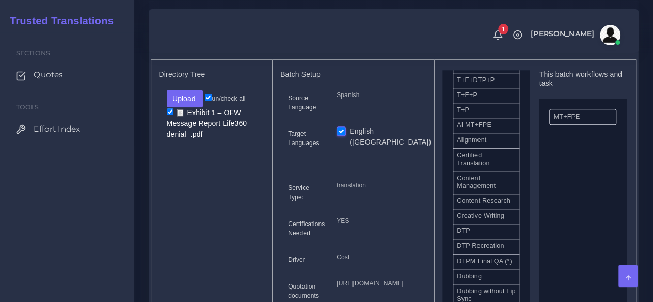
scroll to position [258, 0]
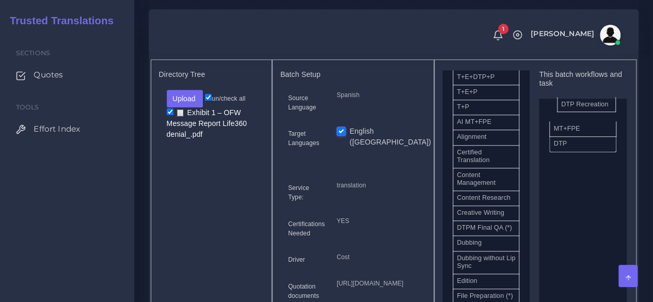
drag, startPoint x: 485, startPoint y: 256, endPoint x: 589, endPoint y: 121, distance: 170.4
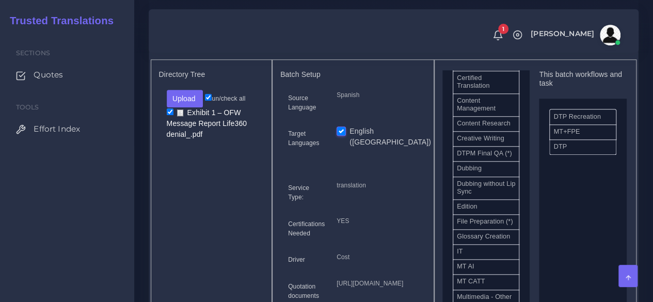
scroll to position [464, 0]
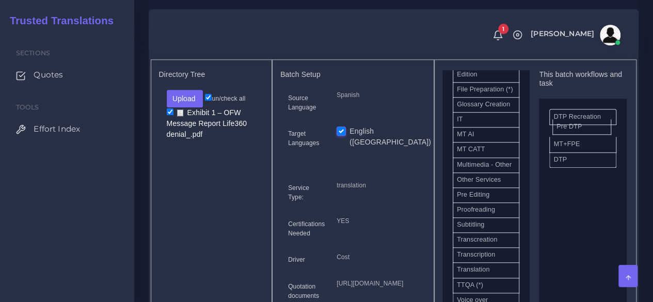
drag, startPoint x: 466, startPoint y: 256, endPoint x: 566, endPoint y: 147, distance: 147.5
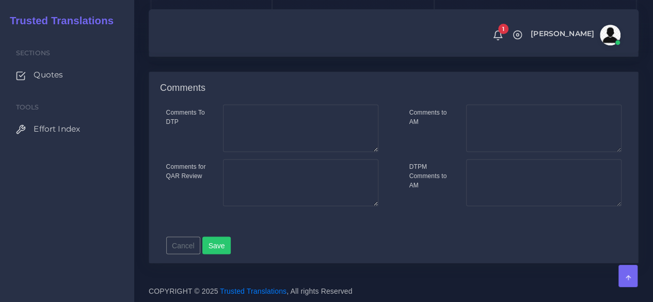
scroll to position [774, 0]
click at [193, 40] on button "Save new batch" at bounding box center [182, 32] width 63 height 18
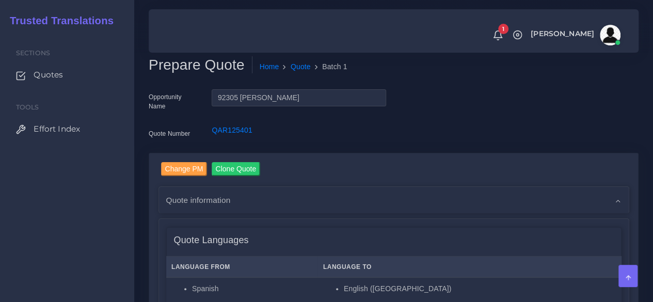
drag, startPoint x: 61, startPoint y: 259, endPoint x: 78, endPoint y: 262, distance: 17.3
click at [62, 260] on div "Sections Quotes Tools Effort Index" at bounding box center [67, 167] width 134 height 270
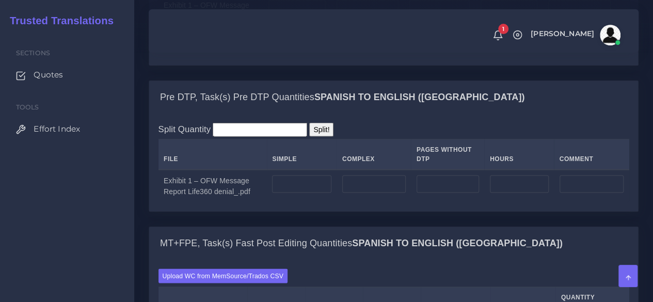
scroll to position [877, 0]
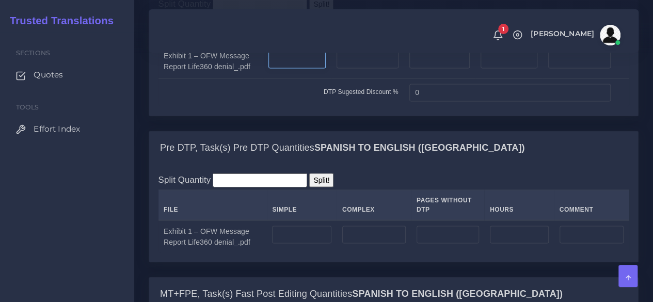
click at [296, 68] on input "number" at bounding box center [296, 60] width 57 height 18
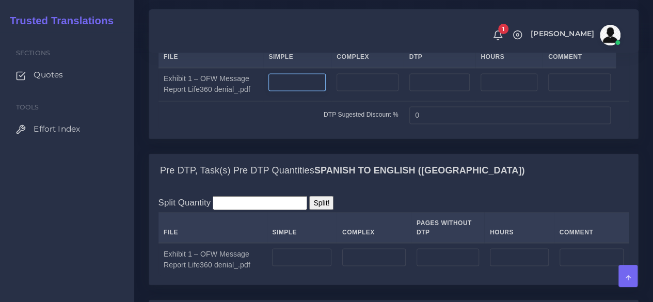
scroll to position [980, 0]
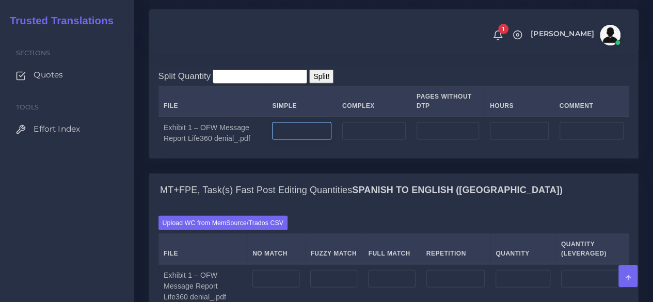
click at [292, 140] on input "number" at bounding box center [301, 131] width 59 height 18
type input "60"
click at [107, 228] on div "Sections Quotes Tools Effort Index" at bounding box center [67, 167] width 134 height 270
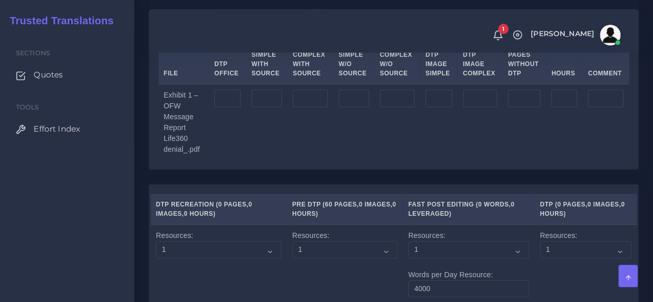
scroll to position [1341, 0]
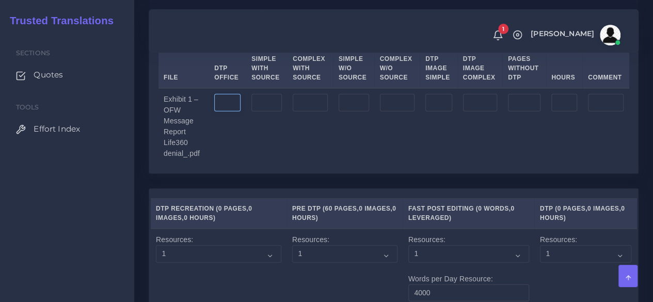
click at [240, 111] on input "number" at bounding box center [227, 103] width 26 height 18
type input "60"
click at [114, 201] on div "Sections Quotes Tools Effort Index" at bounding box center [67, 167] width 134 height 270
click at [426, 111] on input "number" at bounding box center [438, 103] width 27 height 18
type input "8"
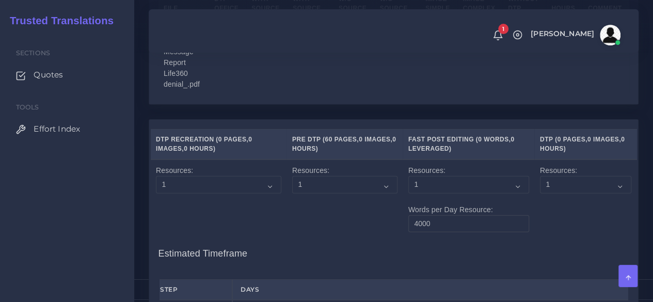
scroll to position [1360, 0]
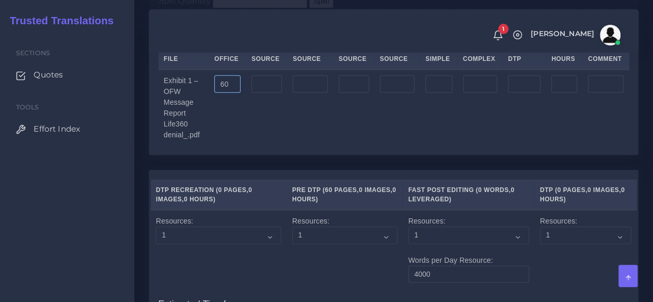
click at [233, 93] on input "60" at bounding box center [227, 84] width 26 height 18
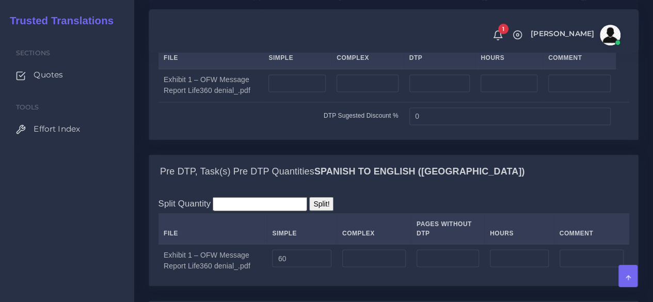
scroll to position [844, 0]
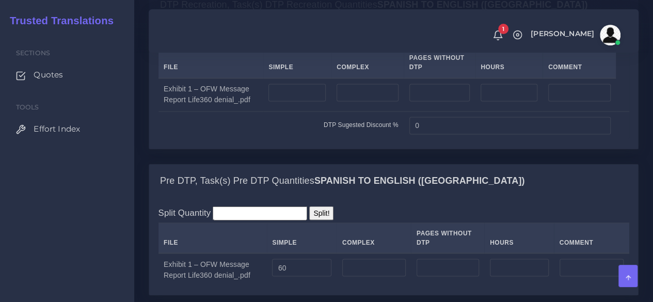
type input "68"
click at [290, 101] on input "number" at bounding box center [296, 93] width 57 height 18
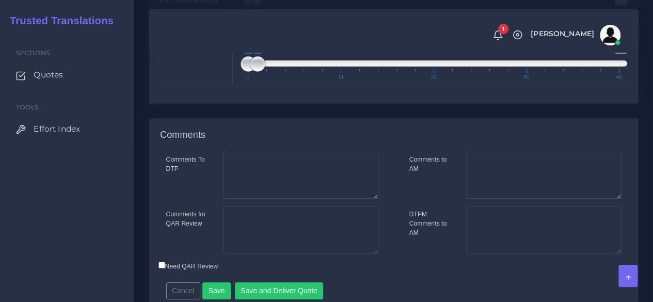
scroll to position [1928, 0]
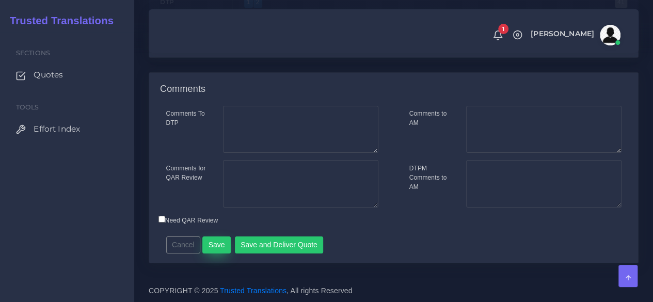
type input "8"
click at [219, 240] on button "Save" at bounding box center [216, 245] width 28 height 18
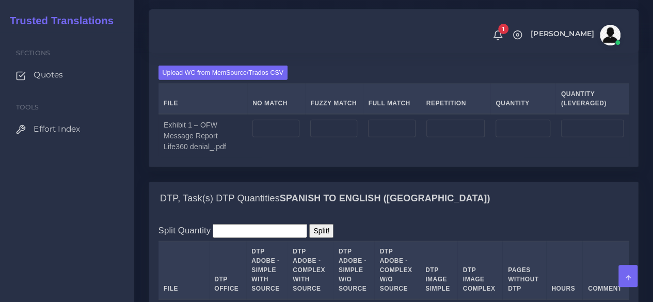
scroll to position [1187, 0]
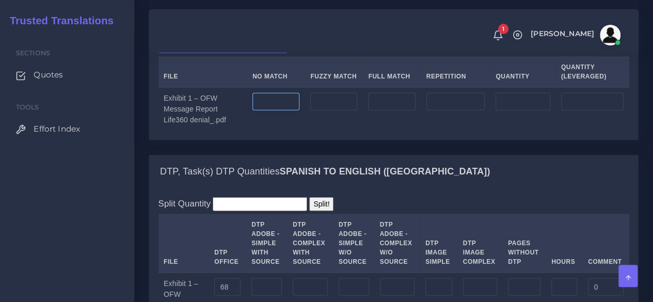
click at [292, 110] on input "number" at bounding box center [275, 102] width 47 height 18
type input "8572"
click at [449, 110] on input "number" at bounding box center [455, 102] width 59 height 18
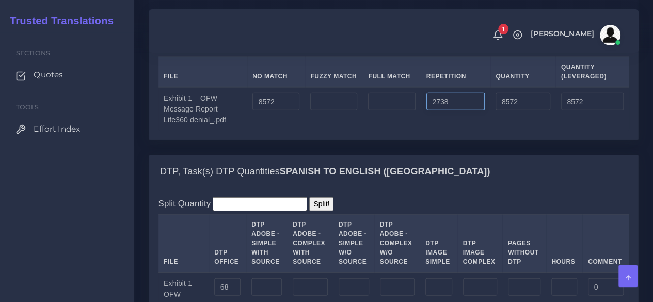
type input "2738"
type input "11310"
type input "9256"
drag, startPoint x: 286, startPoint y: 167, endPoint x: 238, endPoint y: 173, distance: 48.4
click at [238, 131] on tr "Exhibit 1 – OFW Message Report Life360 denial_.pdf 8572 2738 11310 9256" at bounding box center [393, 109] width 471 height 44
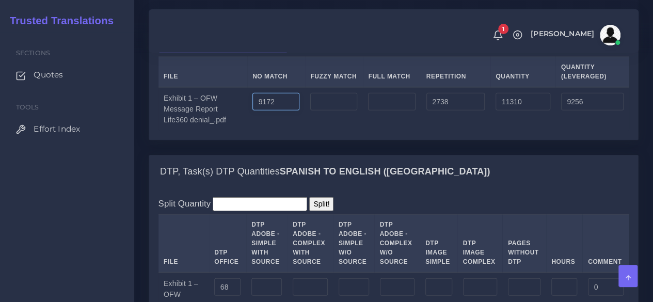
type input "9172"
type input "11910"
type input "9856"
click at [339, 131] on td at bounding box center [334, 109] width 58 height 44
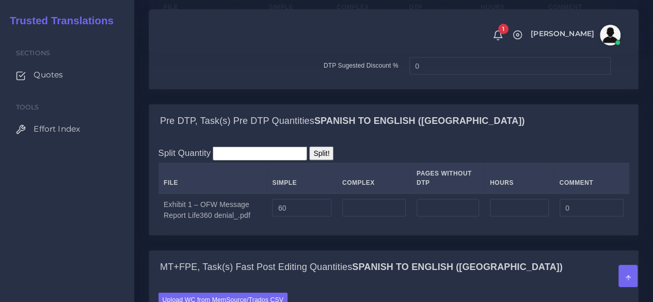
scroll to position [929, 0]
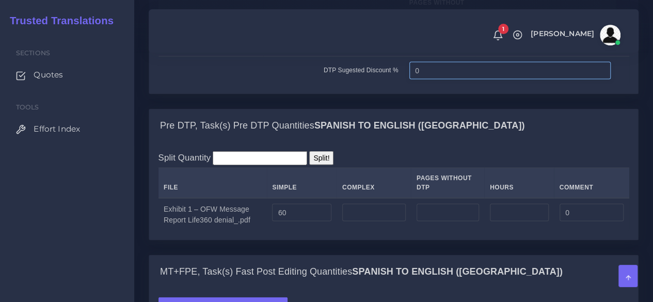
drag, startPoint x: 438, startPoint y: 143, endPoint x: 374, endPoint y: 148, distance: 63.6
click at [374, 84] on tr "DTP Sugested Discount % 0" at bounding box center [393, 70] width 471 height 28
type input "5"
click at [402, 142] on div "Pre DTP, Task(s) Pre DTP Quantities Spanish TO English ([GEOGRAPHIC_DATA])" at bounding box center [393, 125] width 489 height 33
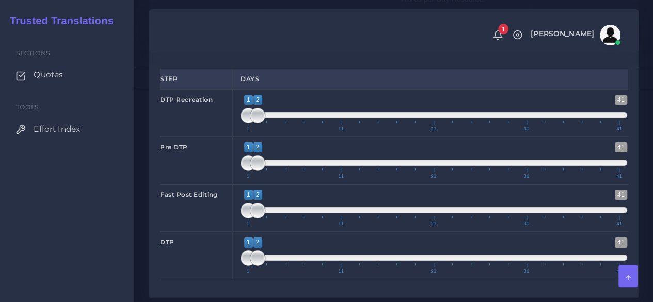
scroll to position [1651, 0]
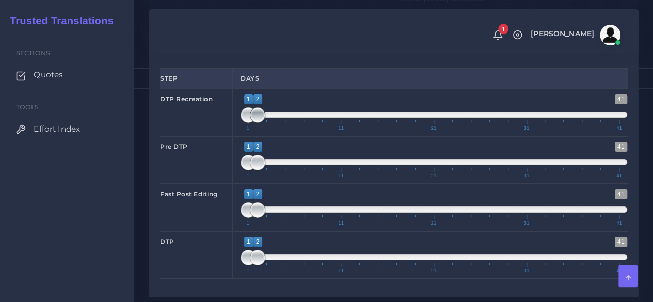
type input "1;1"
drag, startPoint x: 254, startPoint y: 186, endPoint x: 246, endPoint y: 188, distance: 8.2
click at [250, 123] on span at bounding box center [257, 114] width 15 height 15
type input "1;4"
drag, startPoint x: 260, startPoint y: 230, endPoint x: 274, endPoint y: 230, distance: 14.5
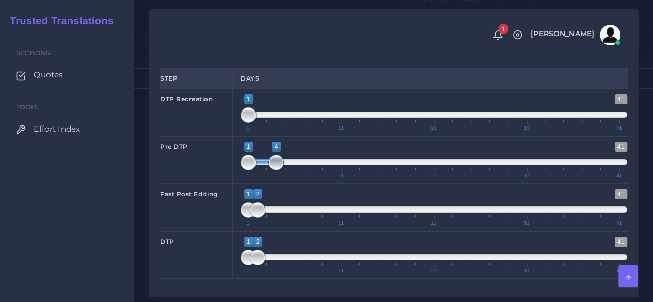
click at [274, 170] on span at bounding box center [275, 162] width 15 height 15
drag, startPoint x: 256, startPoint y: 280, endPoint x: 276, endPoint y: 281, distance: 19.7
click at [276, 218] on span at bounding box center [275, 209] width 15 height 15
type input "4;4"
drag, startPoint x: 253, startPoint y: 279, endPoint x: 271, endPoint y: 279, distance: 18.6
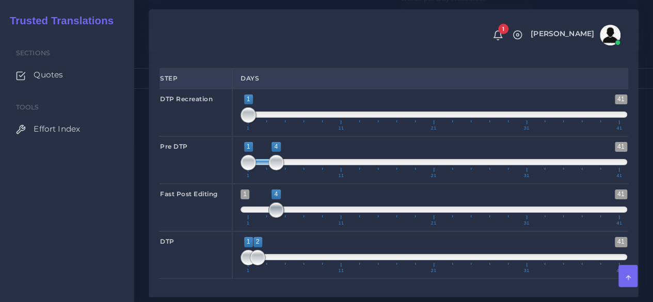
click at [271, 218] on span at bounding box center [275, 209] width 15 height 15
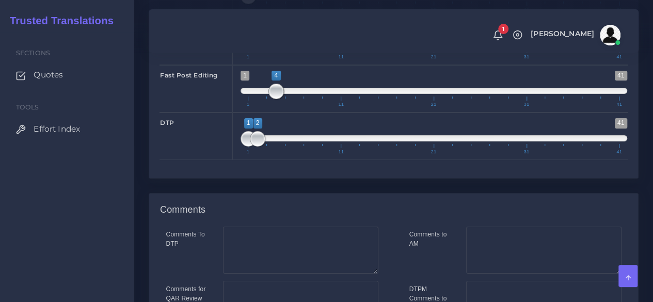
scroll to position [1754, 0]
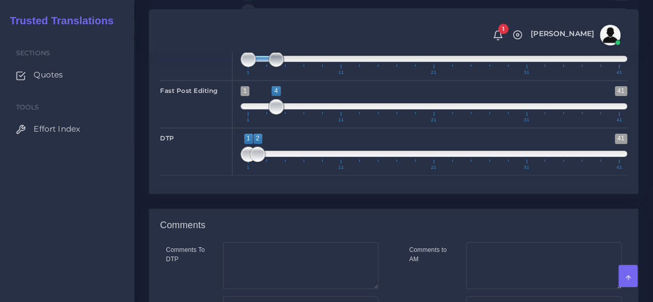
type input "1;1"
drag, startPoint x: 273, startPoint y: 128, endPoint x: 243, endPoint y: 128, distance: 29.9
click at [243, 67] on span at bounding box center [247, 59] width 15 height 15
drag, startPoint x: 258, startPoint y: 220, endPoint x: 273, endPoint y: 221, distance: 15.5
click at [273, 162] on span at bounding box center [275, 154] width 15 height 15
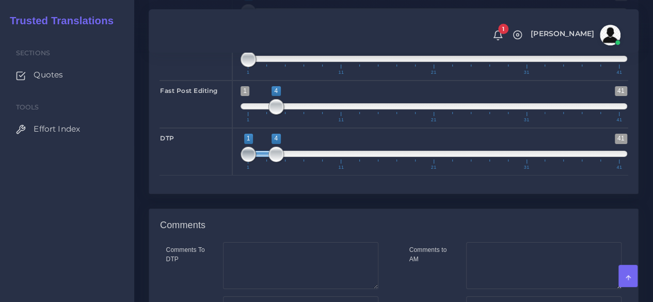
type input "4;4"
drag, startPoint x: 243, startPoint y: 222, endPoint x: 276, endPoint y: 220, distance: 33.6
click at [276, 162] on span at bounding box center [275, 154] width 15 height 15
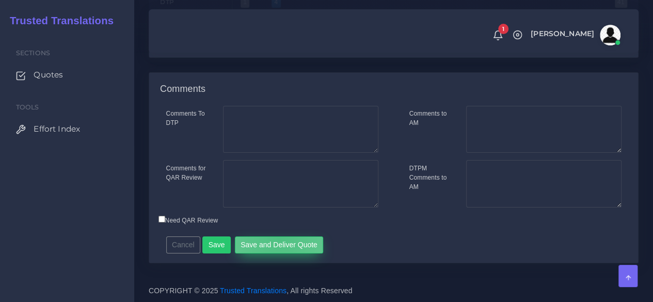
click at [274, 238] on button "Save and Deliver Quote" at bounding box center [279, 245] width 89 height 18
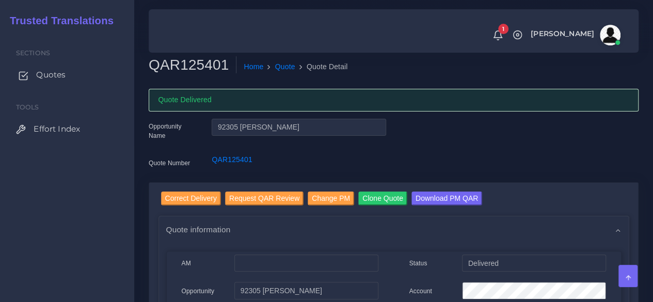
click at [42, 75] on span "Quotes" at bounding box center [50, 74] width 29 height 11
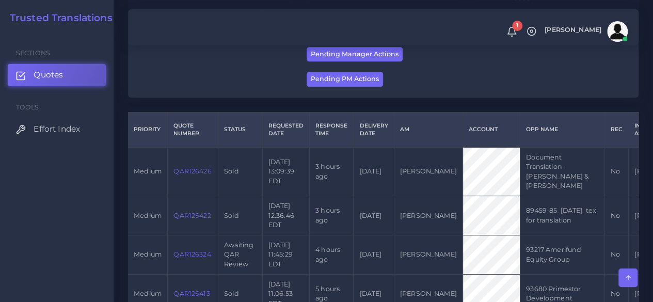
scroll to position [103, 0]
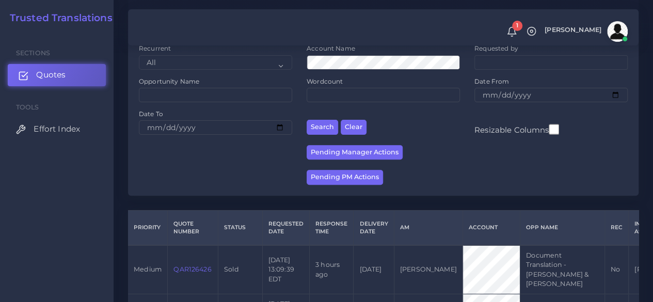
click at [74, 77] on link "Quotes" at bounding box center [57, 75] width 98 height 22
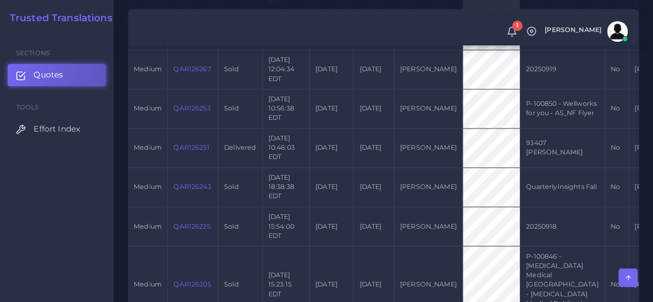
scroll to position [1084, 0]
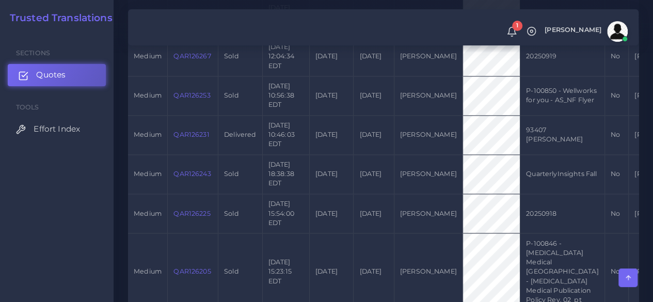
click at [74, 84] on link "Quotes" at bounding box center [57, 75] width 98 height 22
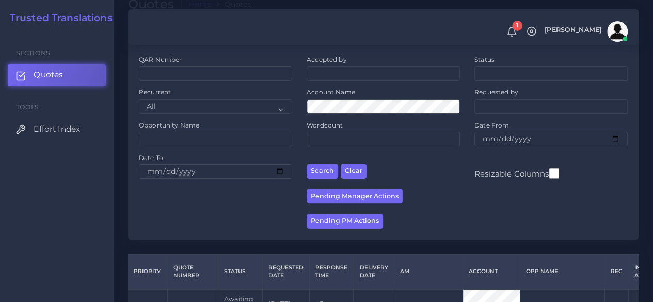
scroll to position [258, 0]
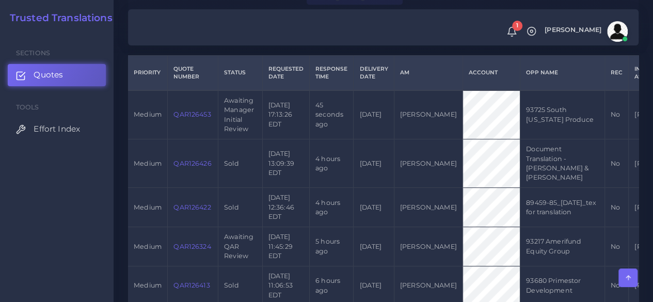
click at [186, 115] on link "QAR126453" at bounding box center [191, 114] width 37 height 8
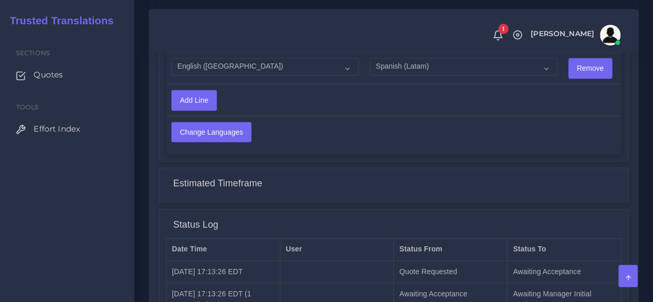
scroll to position [826, 0]
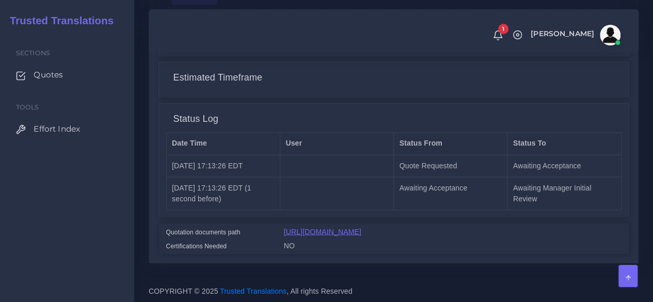
click at [342, 227] on link "[URL][DOMAIN_NAME]" at bounding box center [322, 231] width 77 height 8
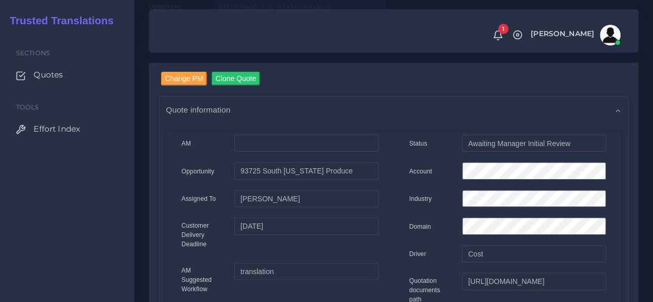
scroll to position [206, 0]
